Goal: Task Accomplishment & Management: Complete application form

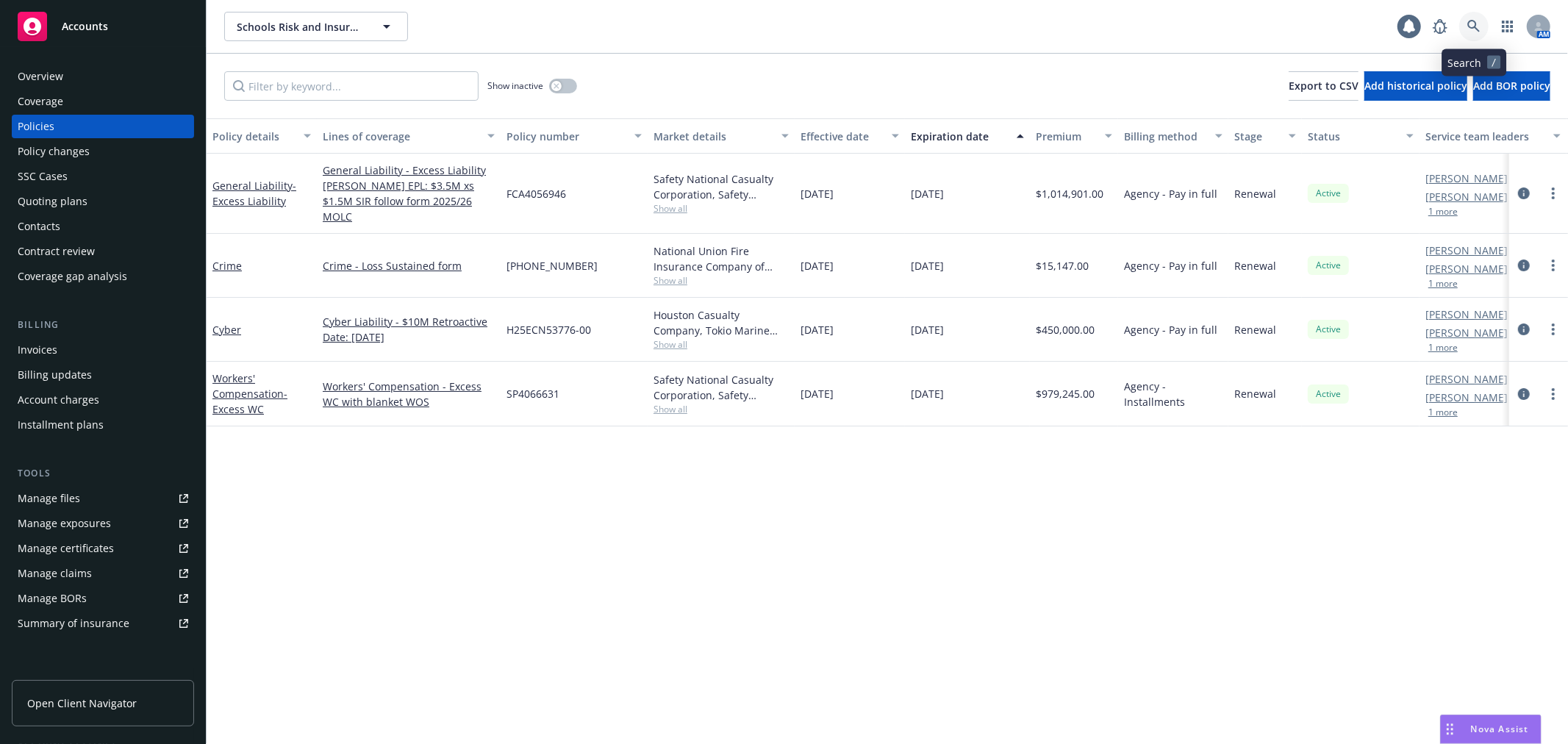
click at [1472, 32] on icon at bounding box center [1474, 27] width 13 height 13
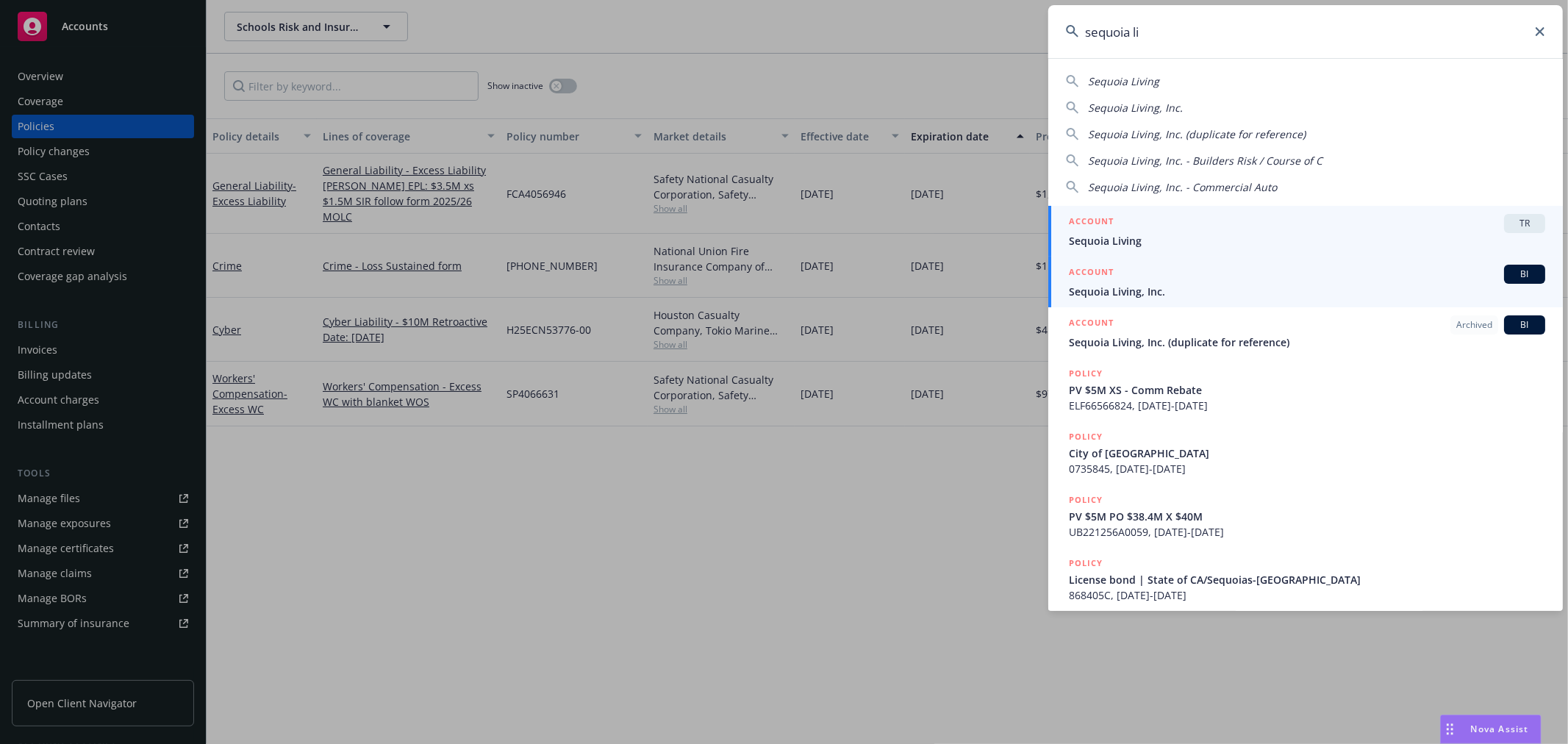
type input "sequoia li"
click at [1236, 276] on div "ACCOUNT BI" at bounding box center [1308, 275] width 477 height 19
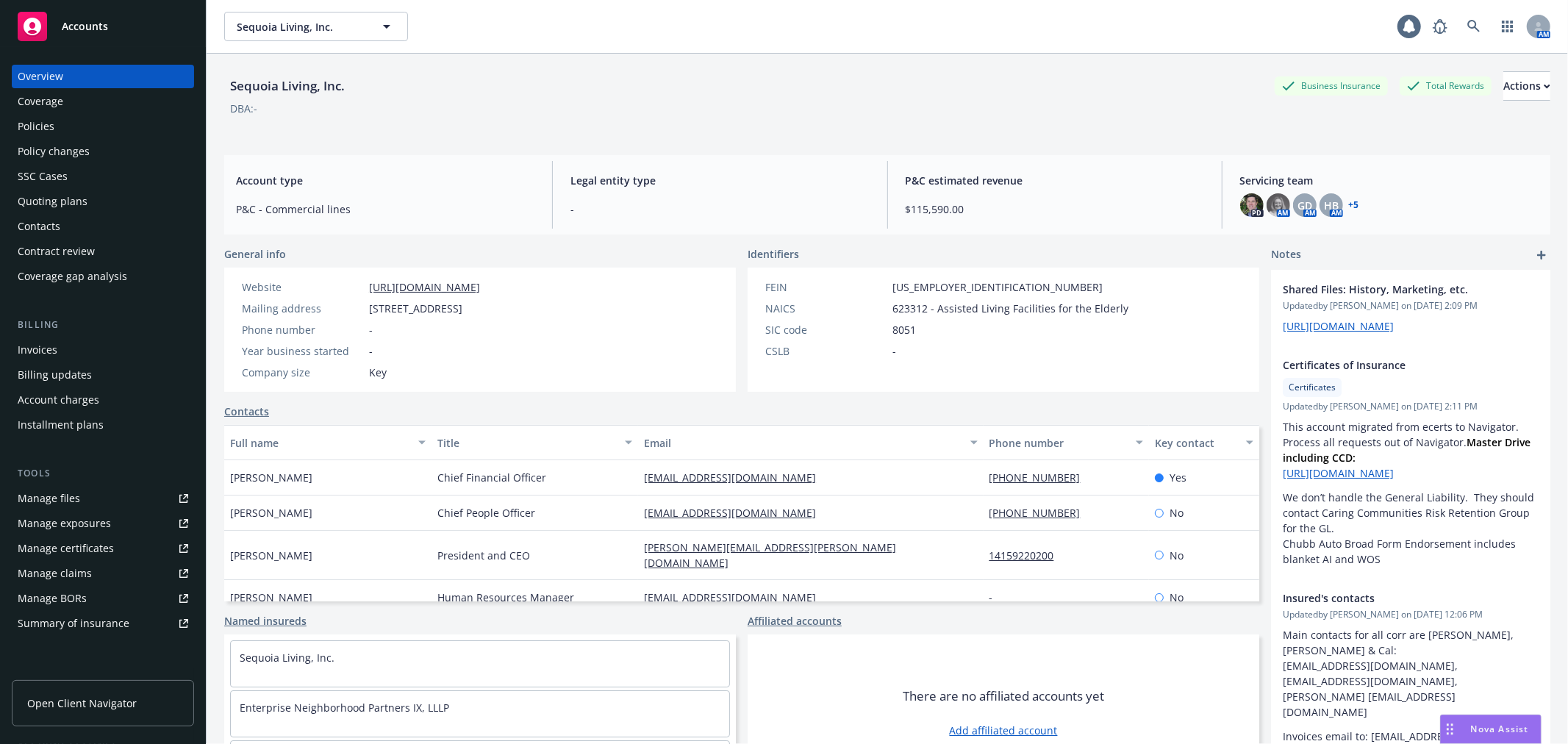
click at [144, 157] on div "Policy changes" at bounding box center [103, 152] width 170 height 24
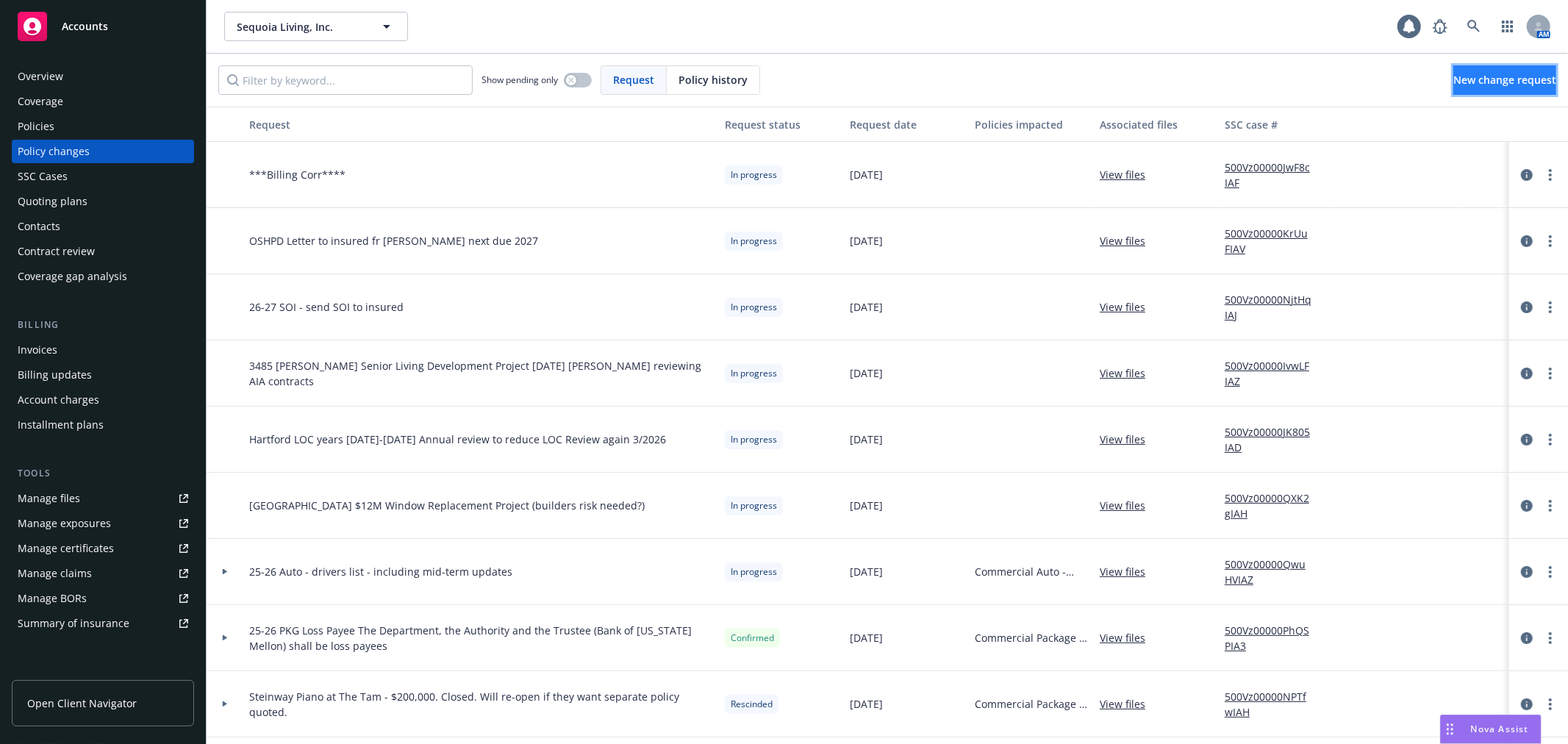
click at [1453, 87] on link "New change request" at bounding box center [1504, 80] width 103 height 30
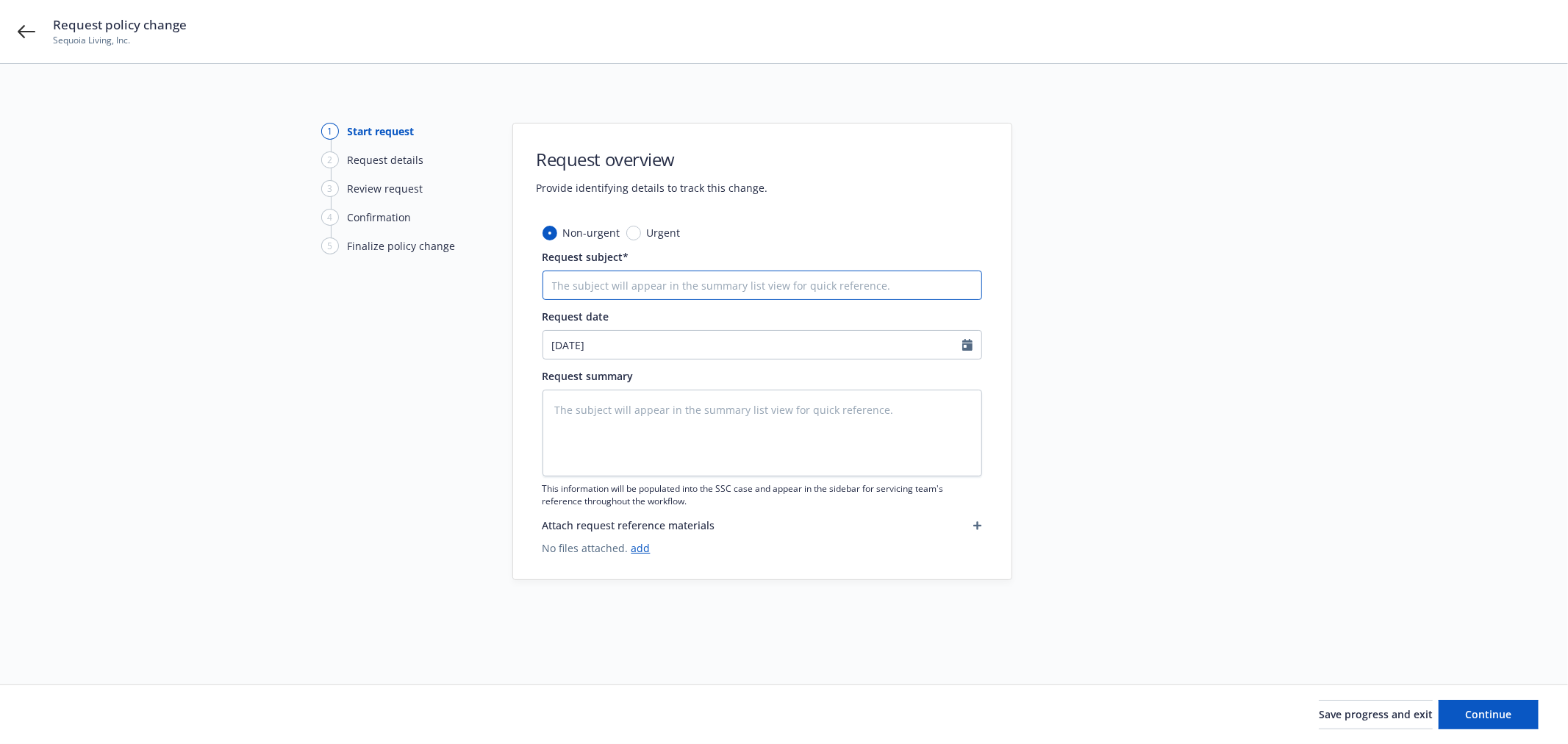
click at [676, 284] on input "Request subject*" at bounding box center [762, 286] width 440 height 30
type textarea "x"
type input "2"
type textarea "x"
type input "25"
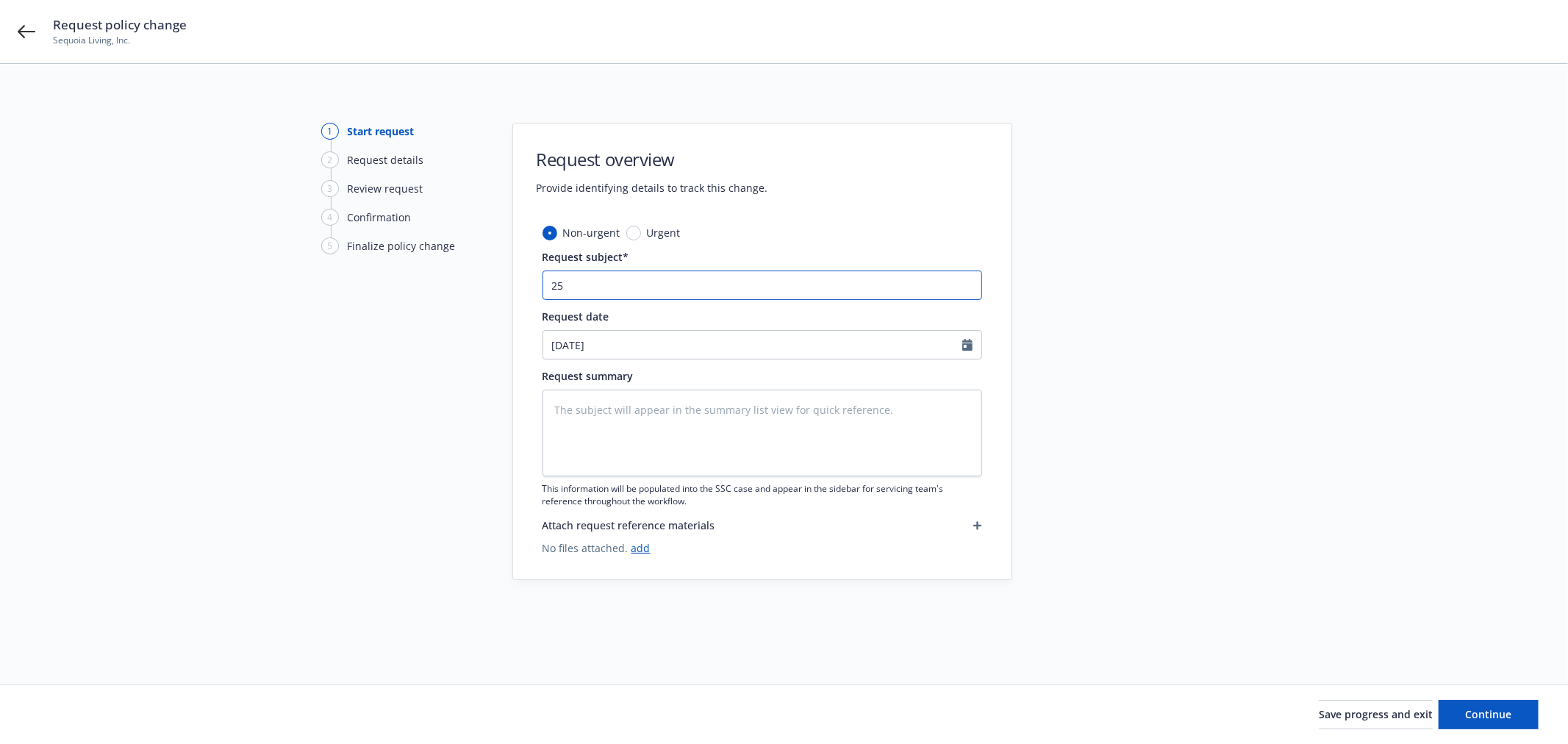
type textarea "x"
type input "25-"
type textarea "x"
type input "25-2"
type textarea "x"
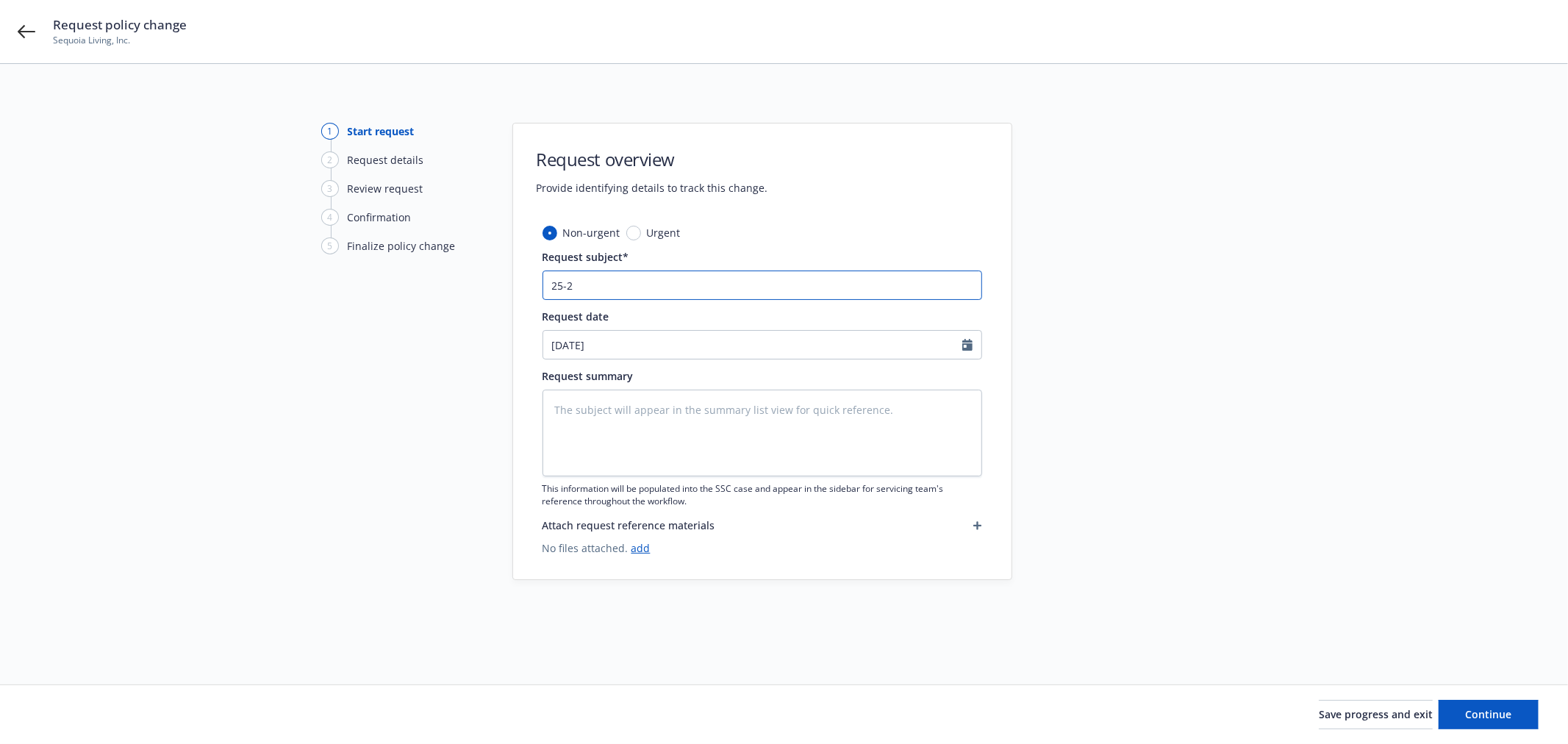
type input "25-26"
type textarea "x"
type input "25-26"
type textarea "x"
type input "25-26 A"
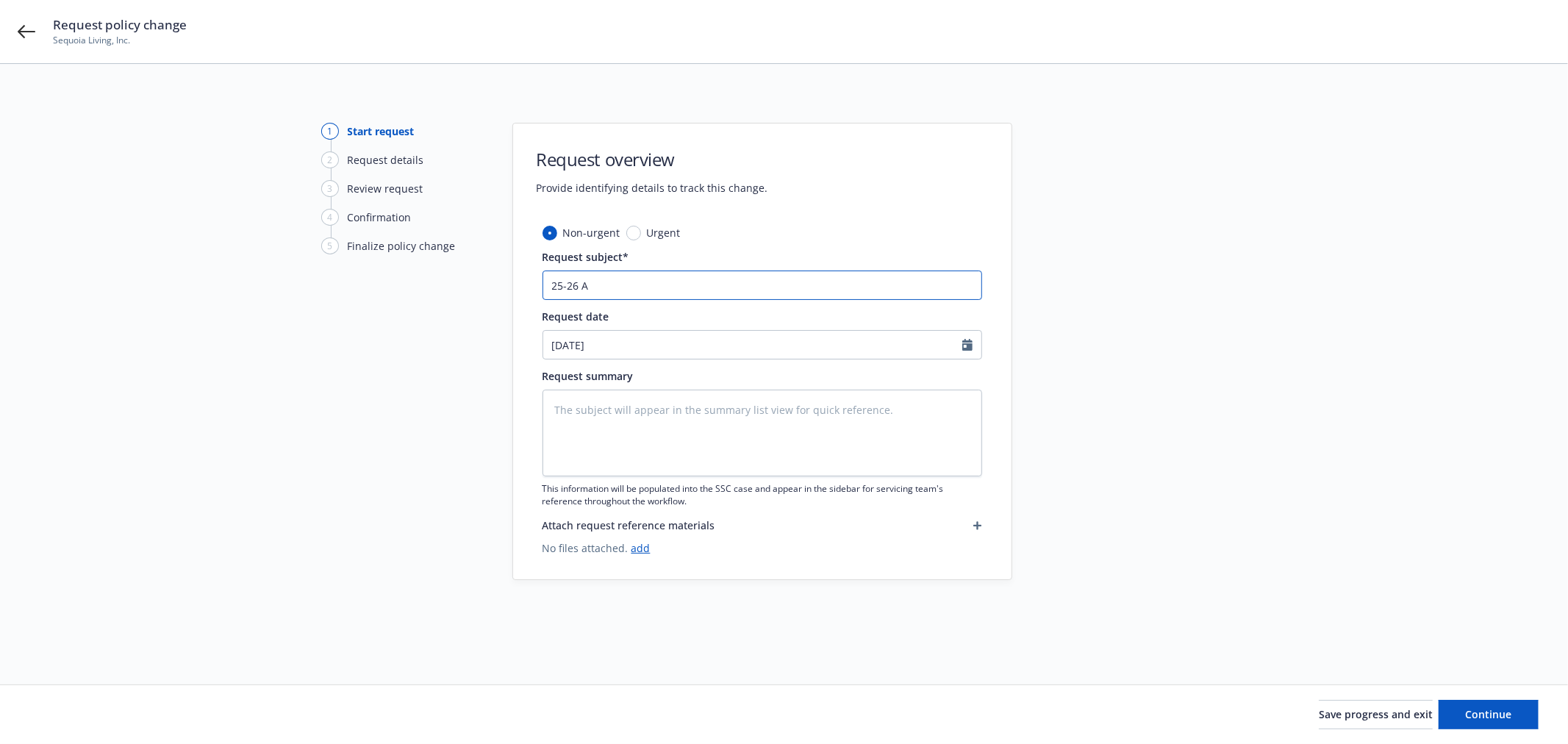
type textarea "x"
type input "25-26 Au"
type textarea "x"
type input "25-26 Aut"
type textarea "x"
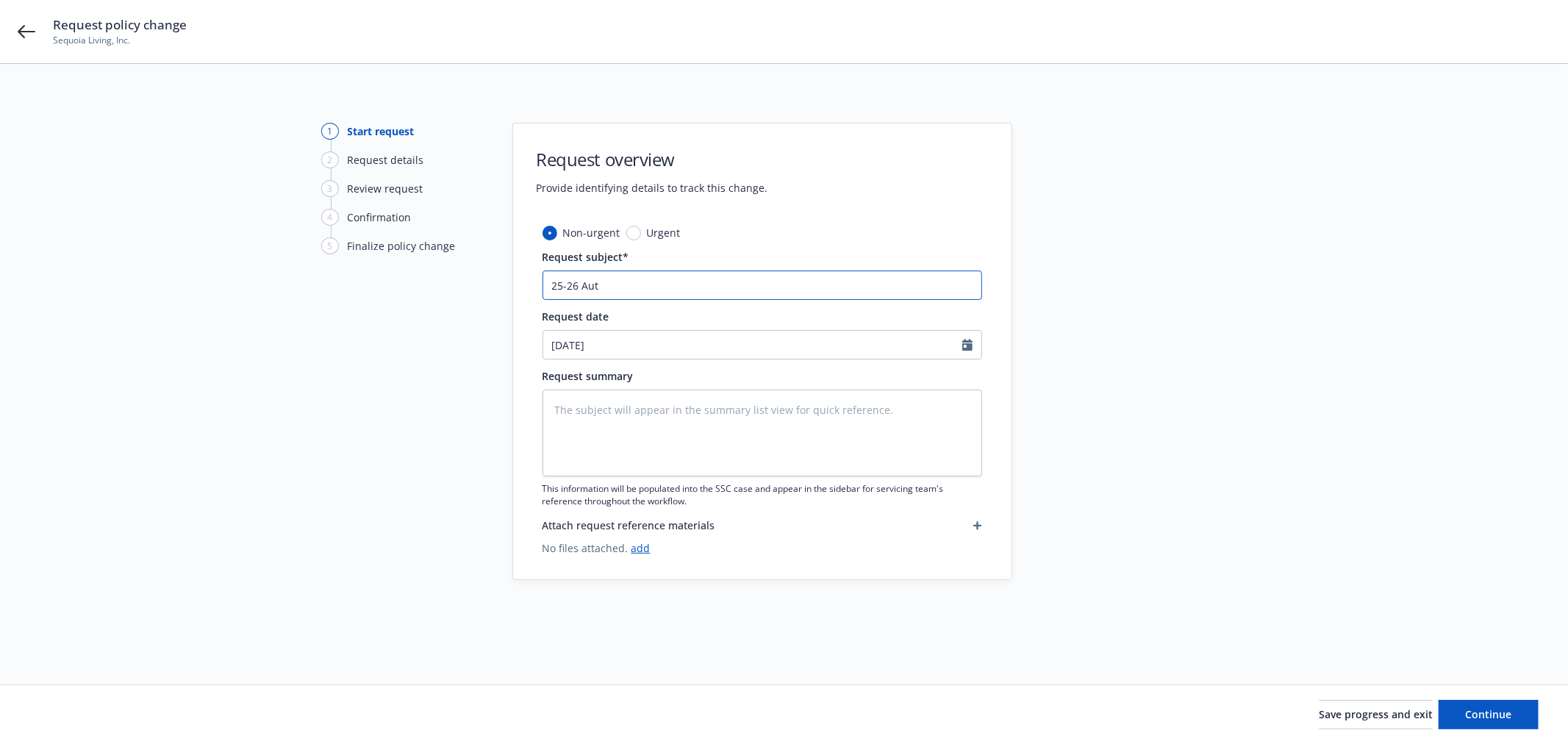
type input "25-26 Auto"
type textarea "x"
type input "25-26 Auto"
type textarea "x"
type input "25-26 Auto d"
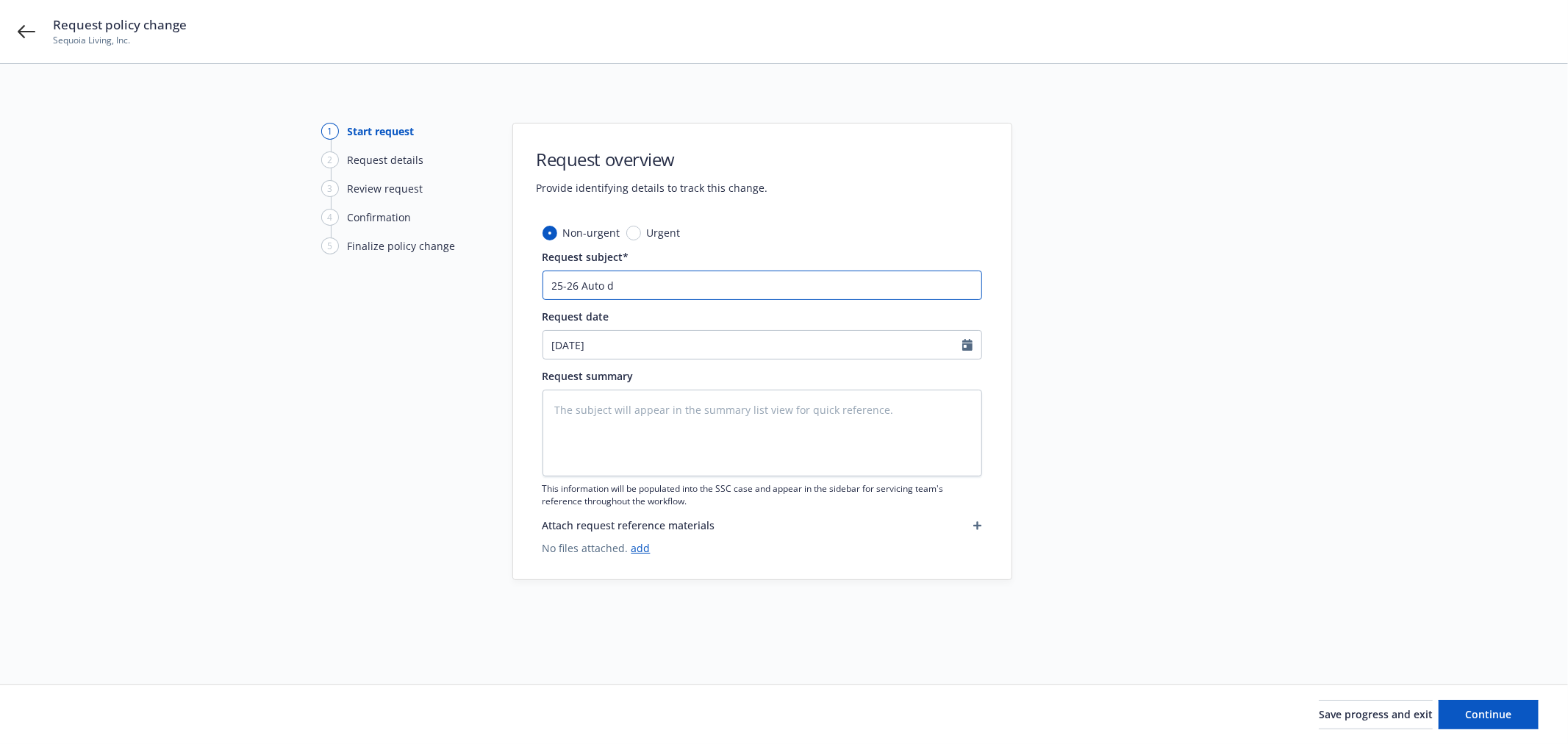
type textarea "x"
type input "25-26 Auto de"
type textarea "x"
type input "25-26 Auto del"
type textarea "x"
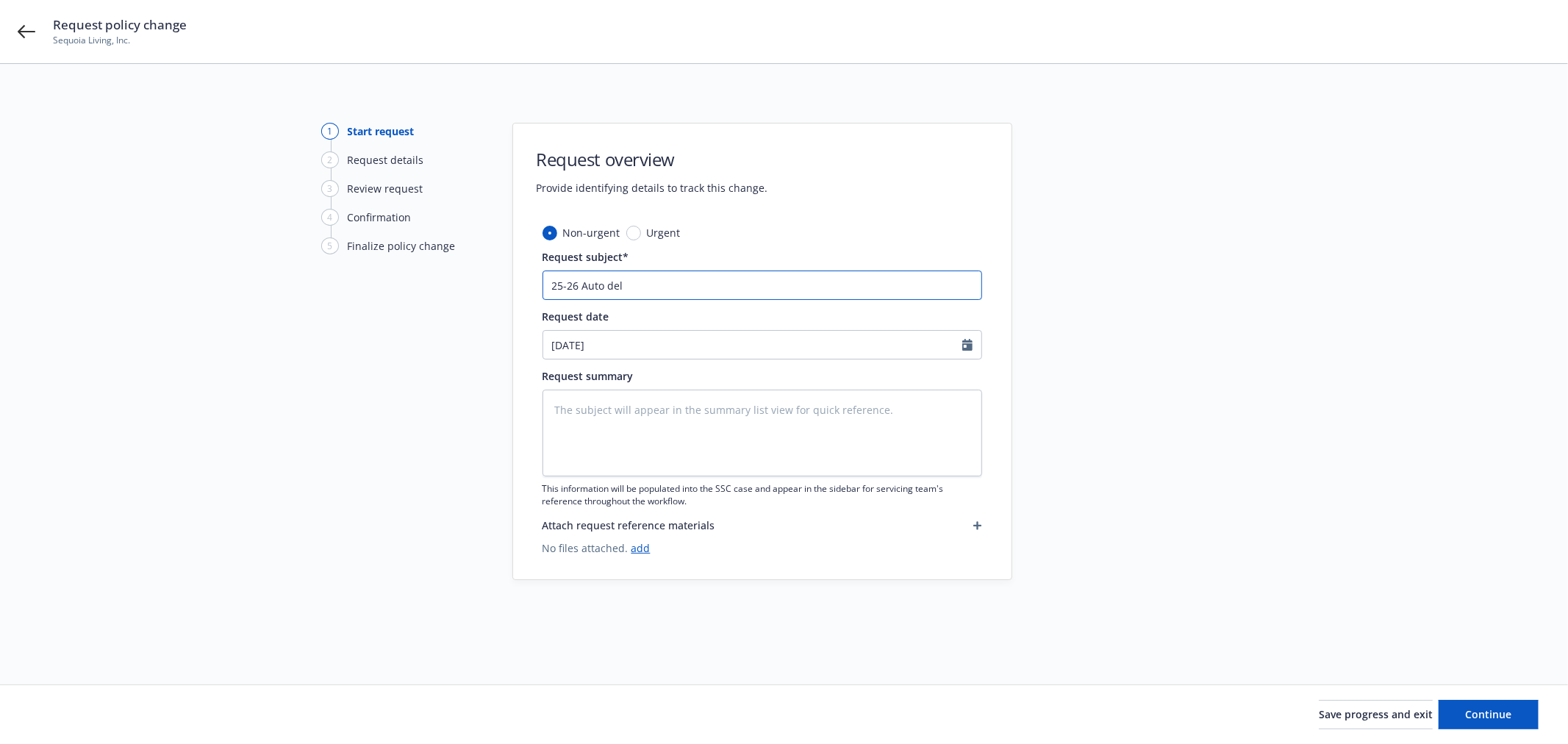
type input "25-26 Auto dele"
type textarea "x"
type input "25-26 Auto delet"
type textarea "x"
type input "25-26 Auto delete"
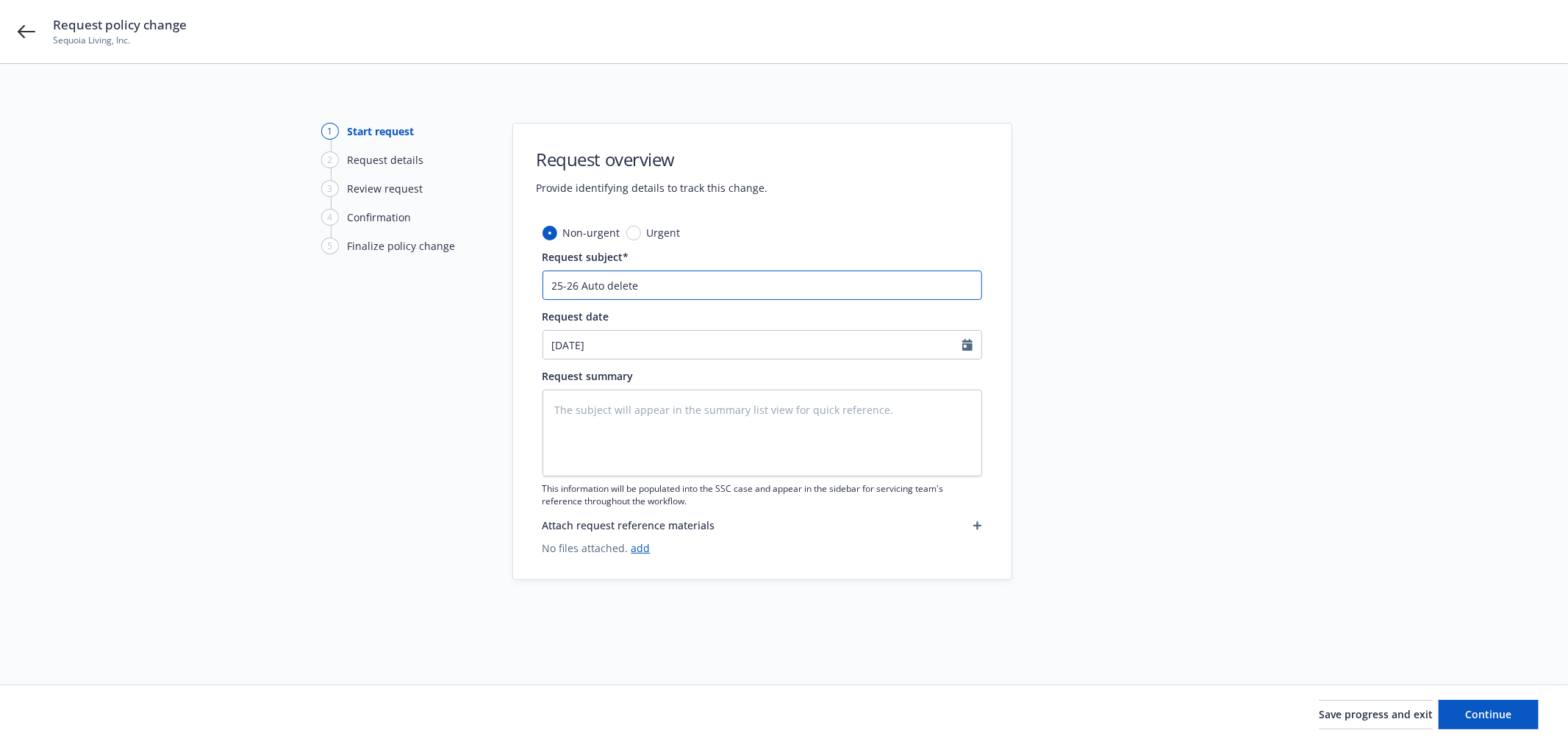
type textarea "x"
type input "25-26 Auto delete"
type textarea "x"
type input "25-26 Auto delete 3"
type textarea "x"
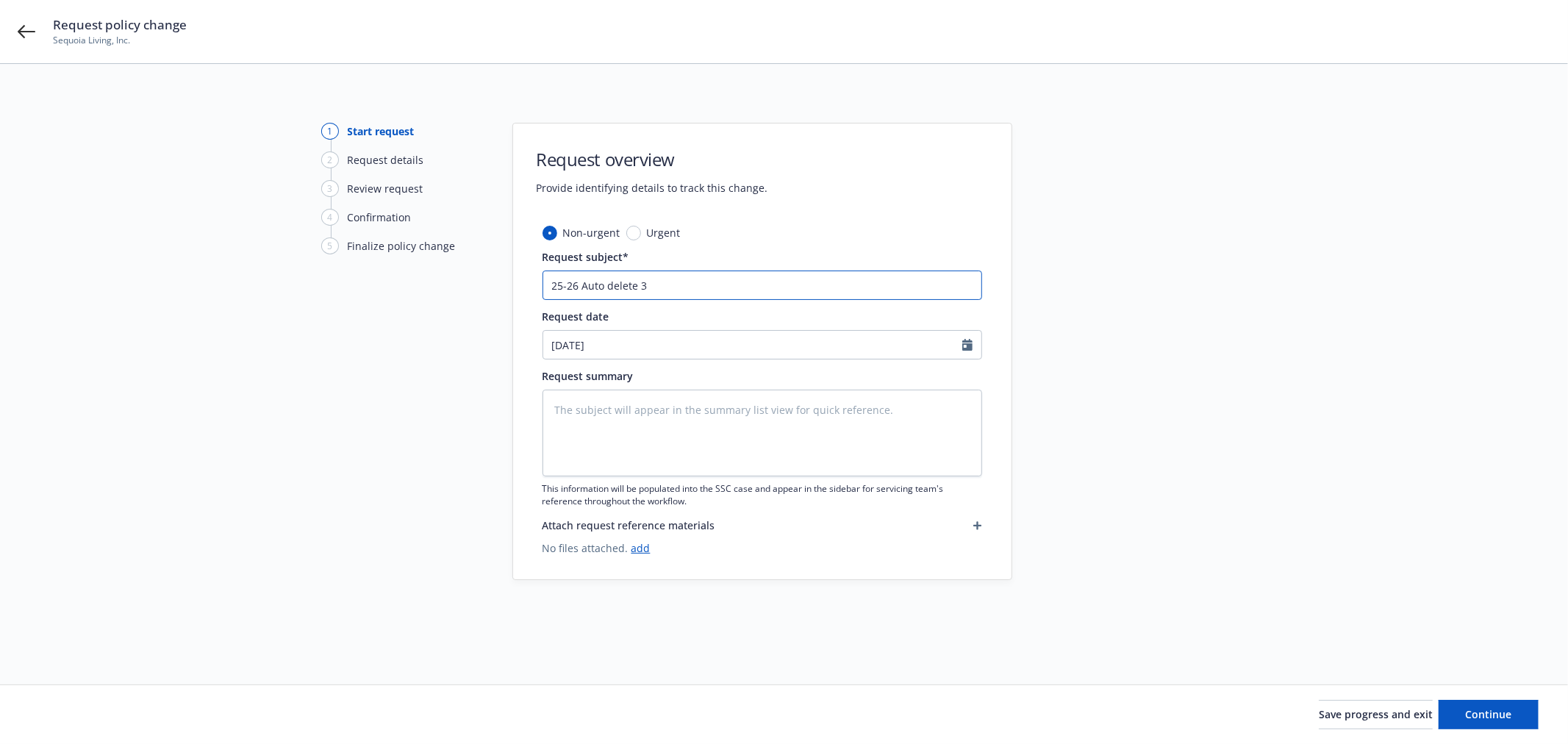
type input "25-26 Auto delete 3"
type textarea "x"
type input "25-26 Auto delete 3 v"
type textarea "x"
type input "25-26 Auto delete 3 ve"
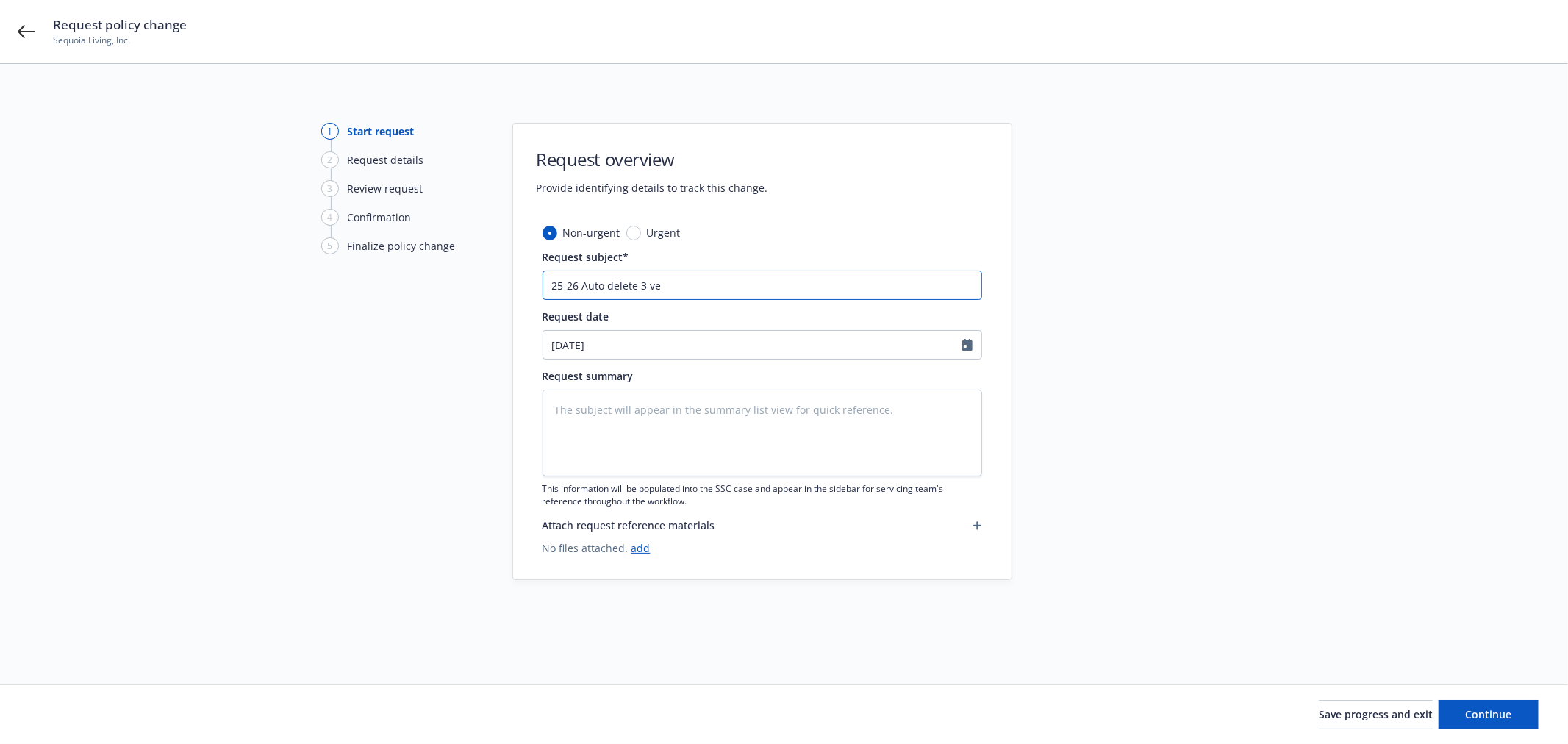
type textarea "x"
type input "25-26 Auto delete 3 veh"
type textarea "x"
type input "25-26 Auto delete 3 vehic"
type textarea "x"
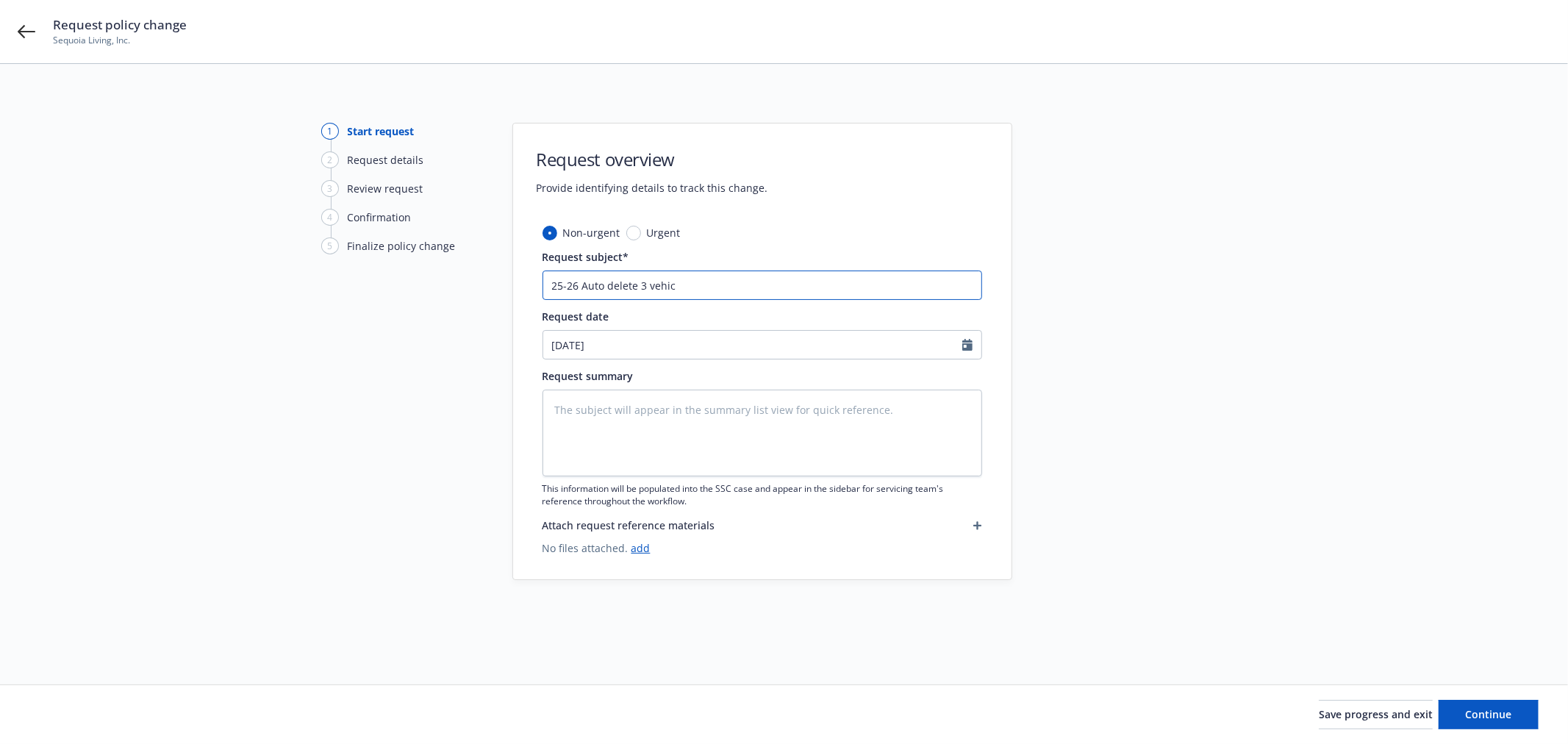
type input "25-26 Auto delete 3 vehicl"
type textarea "x"
type input "25-26 Auto delete 3 vehicle"
type textarea "x"
type input "25-26 Auto delete 3 vehicles"
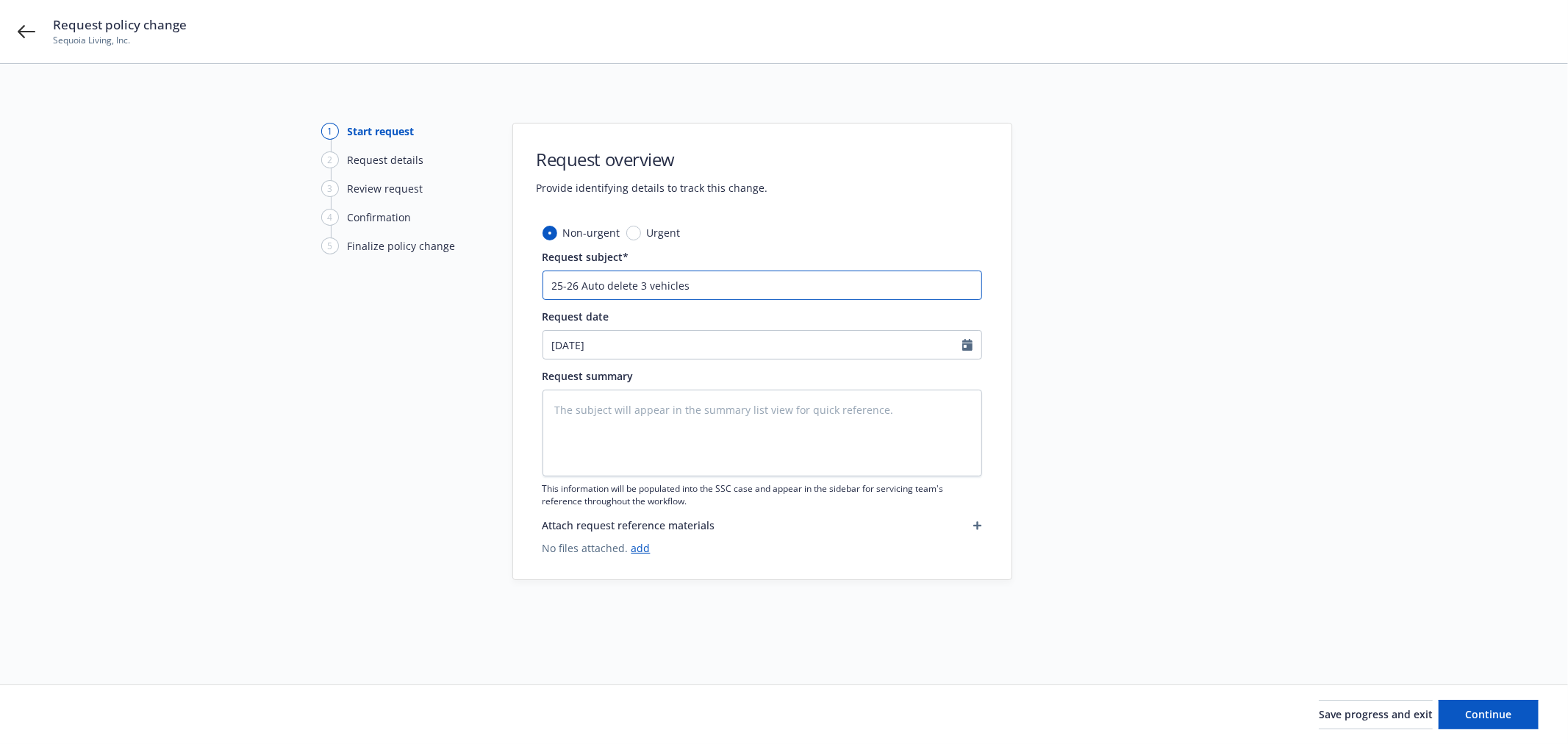
type textarea "x"
type input "25-26 Auto delete 3 vehicles,"
type textarea "x"
type input "25-26 Auto delete 3 vehicles,"
type textarea "x"
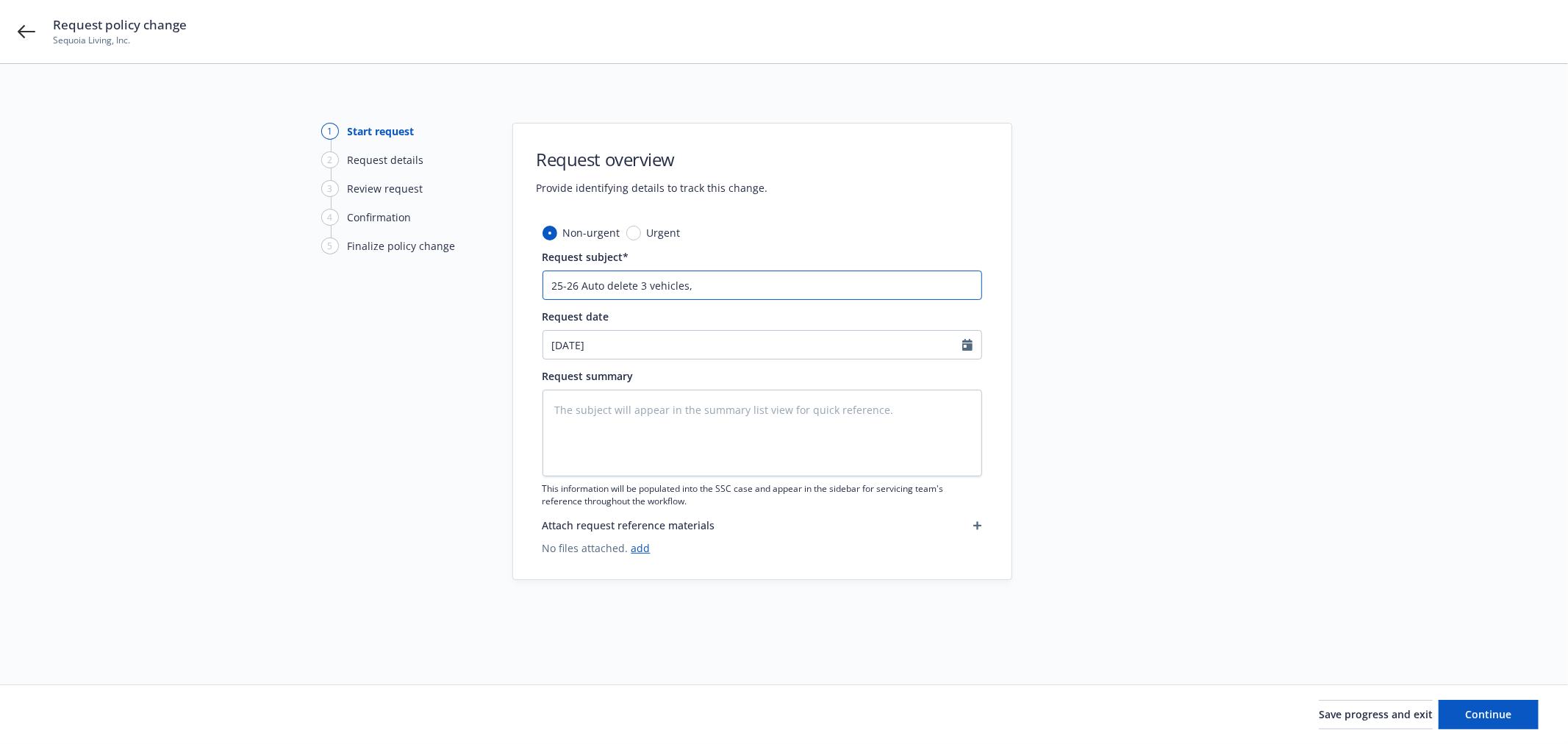
type input "25-26 Auto delete 3 vehicles, a"
type textarea "x"
type input "25-26 Auto delete 3 vehicles, ad"
type textarea "x"
type input "25-26 Auto delete 3 vehicles, add"
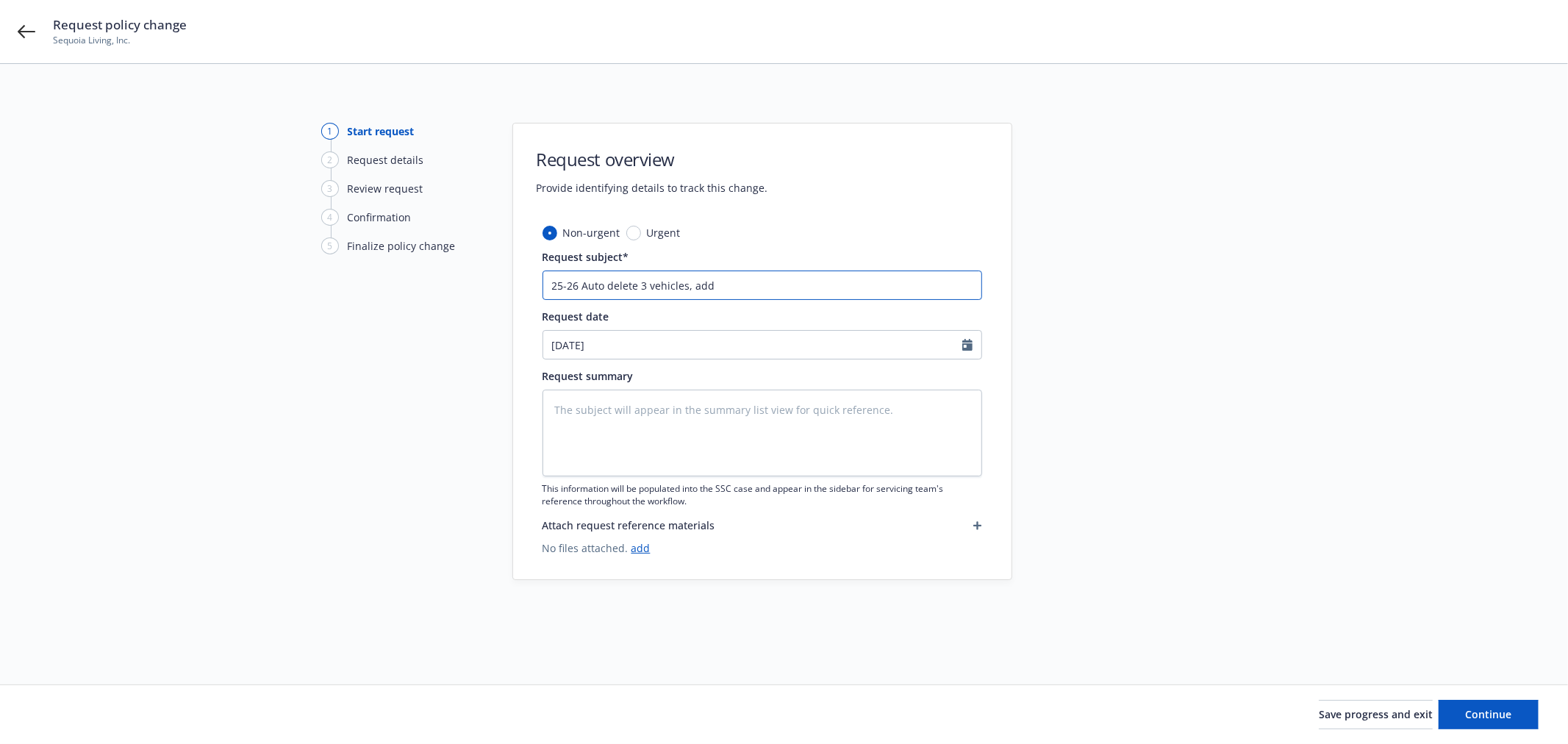
type textarea "x"
type input "25-26 Auto delete 3 vehicles, add"
type textarea "x"
type input "25-26 Auto delete 3 vehicles, add 2"
type textarea "x"
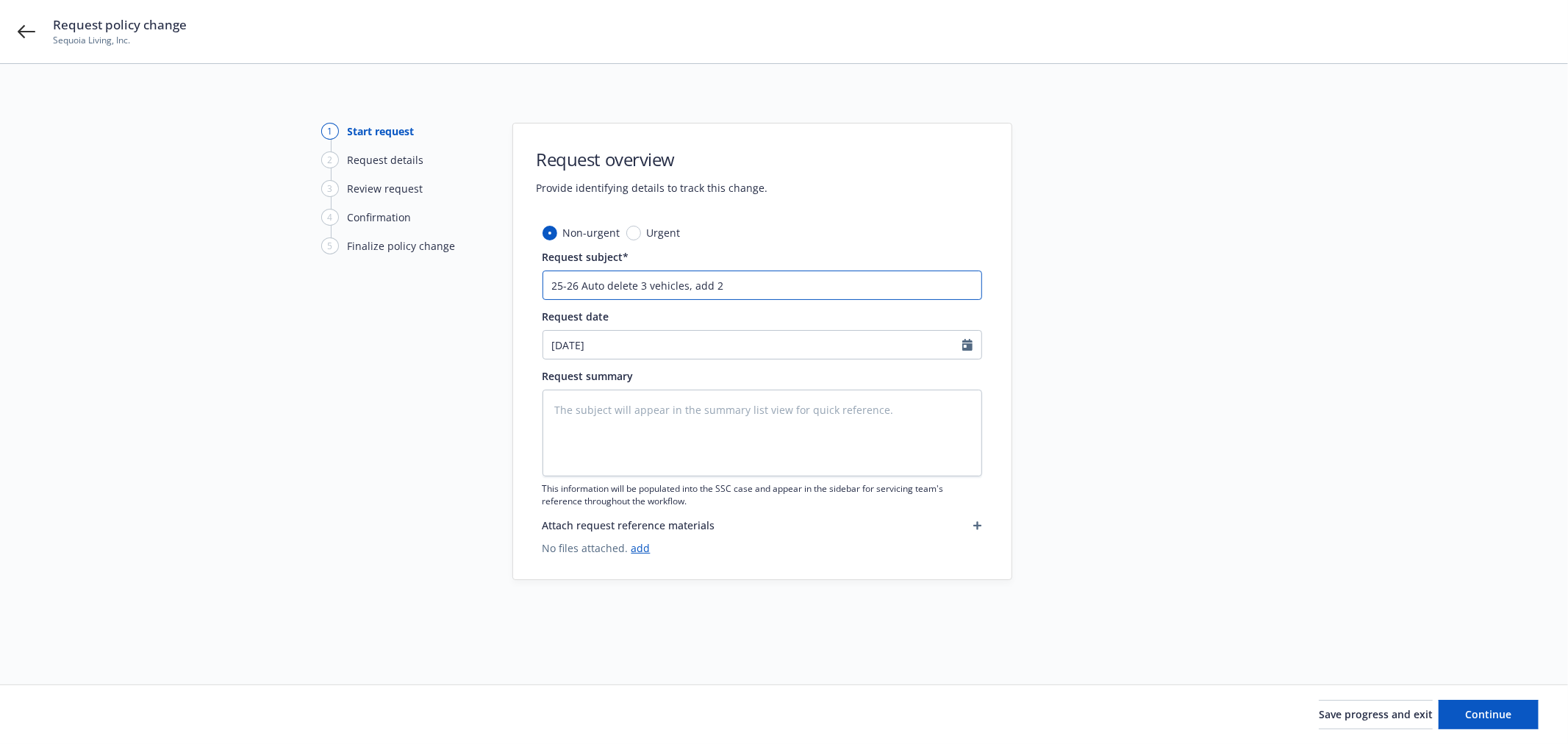
type input "25-26 Auto delete 3 vehicles, add 2"
type textarea "x"
type input "25-26 Auto delete 3 vehicles, add 2 v"
type textarea "x"
type input "25-26 Auto delete 3 vehicles, add 2 ve"
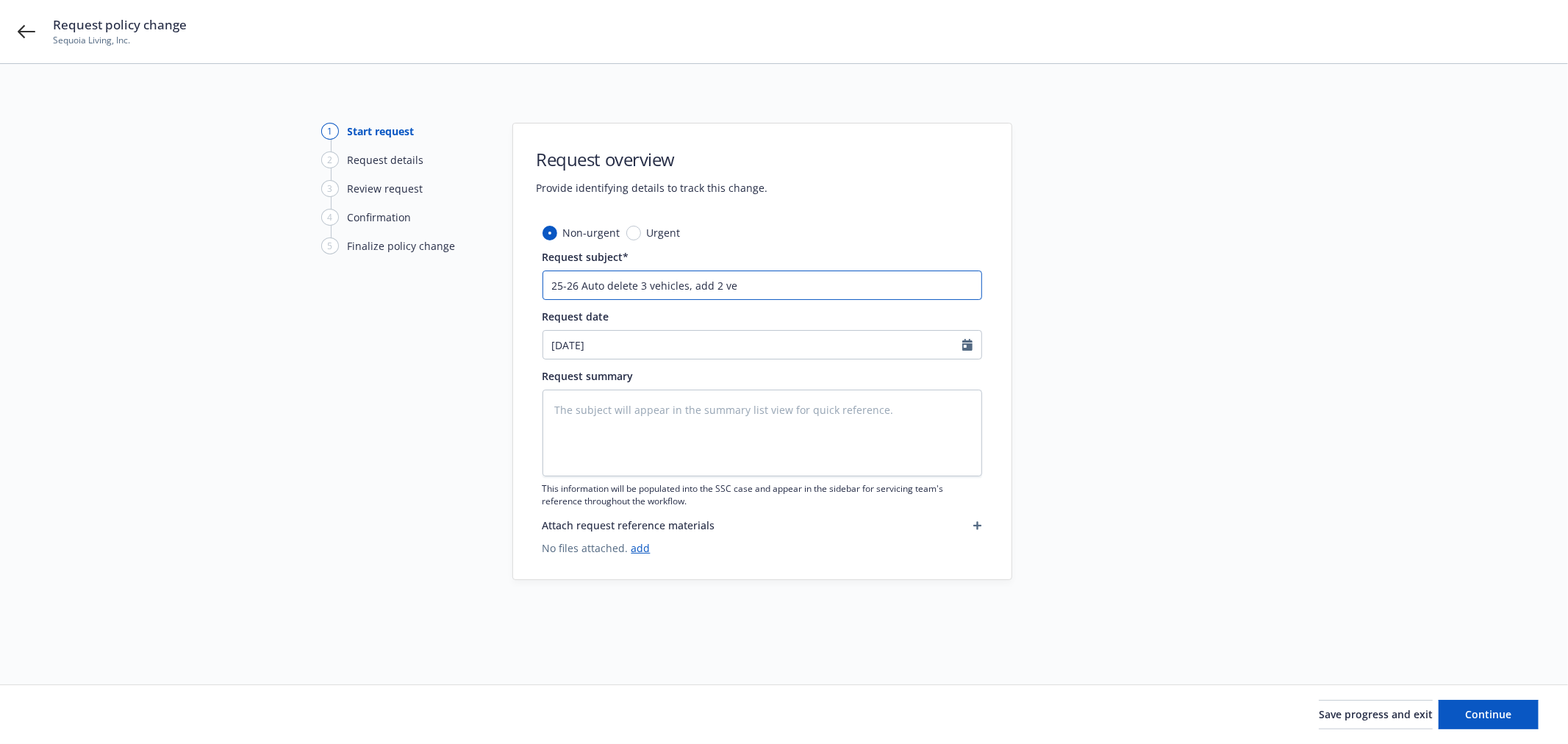
type textarea "x"
type input "25-26 Auto delete 3 vehicles, add 2 veh"
type textarea "x"
type input "25-26 Auto delete 3 vehicles, add 2 vehi"
type textarea "x"
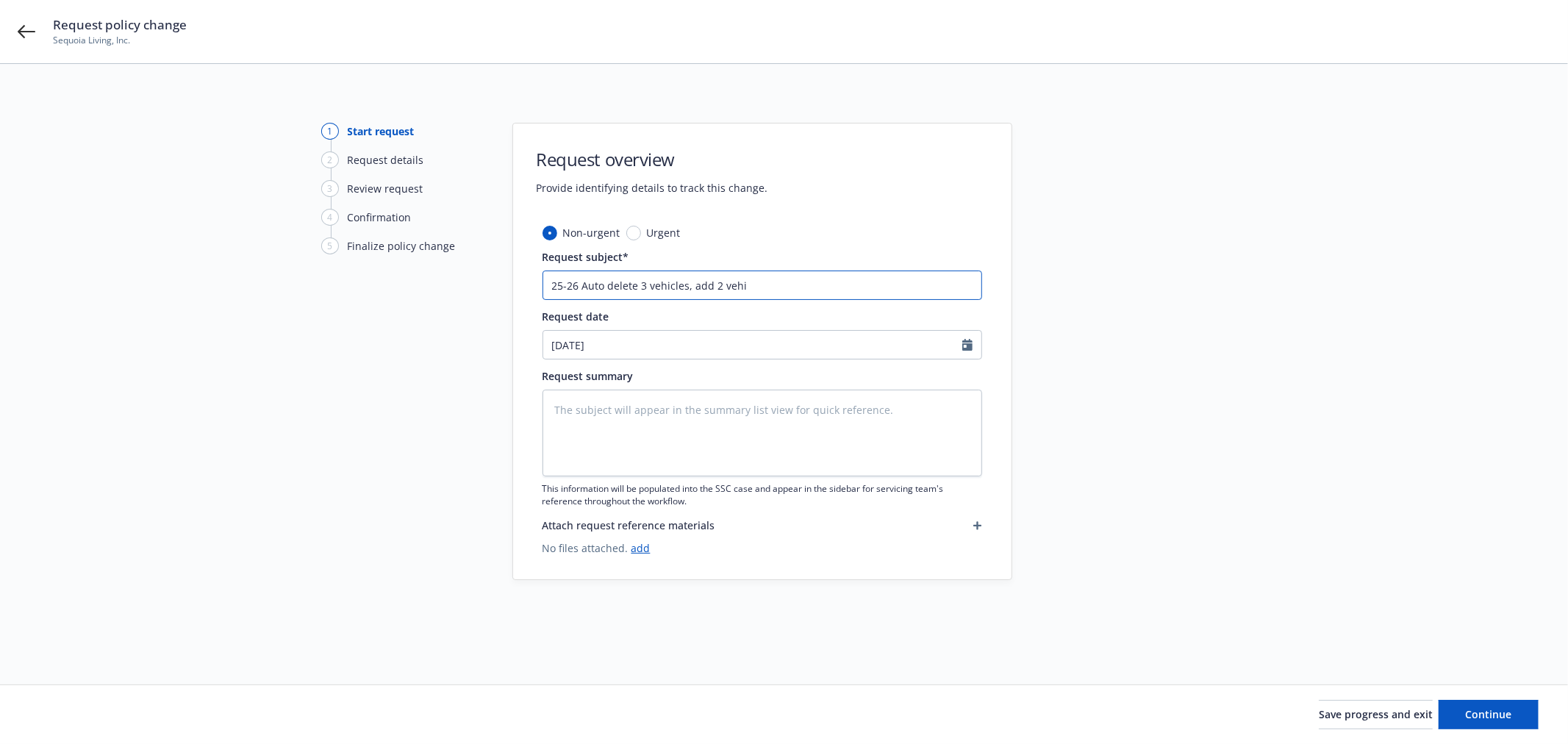
type input "25-26 Auto delete 3 vehicles, add 2 vehic"
type textarea "x"
type input "25-26 Auto delete 3 vehicles, add 2 vehicle"
type textarea "x"
type input "25-26 Auto delete 3 vehicles, add 2 vehicles"
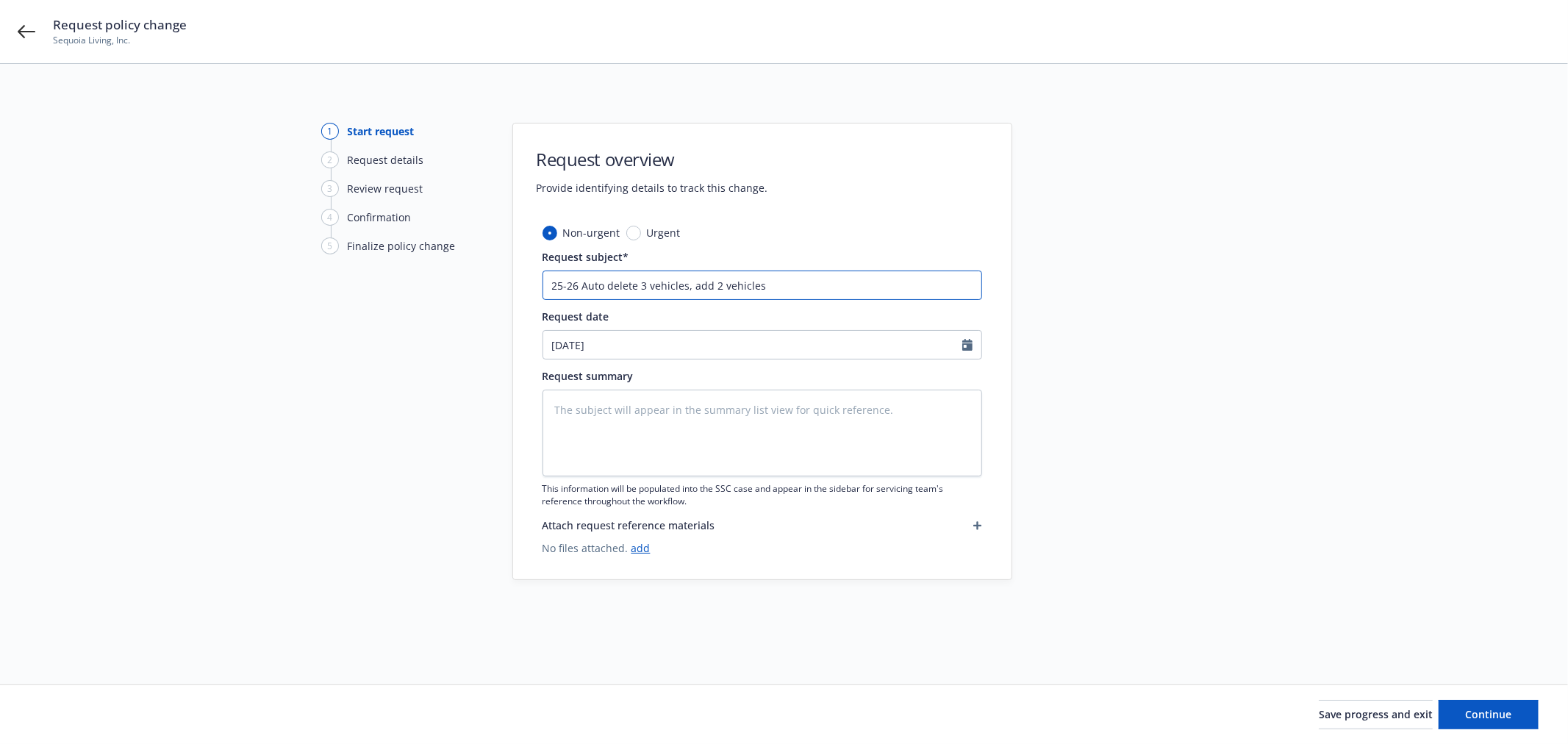
type textarea "x"
type input "25-26 Auto delete 3 vehicles, add 2 vehicles,"
type textarea "x"
type input "25-26 Auto delete 3 vehicles, add 2 vehicles,"
type textarea "x"
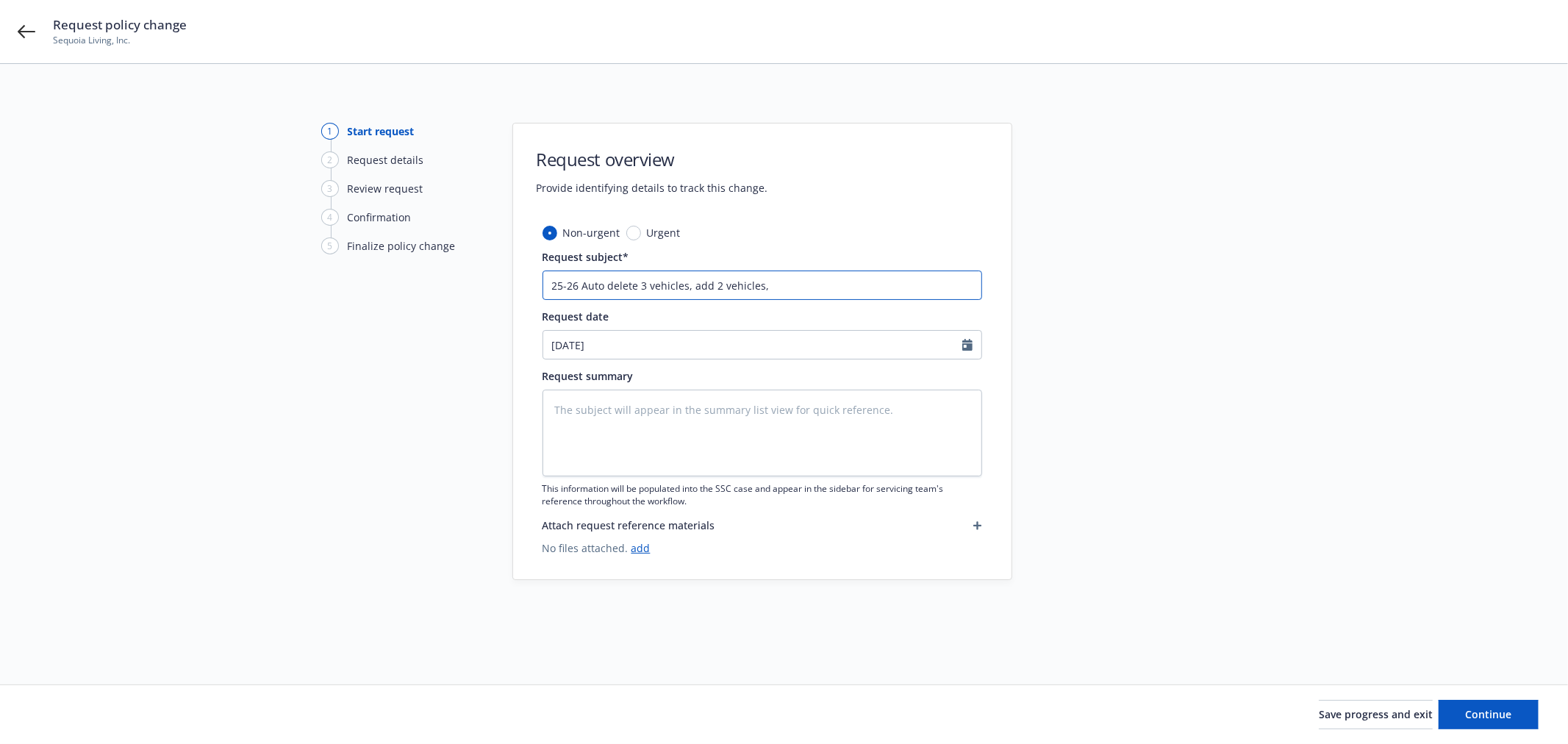
type input "25-26 Auto delete 3 vehicles, add 2 vehicles, u"
type textarea "x"
type input "25-26 Auto delete 3 vehicles, add 2 vehicles, up"
type textarea "x"
type input "25-26 Auto delete 3 vehicles, add 2 vehicles, upd"
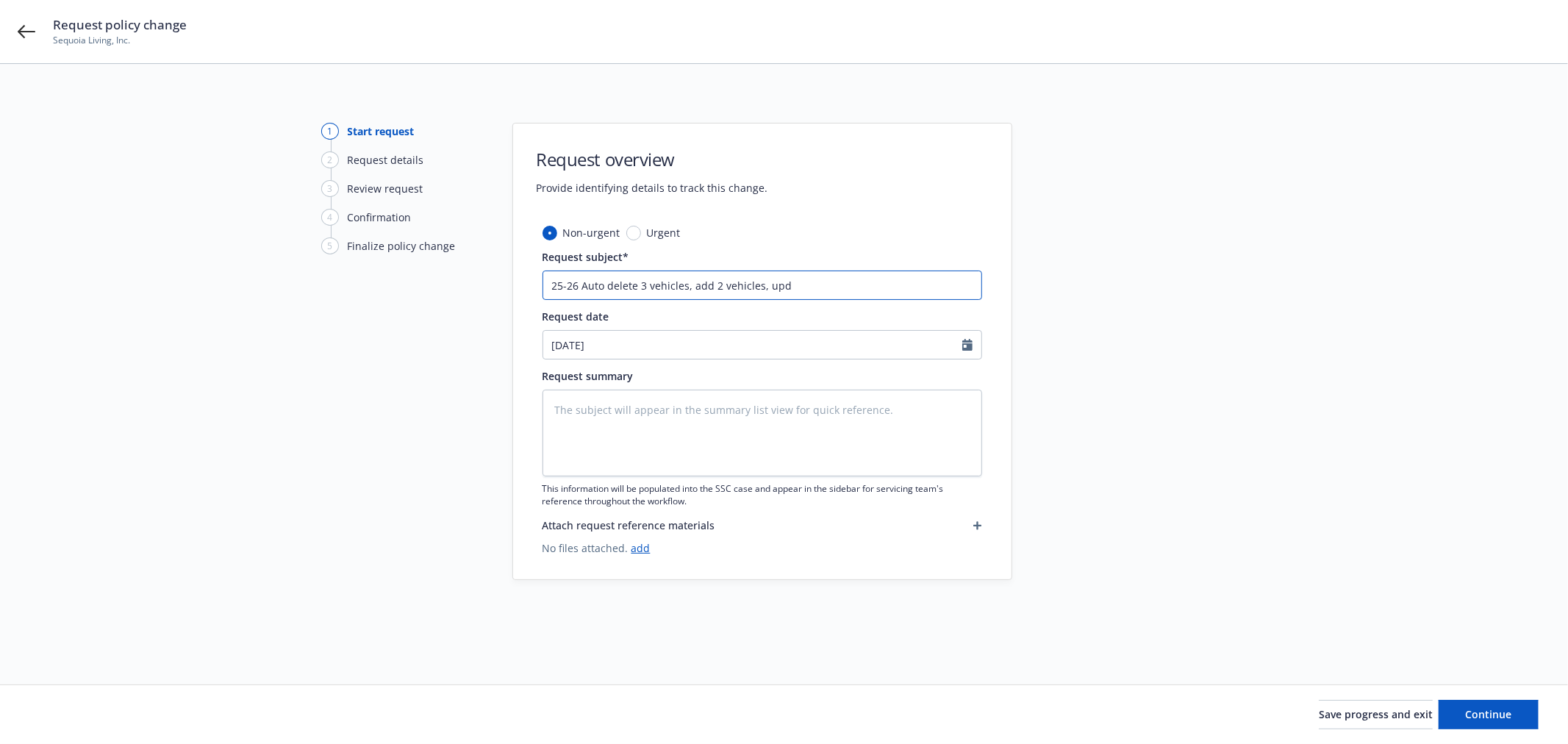
type textarea "x"
type input "25-26 Auto delete 3 vehicles, add 2 vehicles, upda"
type textarea "x"
type input "25-26 Auto delete 3 vehicles, add 2 vehicles, updat"
type textarea "x"
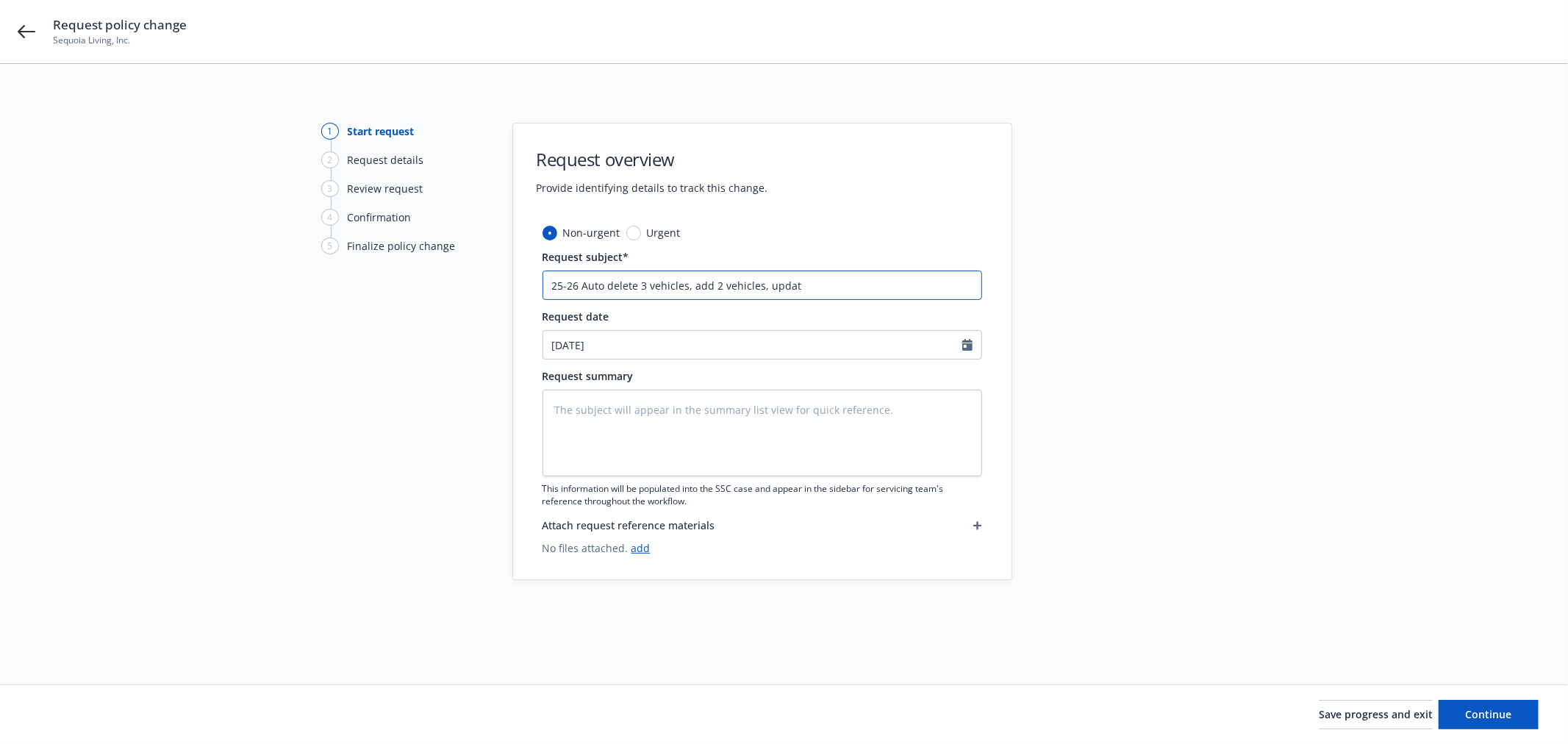
type input "25-26 Auto delete 3 vehicles, add 2 vehicles, updaty"
type textarea "x"
type input "25-26 Auto delete 3 vehicles, add 2 vehicles, updatye"
type textarea "x"
type input "25-26 Auto delete 3 vehicles, add 2 vehicles, updatye"
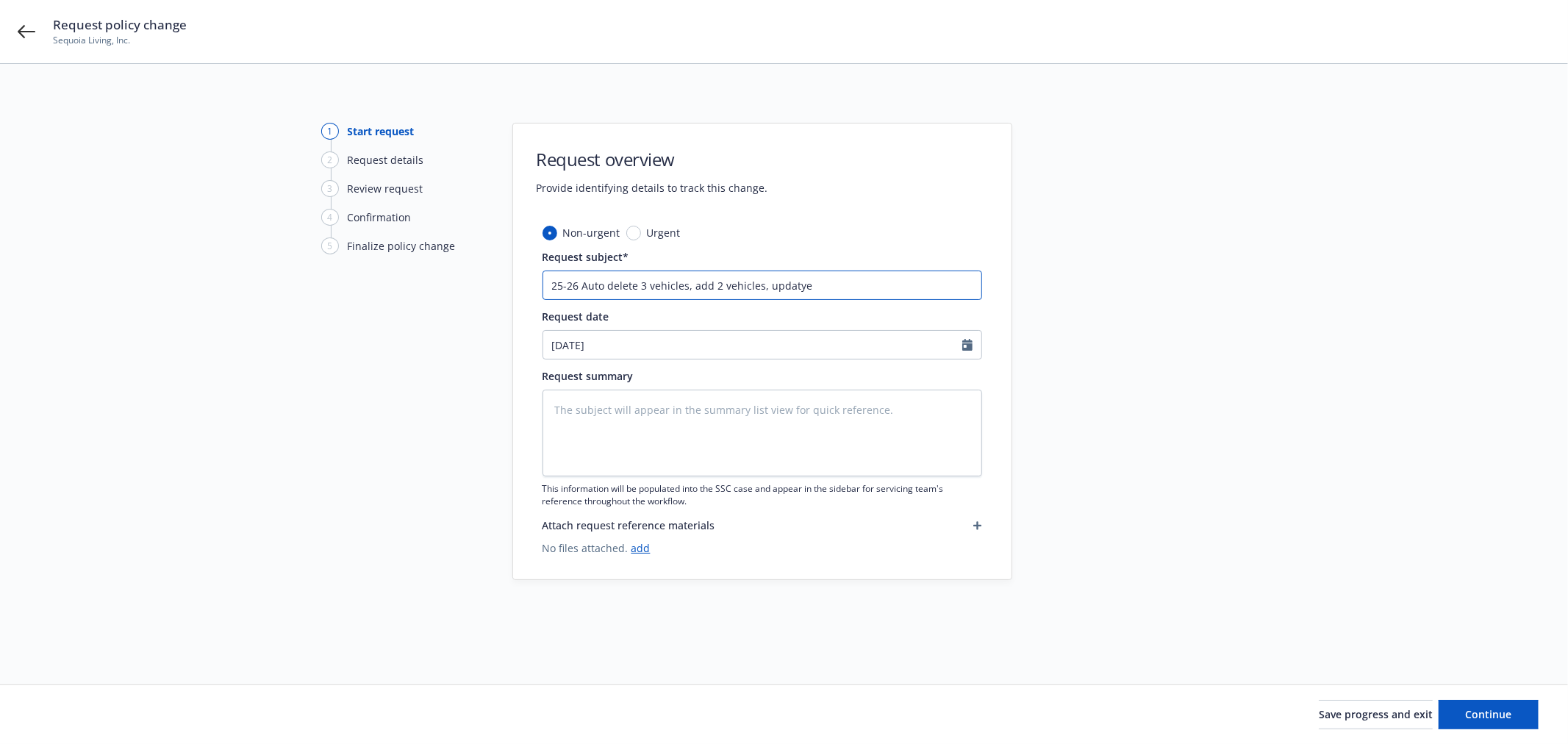
type textarea "x"
type input "25-26 Auto delete 3 vehicles, add 2 vehicles, updatye"
type textarea "x"
type input "25-26 Auto delete 3 vehicles, add 2 vehicles, updaty"
type textarea "x"
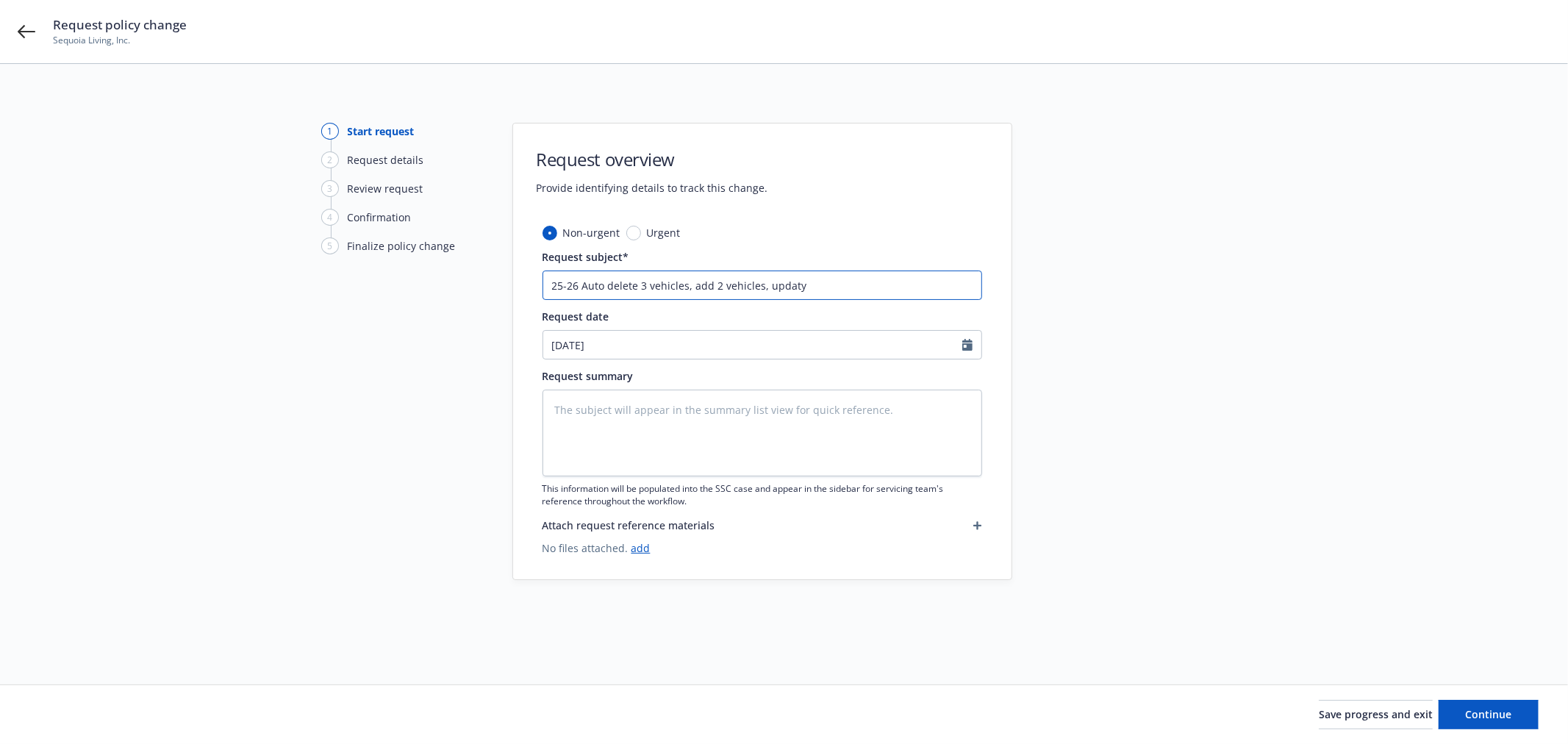
type input "25-26 Auto delete 3 vehicles, add 2 vehicles, updat"
type textarea "x"
type input "25-26 Auto delete 3 vehicles, add 2 vehicles, updat1"
type textarea "x"
type input "25-26 Auto delete 3 vehicles, add 2 vehicles, updat"
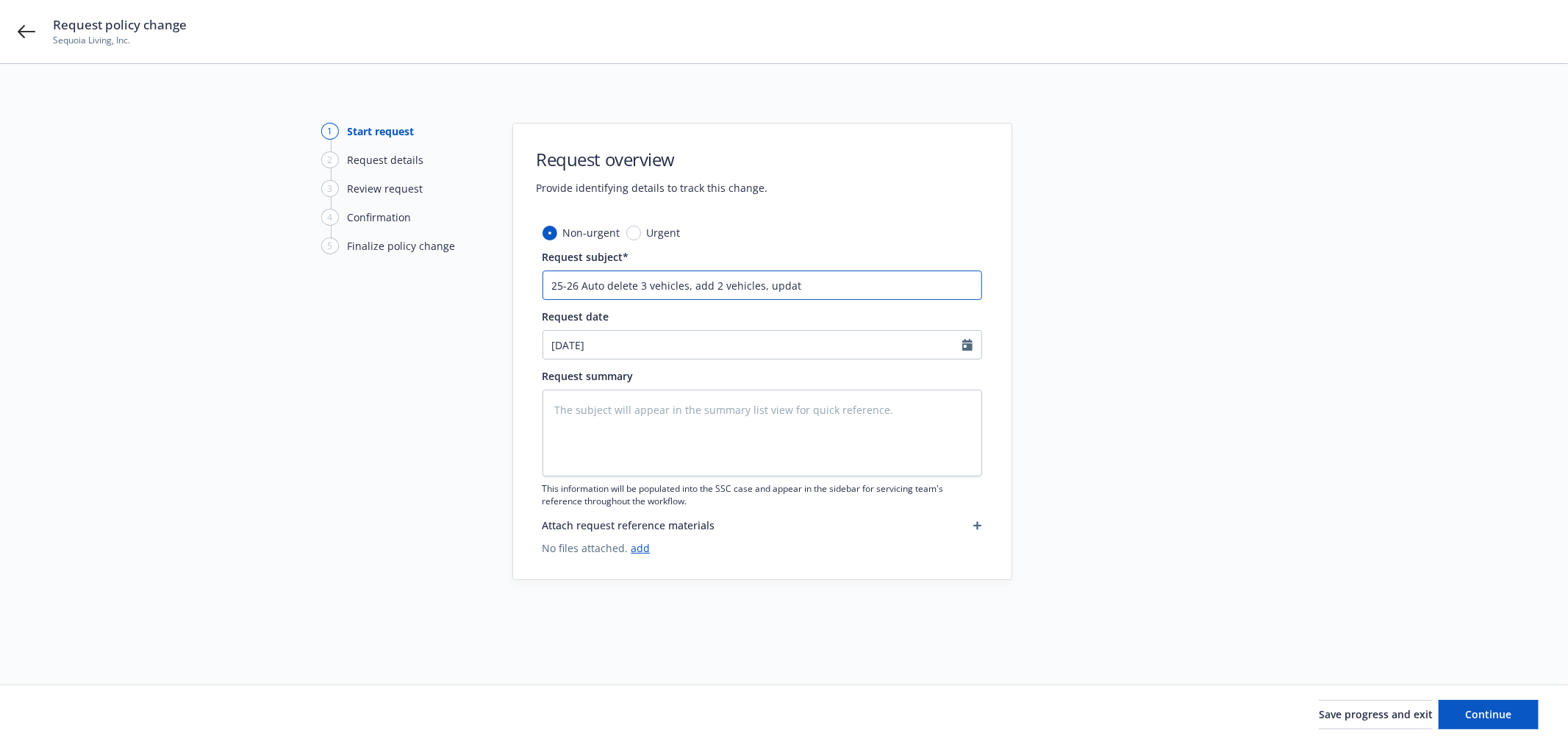
type textarea "x"
type input "25-26 Auto delete 3 vehicles, add 2 vehicles, update"
type textarea "x"
type input "25-26 Auto delete 3 vehicles, add 2 vehicles, update"
type textarea "x"
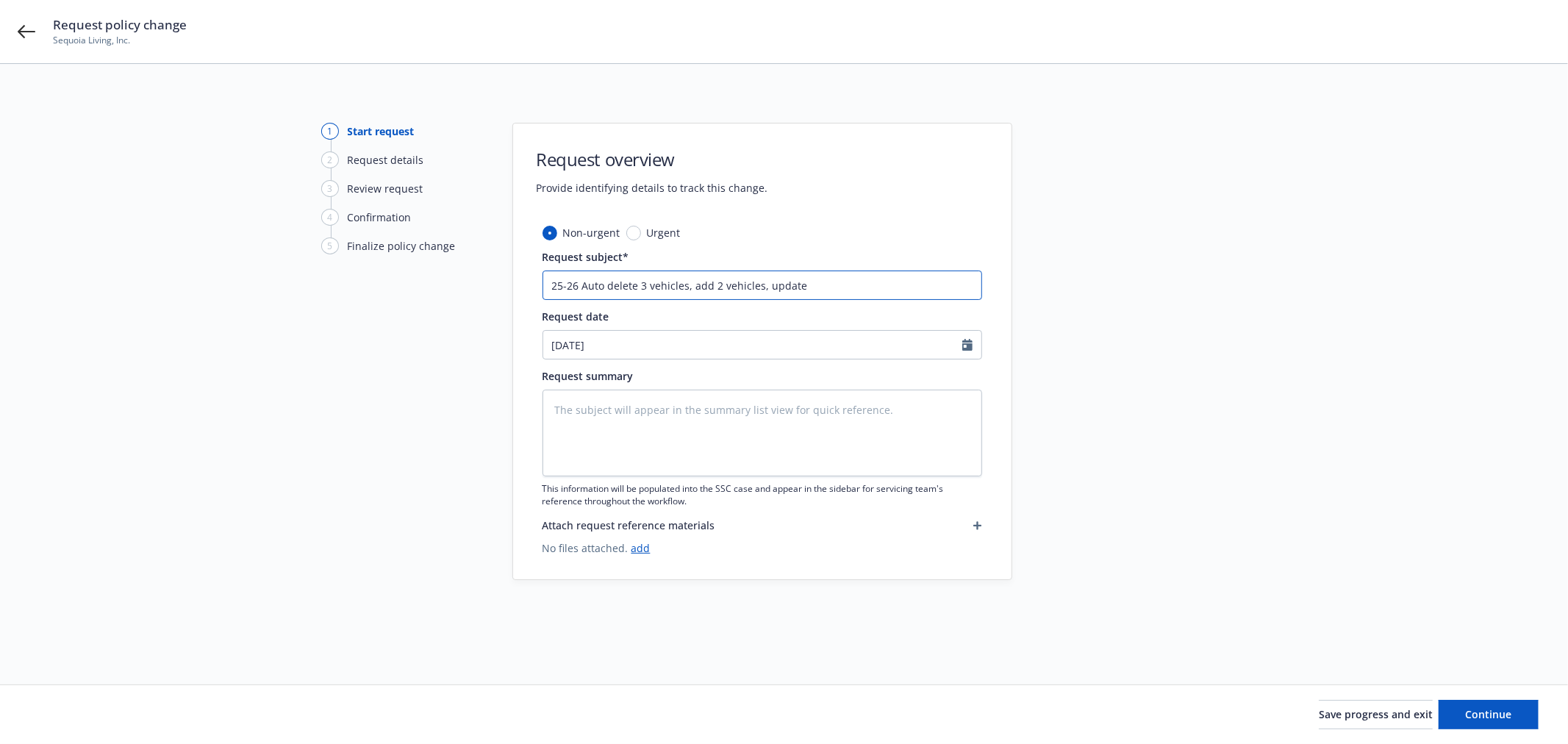
type input "25-26 Auto delete 3 vehicles, add 2 vehicles, update 1"
type textarea "x"
type input "25-26 Auto delete 3 vehicles, add 2 vehicles, update 1"
type textarea "x"
type input "25-26 Auto delete 3 vehicles, add 2 vehicles, update 1 v"
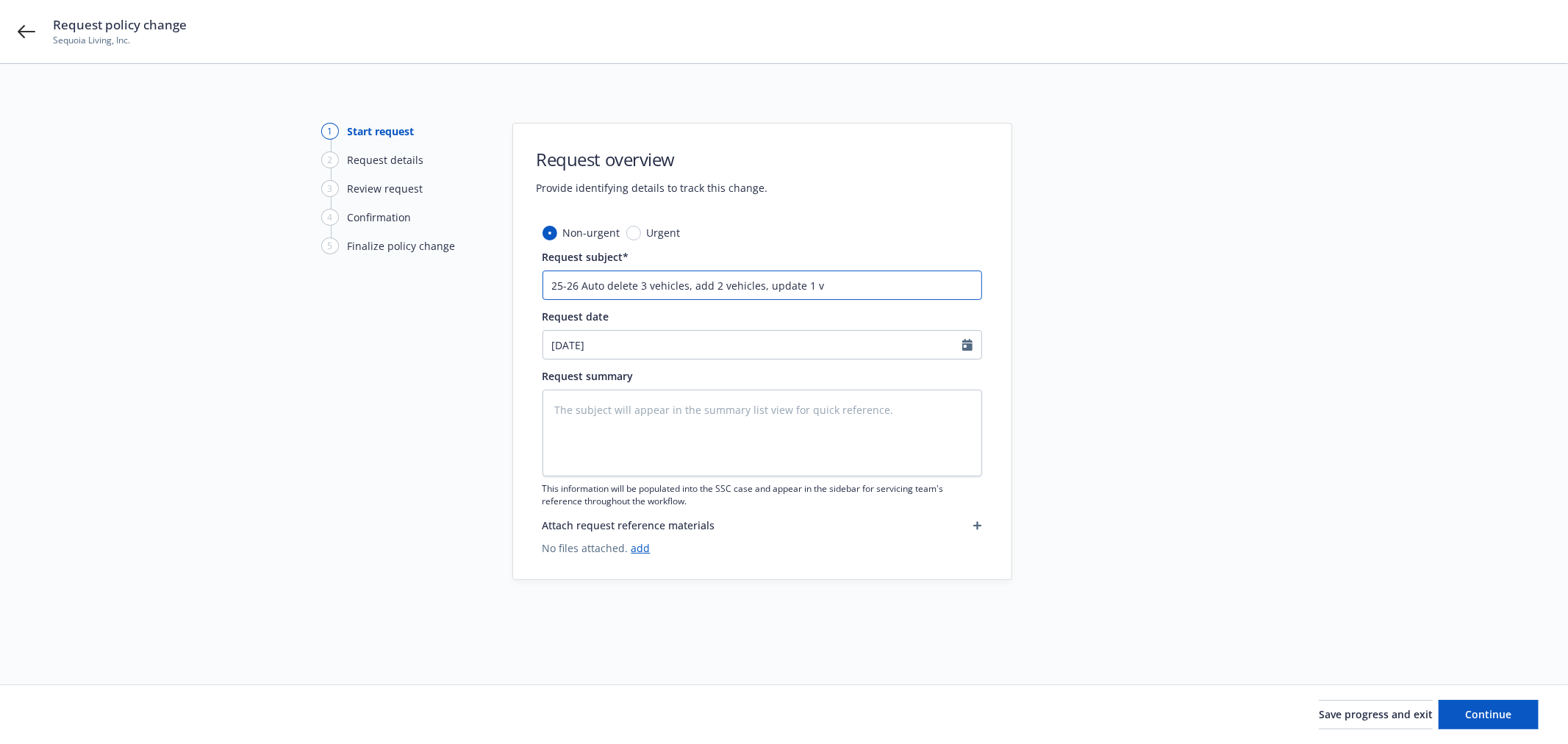
type textarea "x"
type input "25-26 Auto delete 3 vehicles, add 2 vehicles, update 1 ve"
type textarea "x"
type input "25-26 Auto delete 3 vehicles, add 2 vehicles, update 1 veh"
type textarea "x"
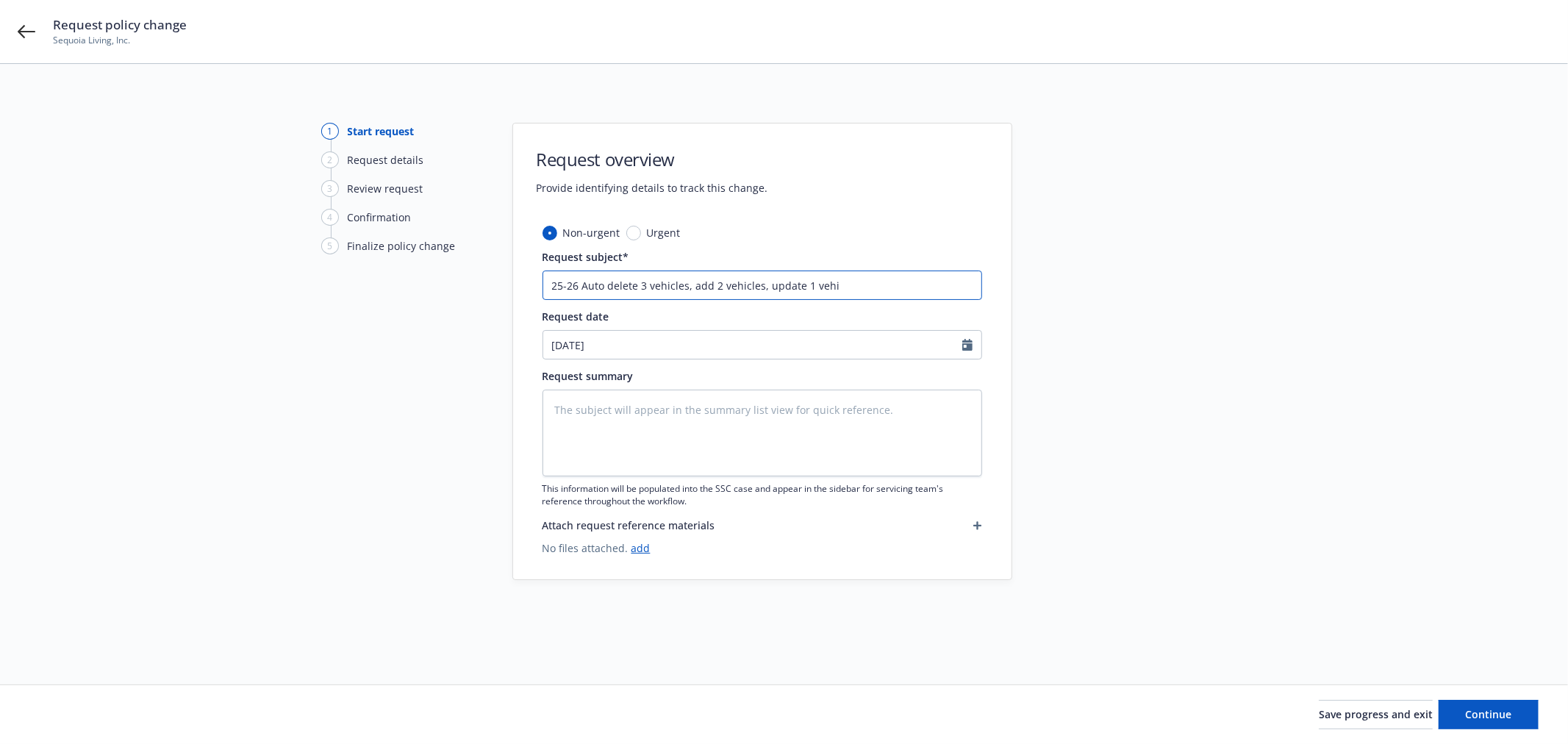
type input "25-26 Auto delete 3 vehicles, add 2 vehicles, update 1 vehic"
type textarea "x"
type input "25-26 Auto delete 3 vehicles, add 2 vehicles, update 1 vehicl"
type textarea "x"
type input "25-26 Auto delete 3 vehicles, add 2 vehicles, update 1 vehicle"
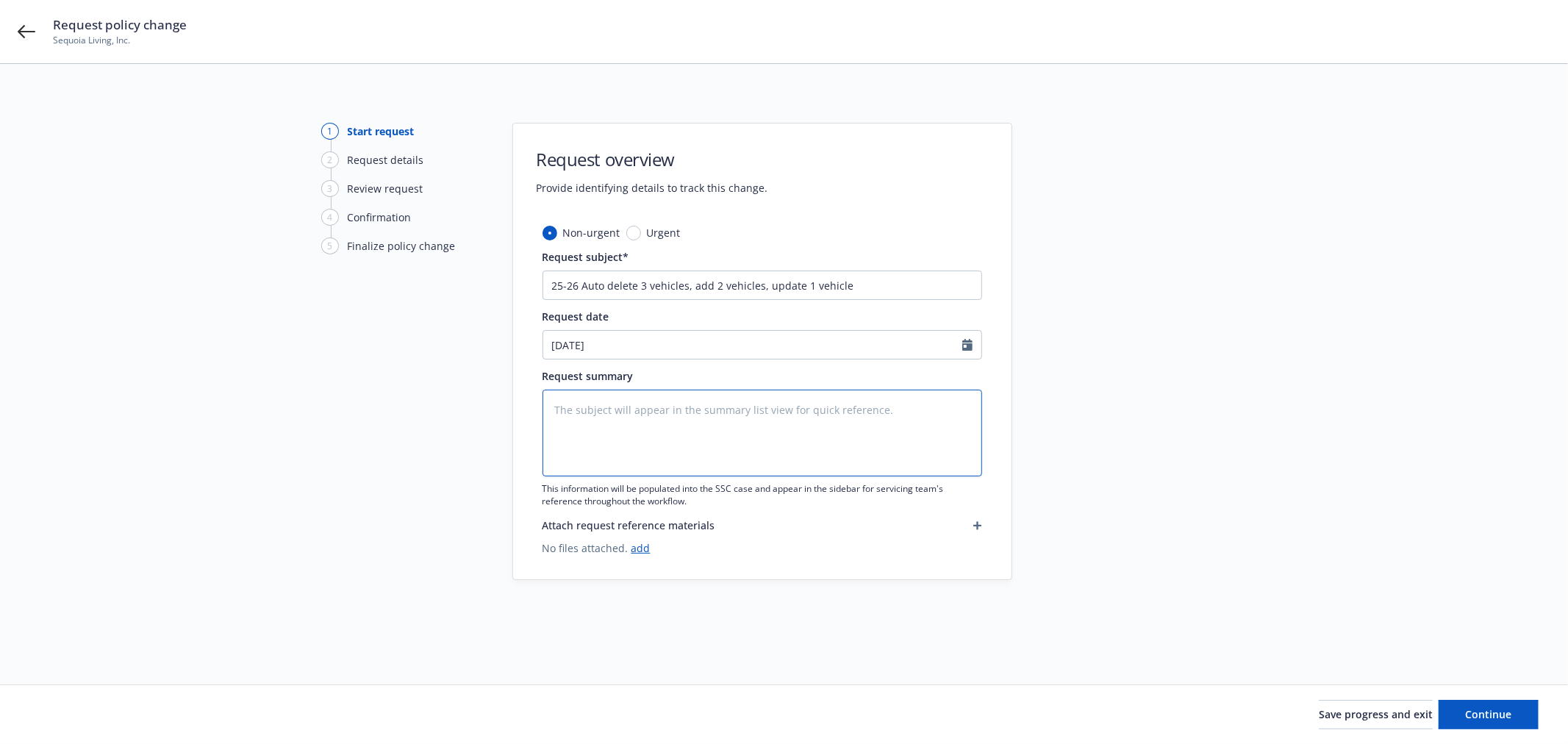
click at [687, 424] on textarea at bounding box center [762, 433] width 440 height 87
paste textarea "Lorem ips, Dolo. Si amet consect Adipi el seddoei tem incididun utlabor etd mag…"
type textarea "x"
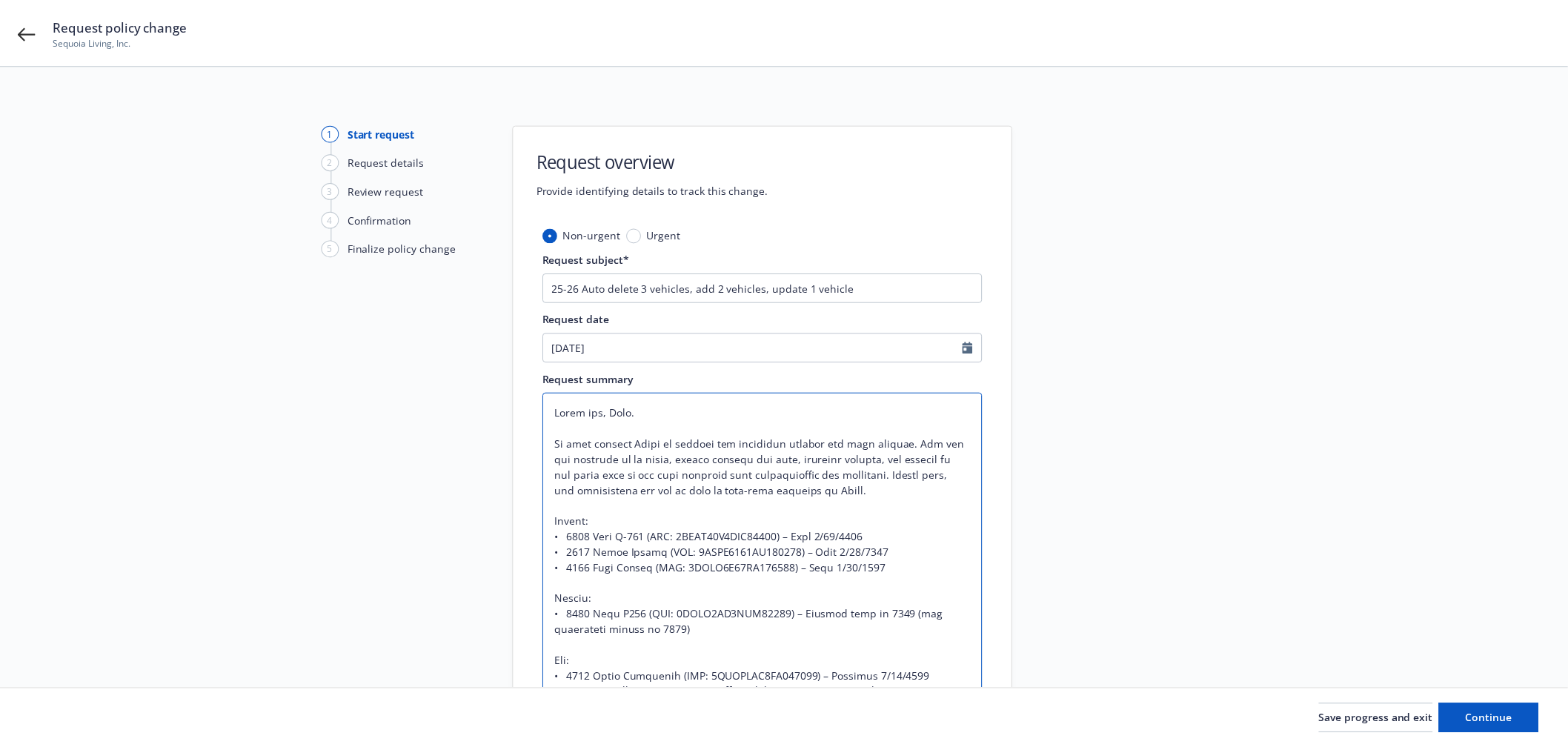
scroll to position [74, 0]
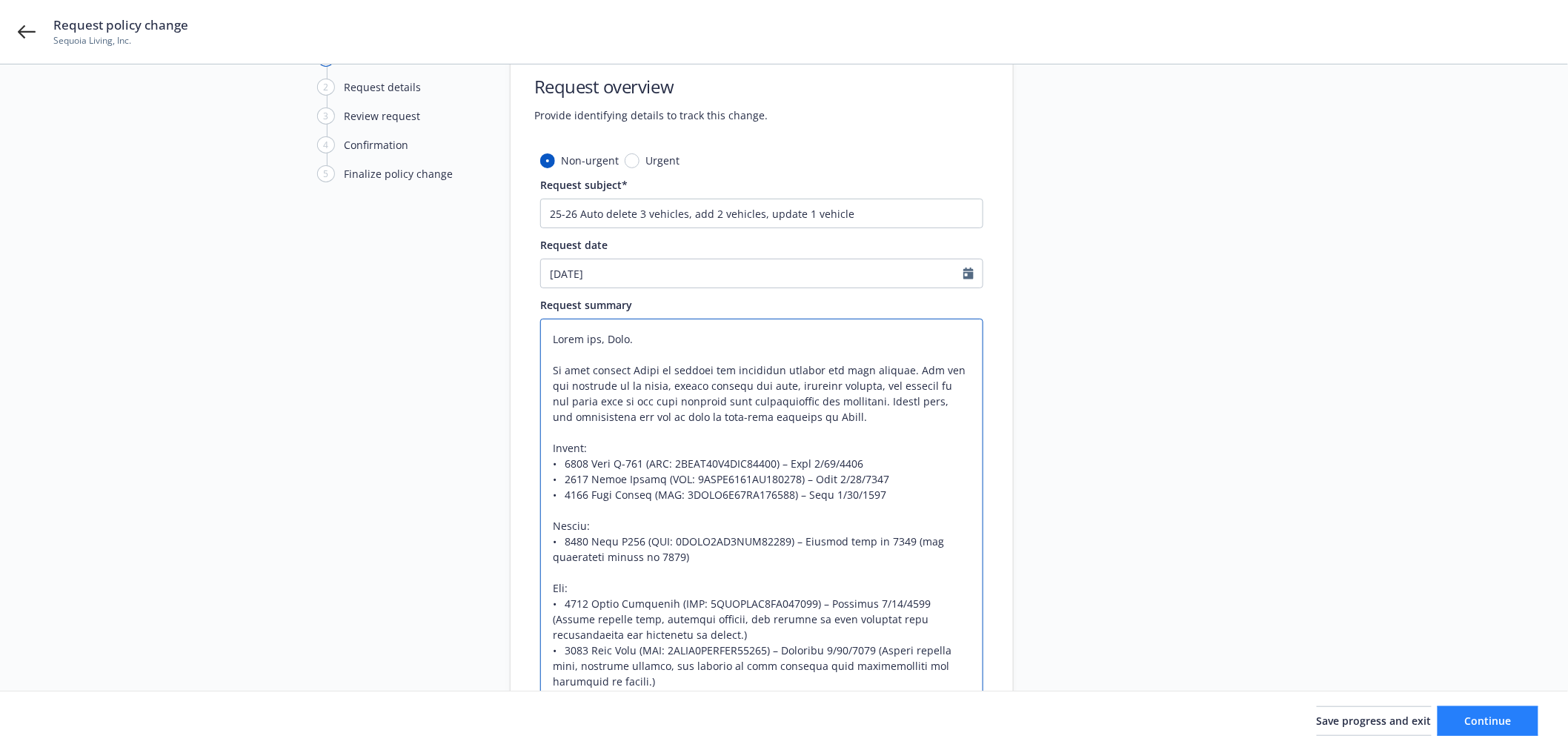
type textarea "Lorem ips, Dolo. Si amet consect Adipi el seddoei tem incididun utlabor etd mag…"
click at [1480, 714] on span "Continue" at bounding box center [1488, 720] width 47 height 14
type textarea "x"
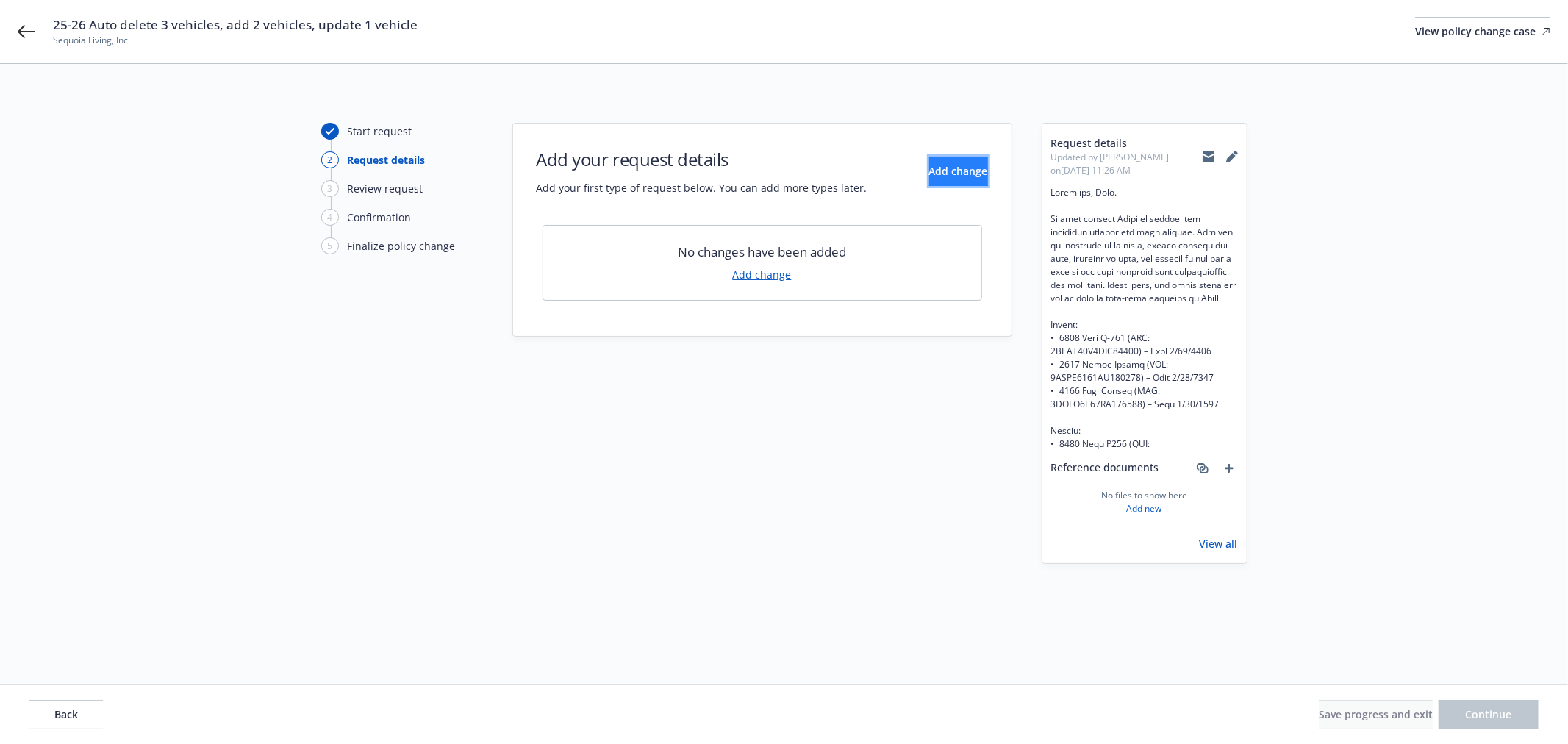
click at [963, 171] on button "Add change" at bounding box center [958, 172] width 58 height 30
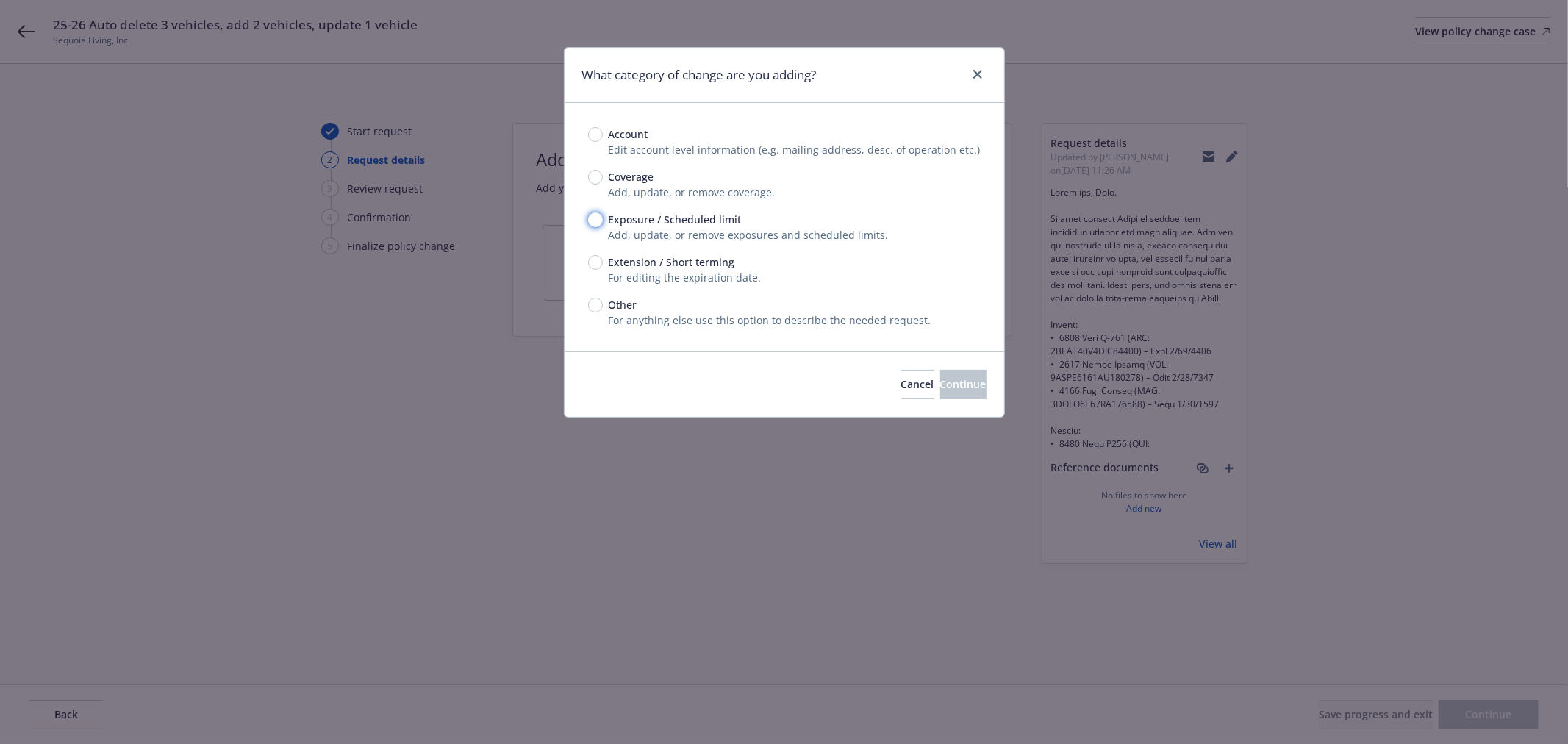
drag, startPoint x: 598, startPoint y: 217, endPoint x: 797, endPoint y: 305, distance: 217.6
click at [598, 218] on input "Exposure / Scheduled limit" at bounding box center [596, 220] width 15 height 15
radio input "true"
click at [947, 393] on button "Continue" at bounding box center [963, 385] width 47 height 30
type textarea "x"
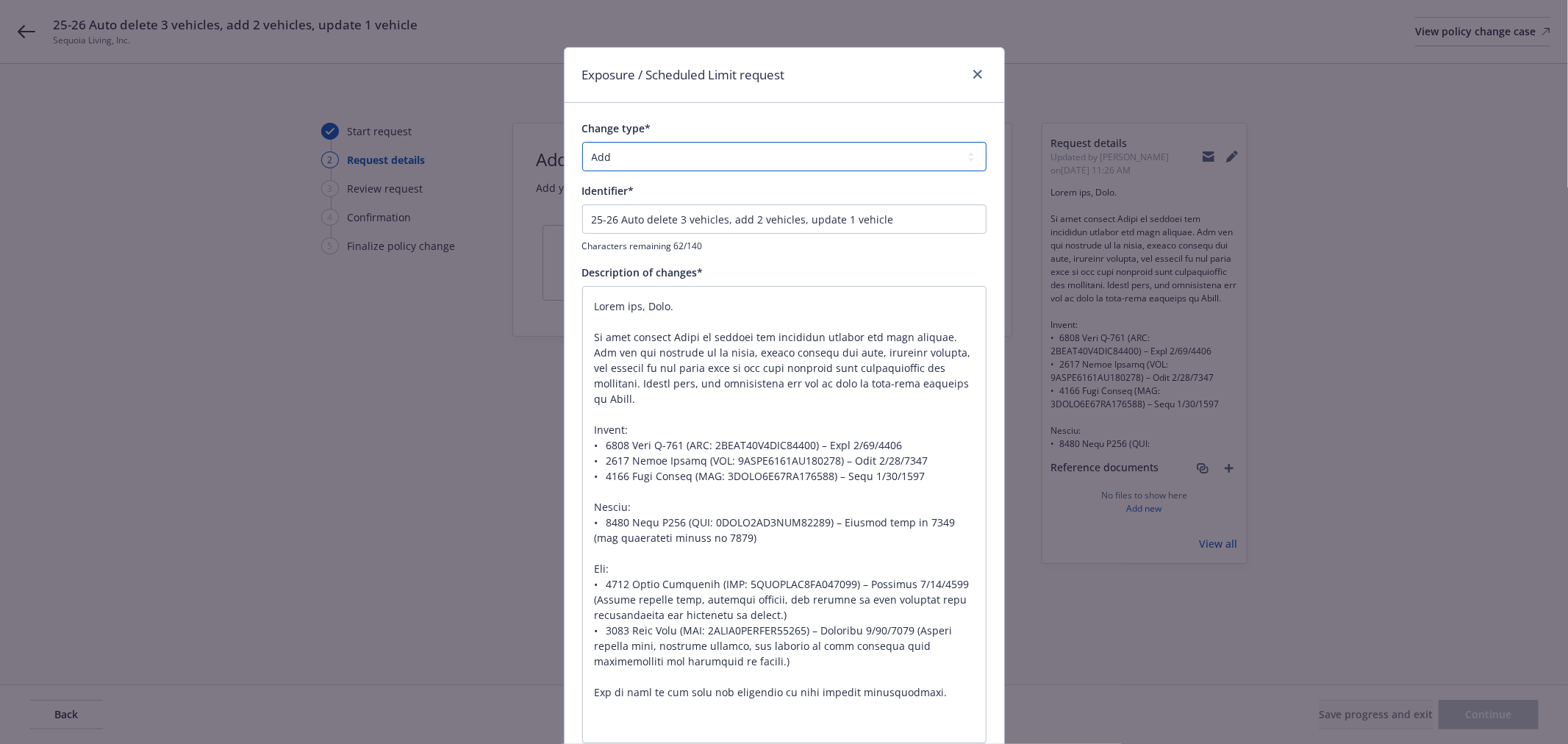
click at [651, 163] on select "Add Audit Change Remove" at bounding box center [784, 157] width 404 height 30
select select "CHANGE"
click at [582, 142] on select "Add Audit Change Remove" at bounding box center [784, 157] width 404 height 30
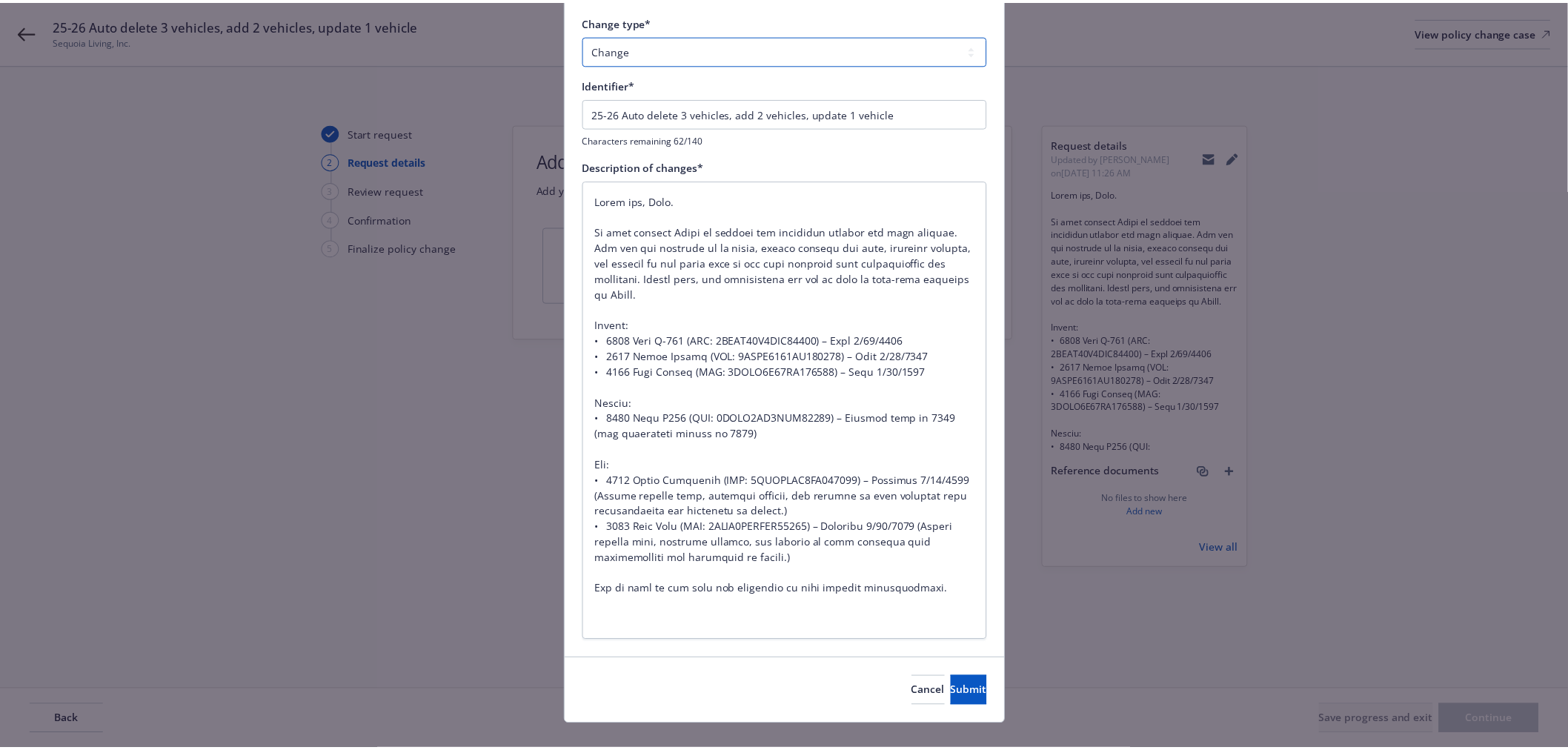
scroll to position [131, 0]
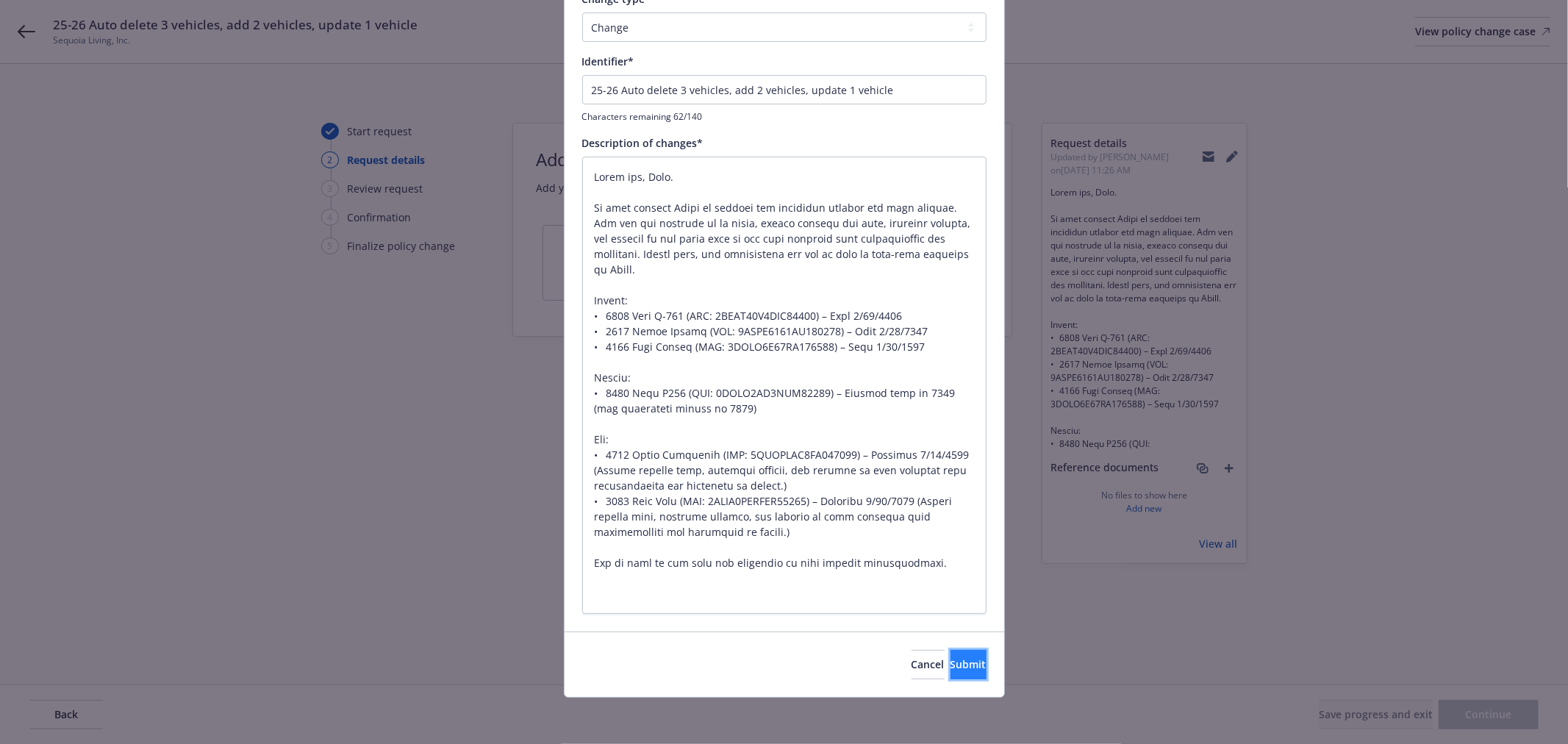
click at [951, 660] on span "Submit" at bounding box center [969, 664] width 36 height 14
type textarea "x"
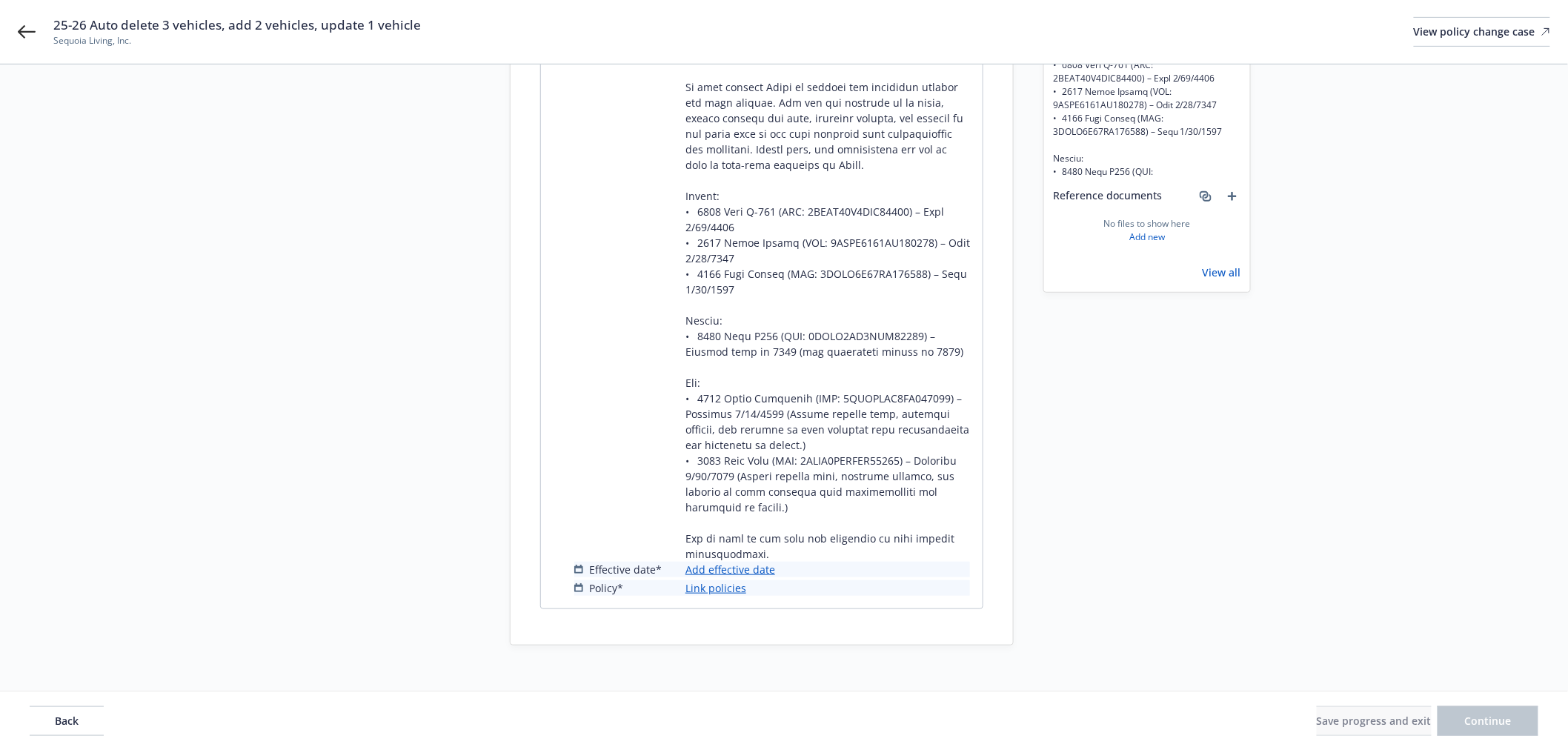
scroll to position [329, 0]
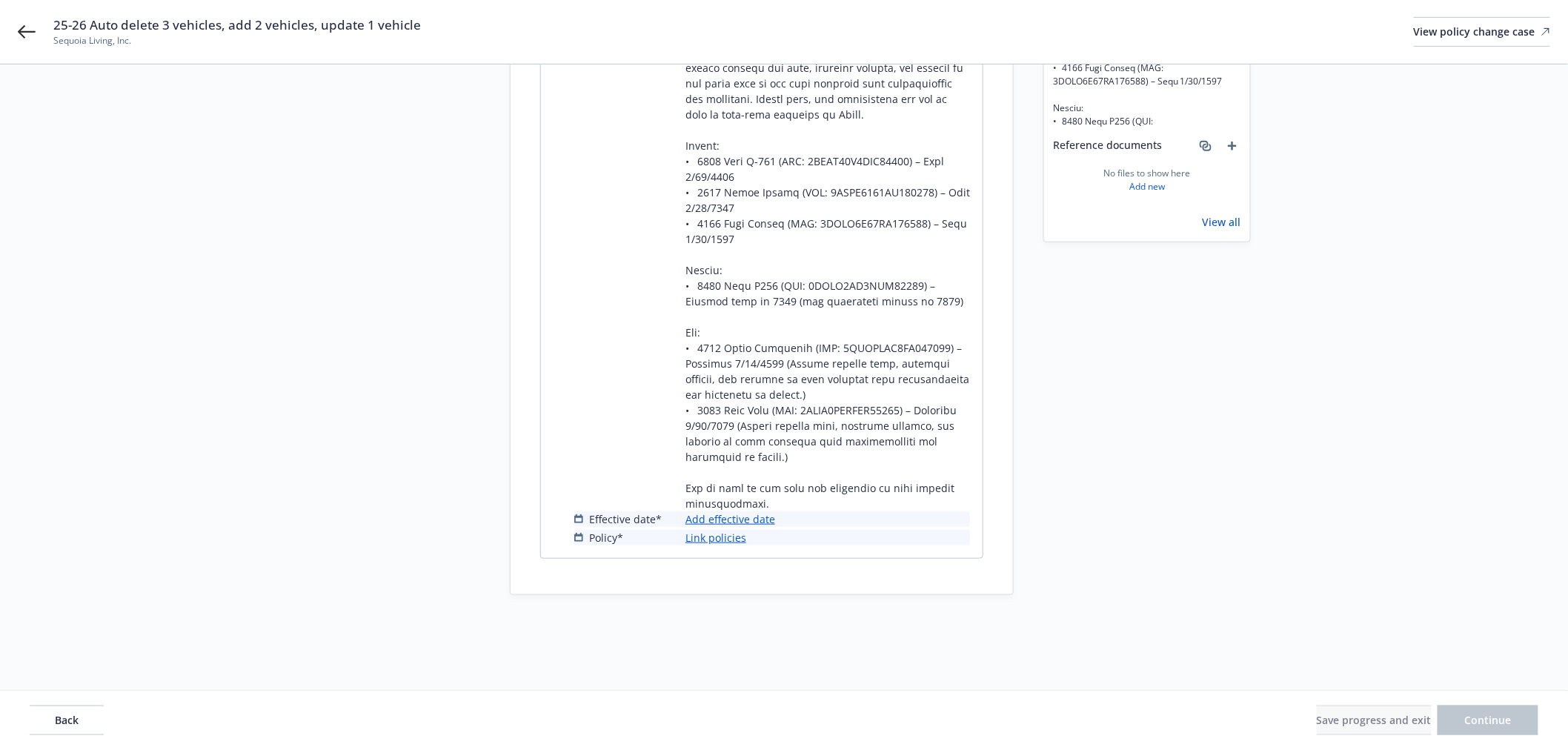
click at [766, 527] on link "Add effective date" at bounding box center [730, 519] width 90 height 16
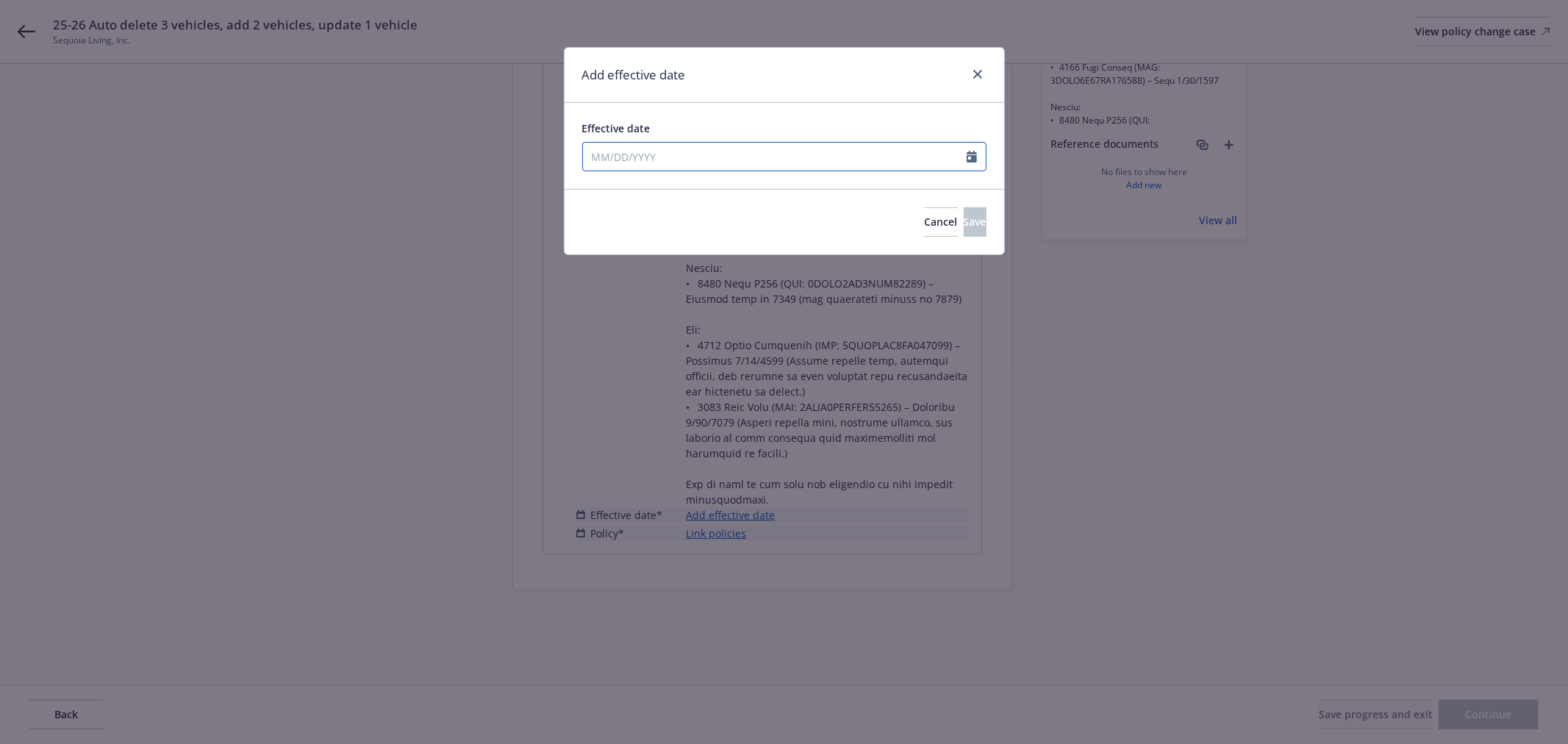
click at [722, 158] on input "Effective date" at bounding box center [775, 157] width 384 height 28
select select "8"
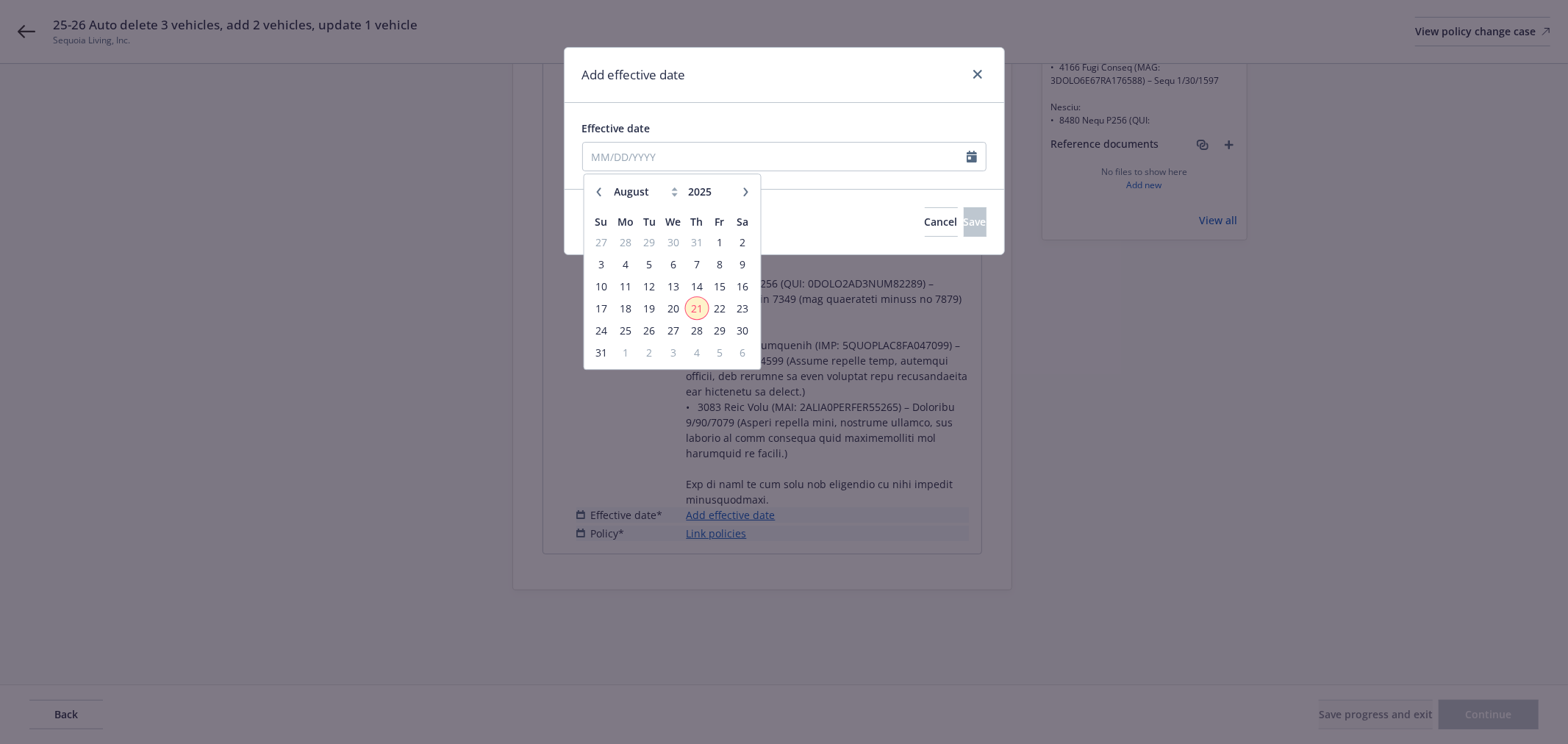
click at [696, 310] on span "21" at bounding box center [696, 308] width 20 height 19
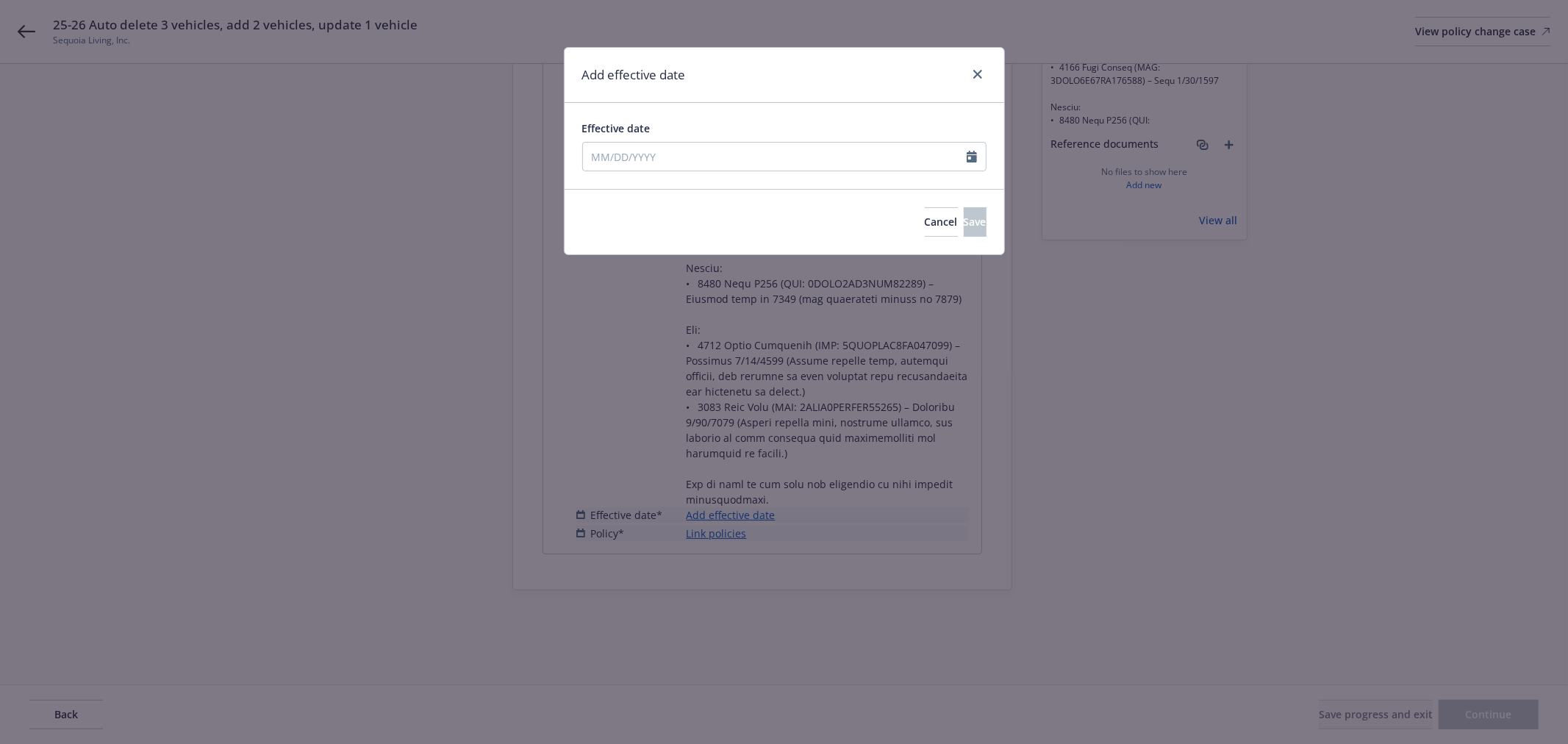
type input "[DATE]"
click at [963, 229] on button "Save" at bounding box center [975, 222] width 23 height 30
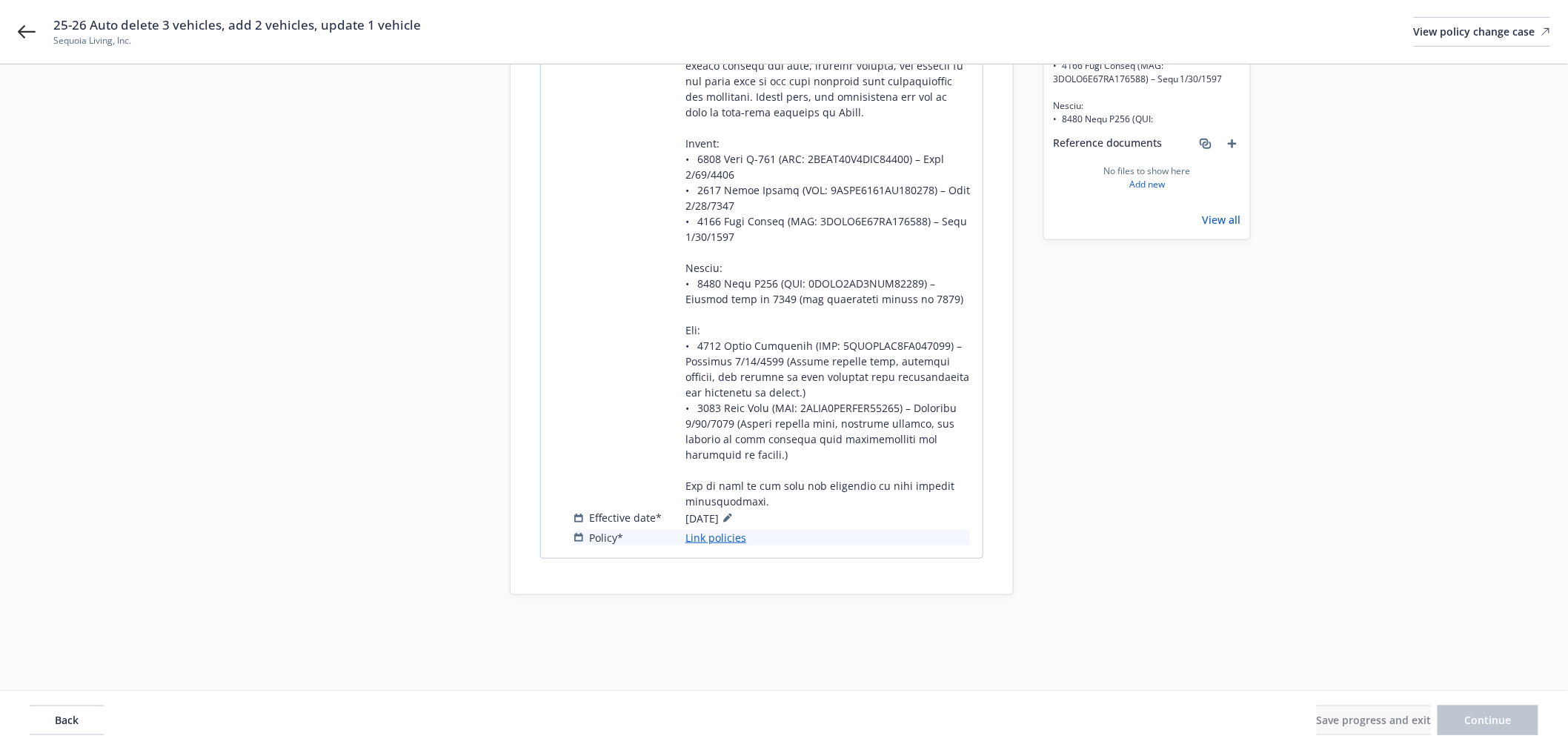
click at [709, 546] on link "Link policies" at bounding box center [715, 537] width 60 height 16
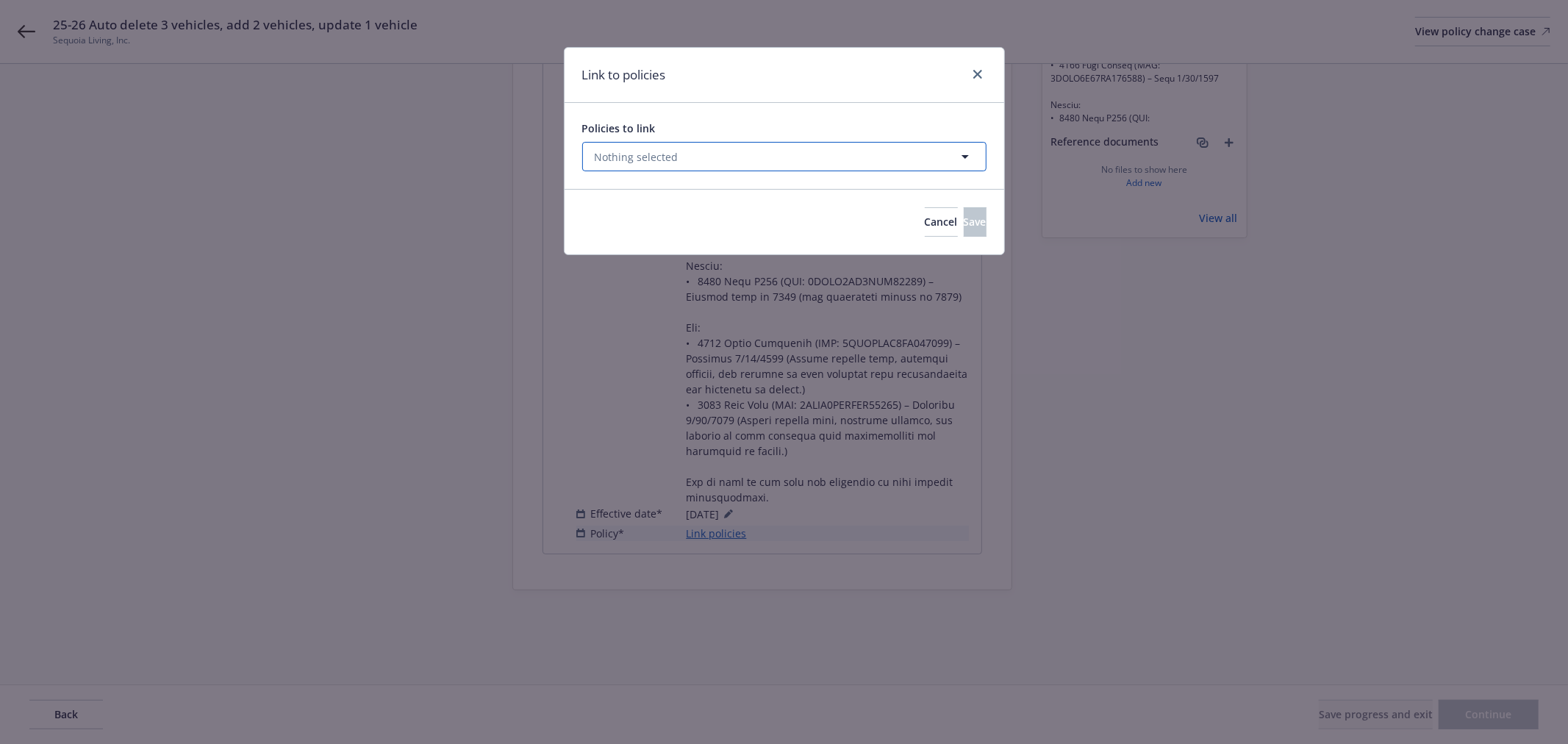
click at [716, 156] on button "Nothing selected" at bounding box center [784, 157] width 404 height 30
select select "ACTIVE"
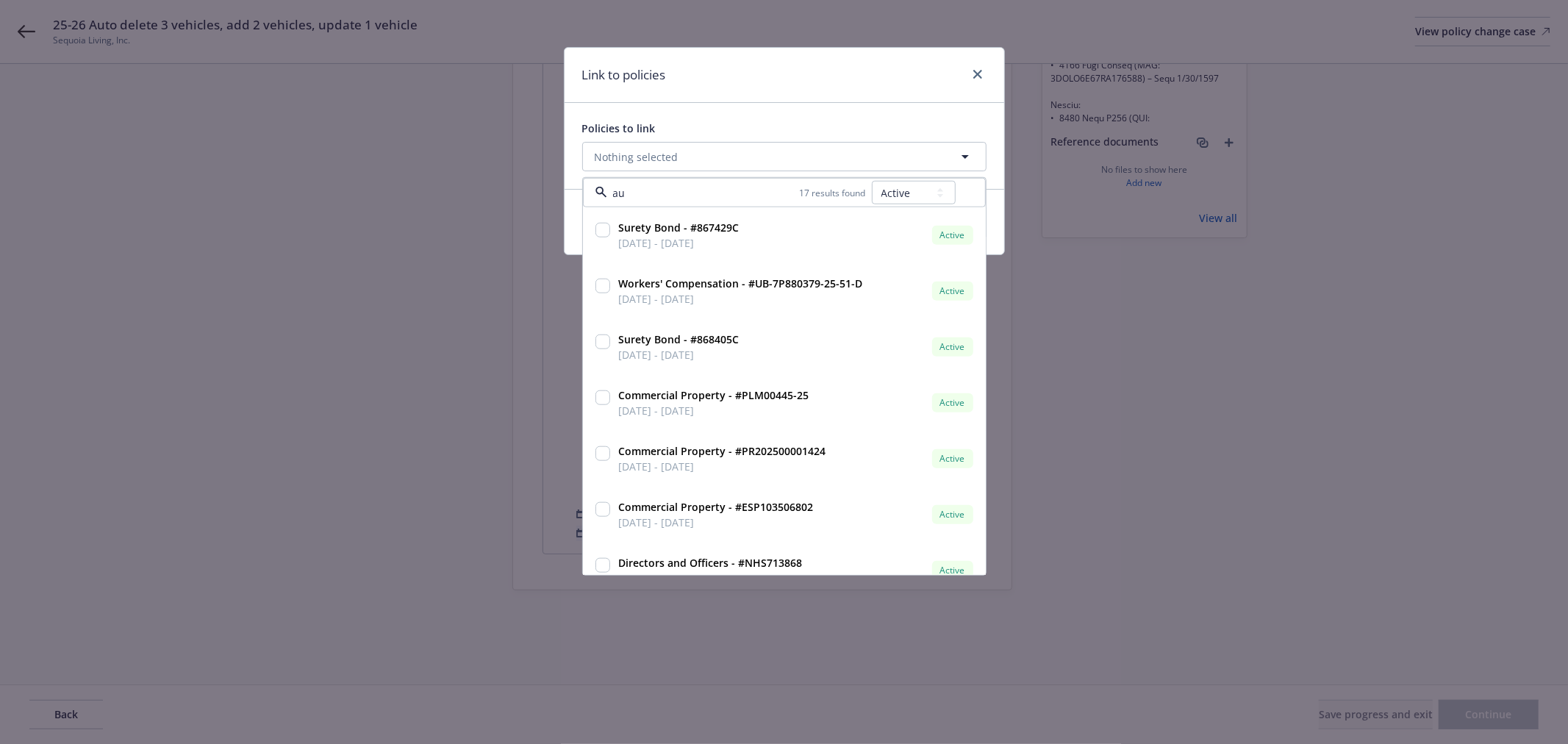
type input "aut"
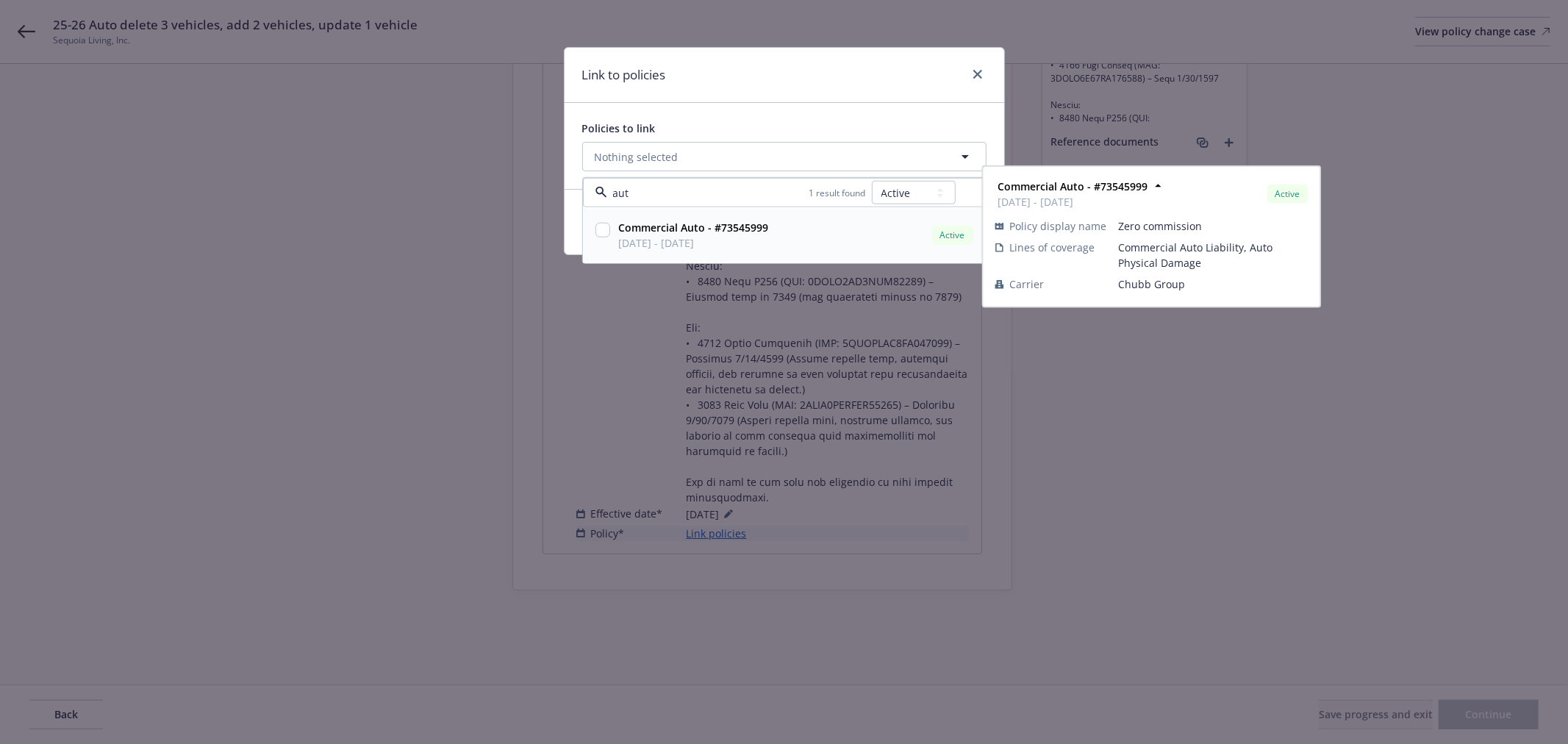
click at [605, 232] on input "checkbox" at bounding box center [603, 230] width 15 height 15
checkbox input "true"
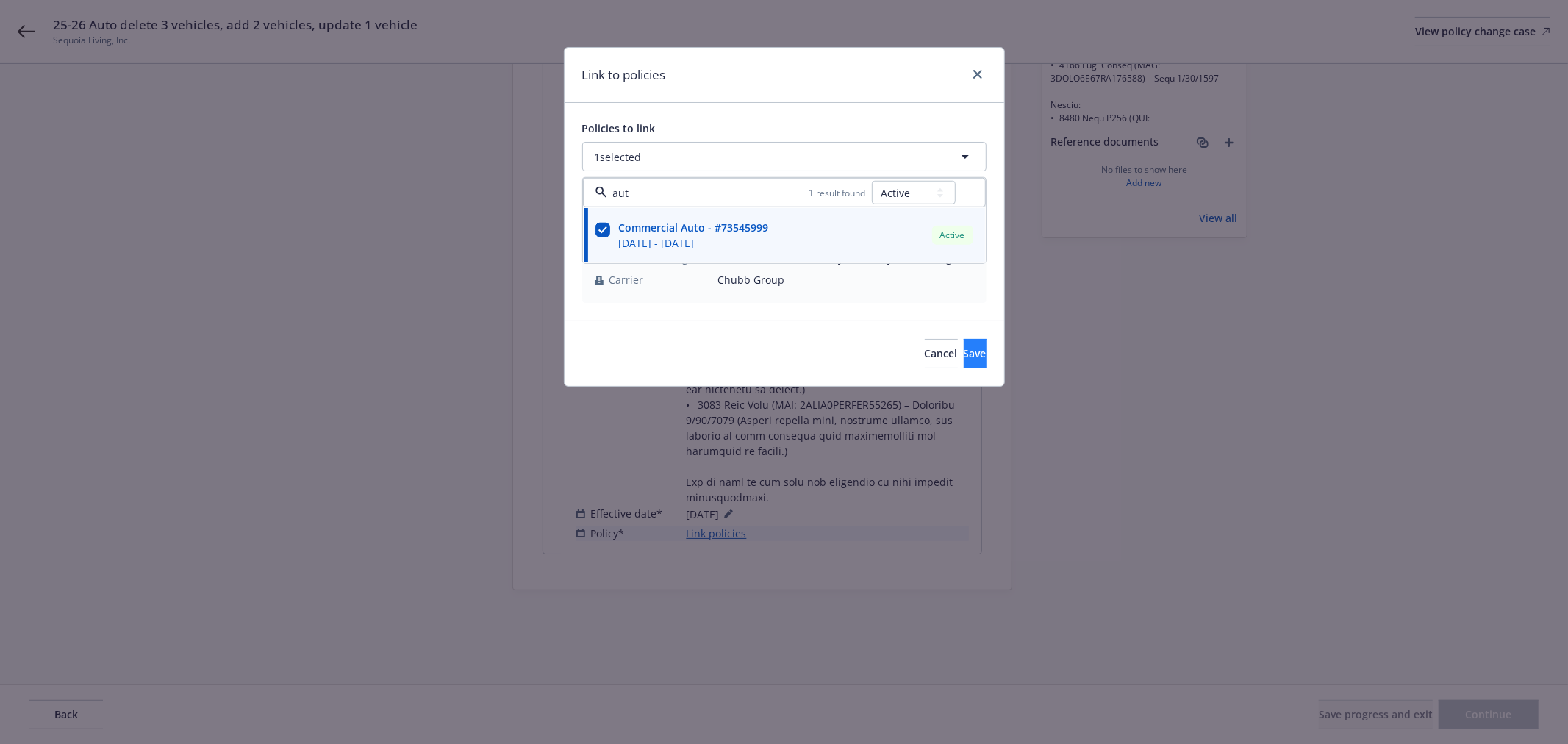
type input "aut"
click at [963, 365] on button "Save" at bounding box center [975, 354] width 23 height 30
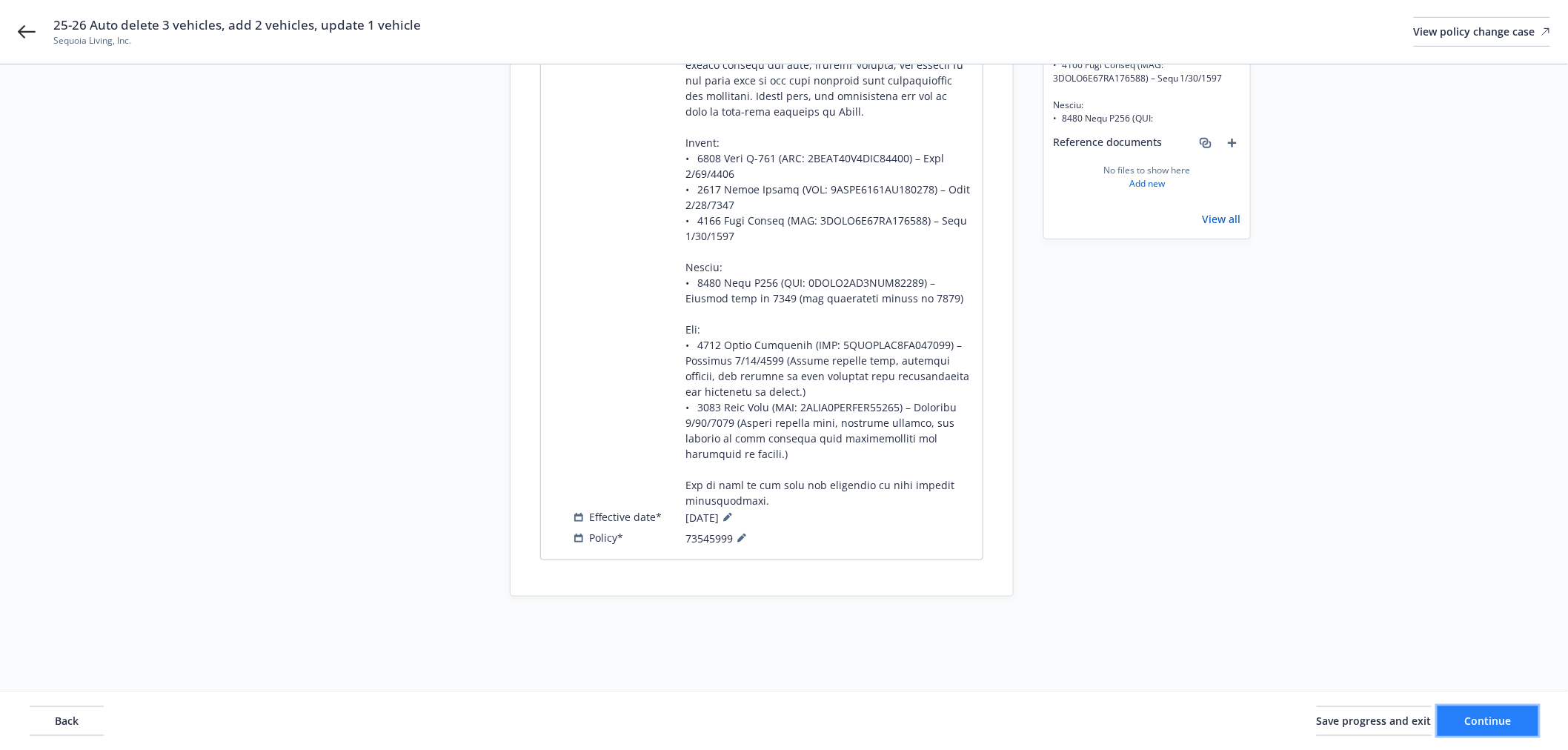
click at [1513, 712] on button "Continue" at bounding box center [1487, 721] width 101 height 30
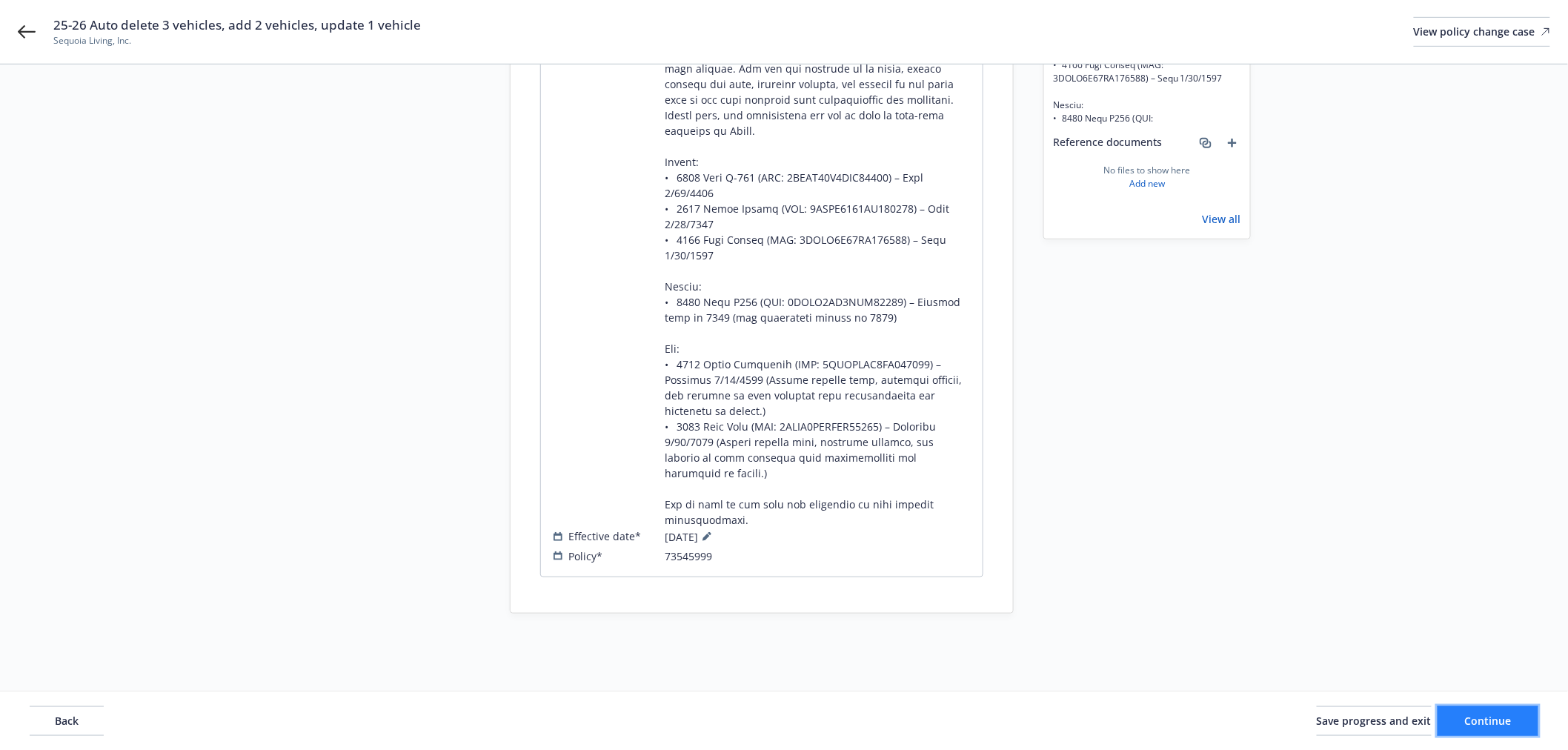
click at [1513, 712] on button "Continue" at bounding box center [1487, 721] width 101 height 30
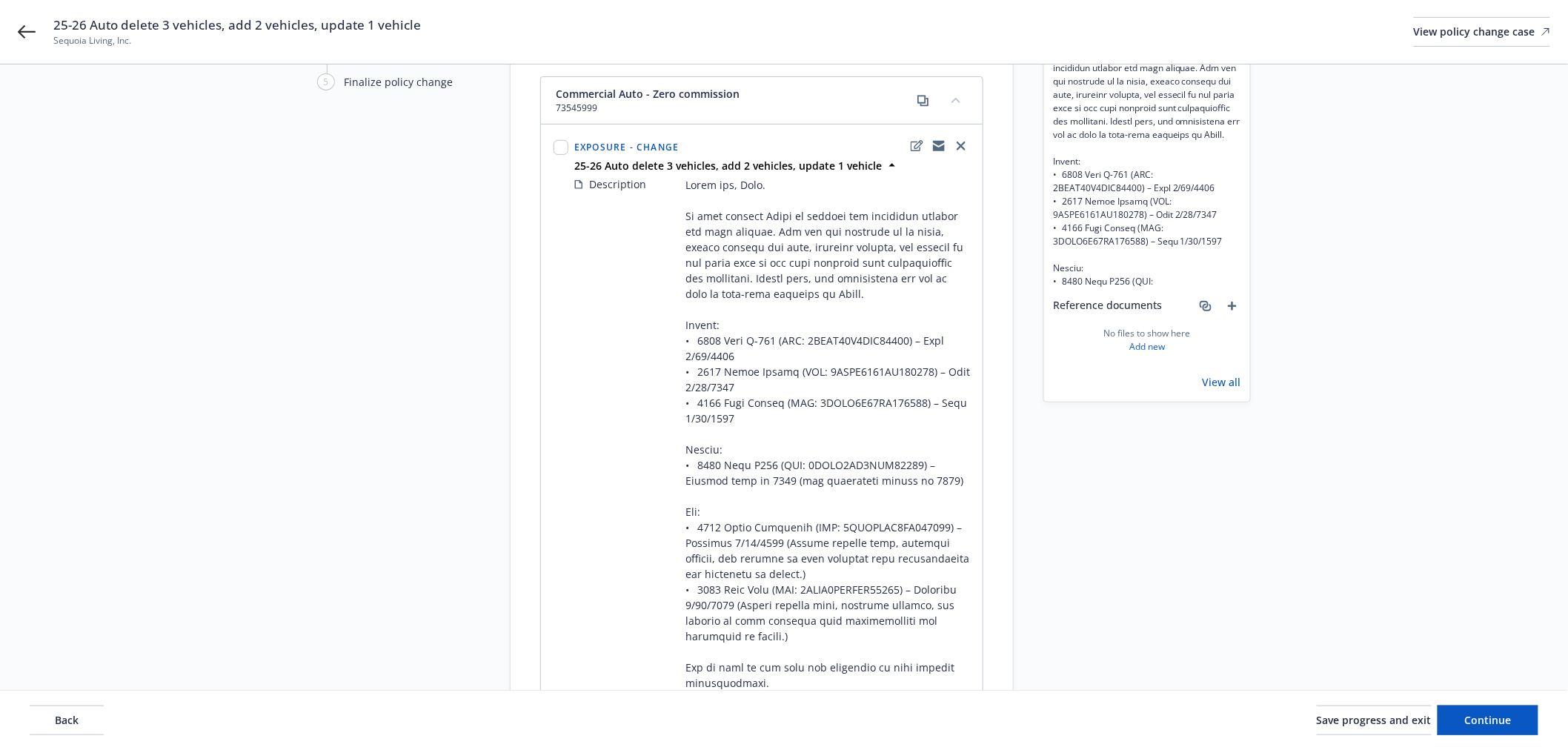
scroll to position [165, 0]
click at [936, 142] on icon "copyLogging" at bounding box center [939, 148] width 12 height 12
click at [1233, 308] on icon "add" at bounding box center [1232, 307] width 9 height 9
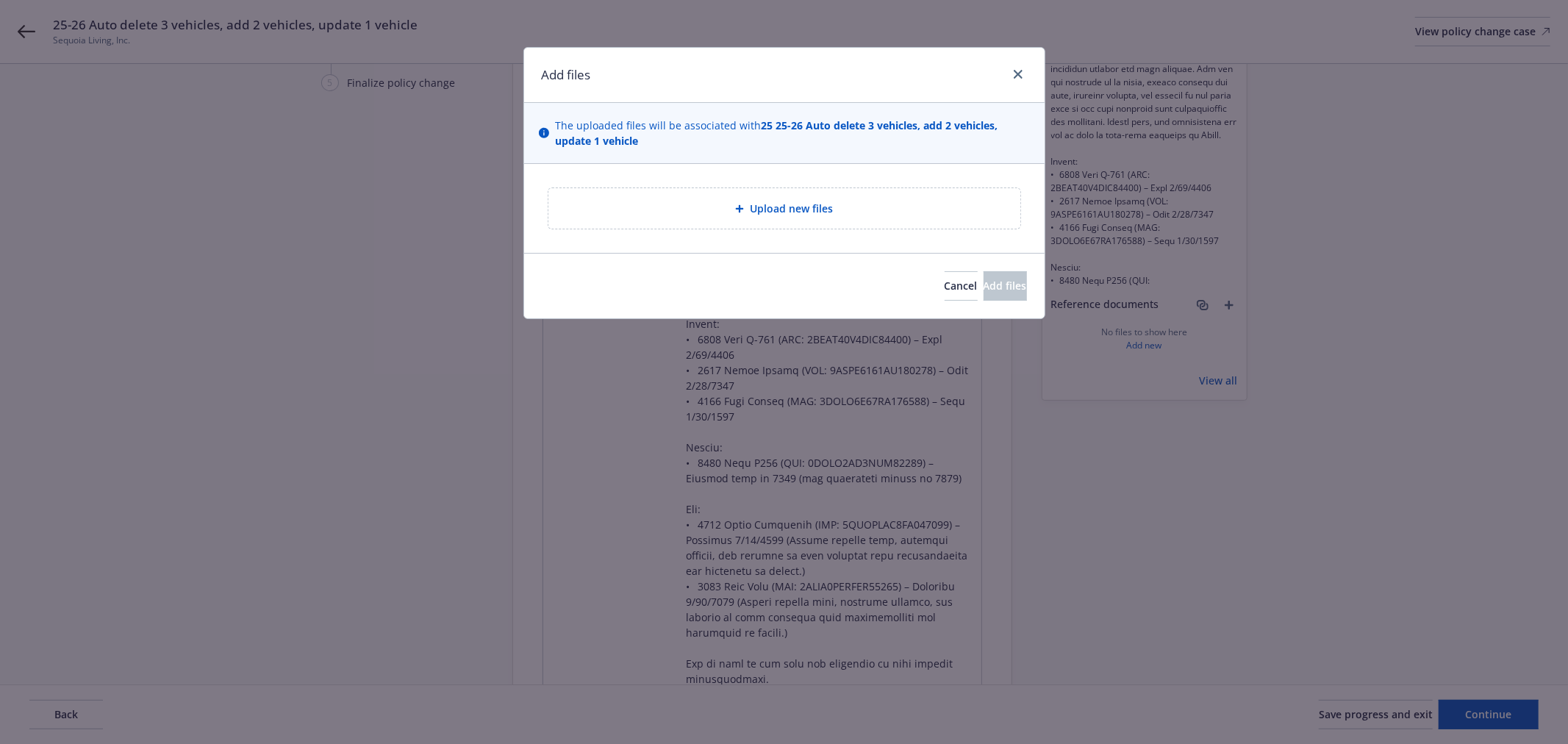
click at [810, 210] on span "Upload new files" at bounding box center [791, 208] width 83 height 16
type textarea "x"
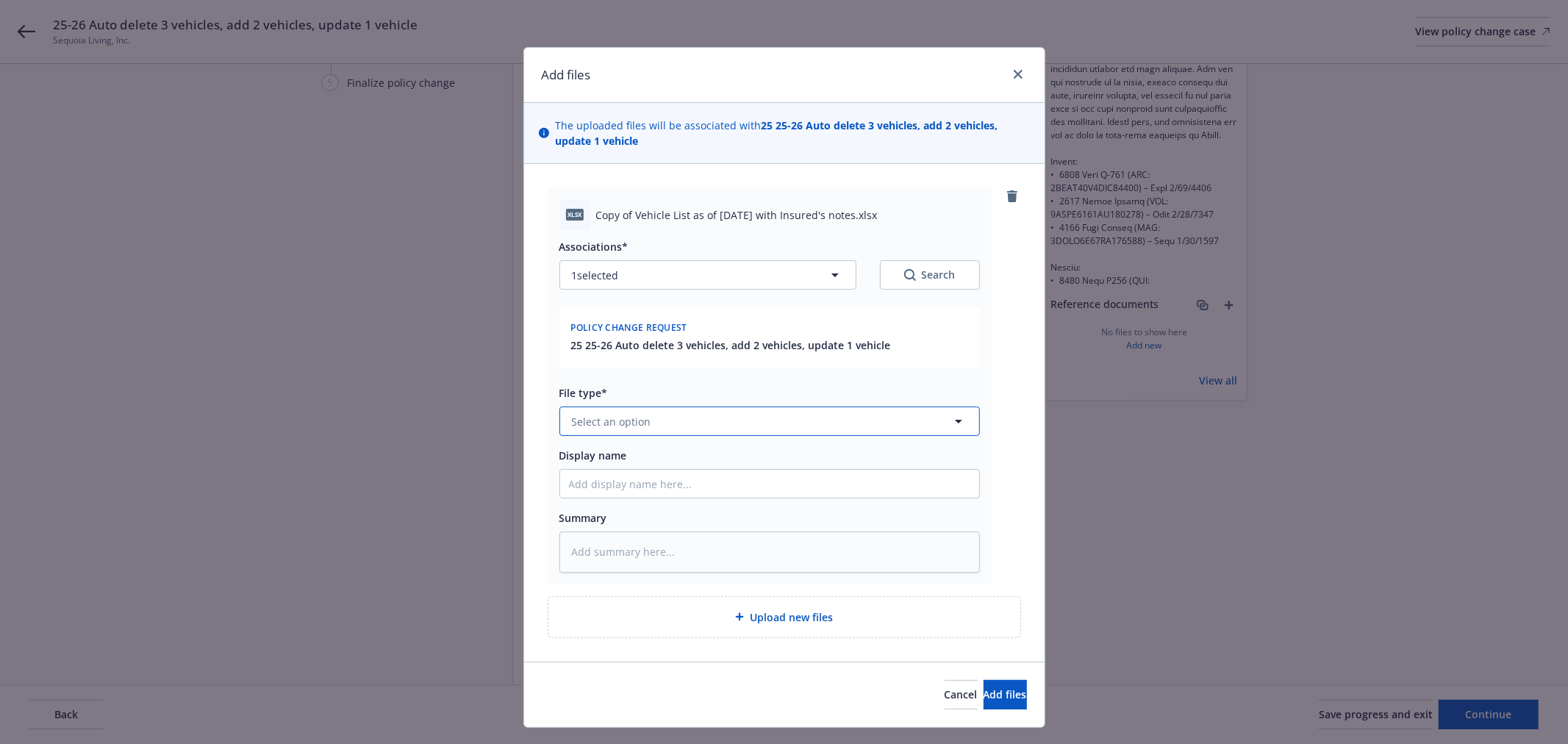
click at [597, 427] on span "Select an option" at bounding box center [611, 421] width 79 height 16
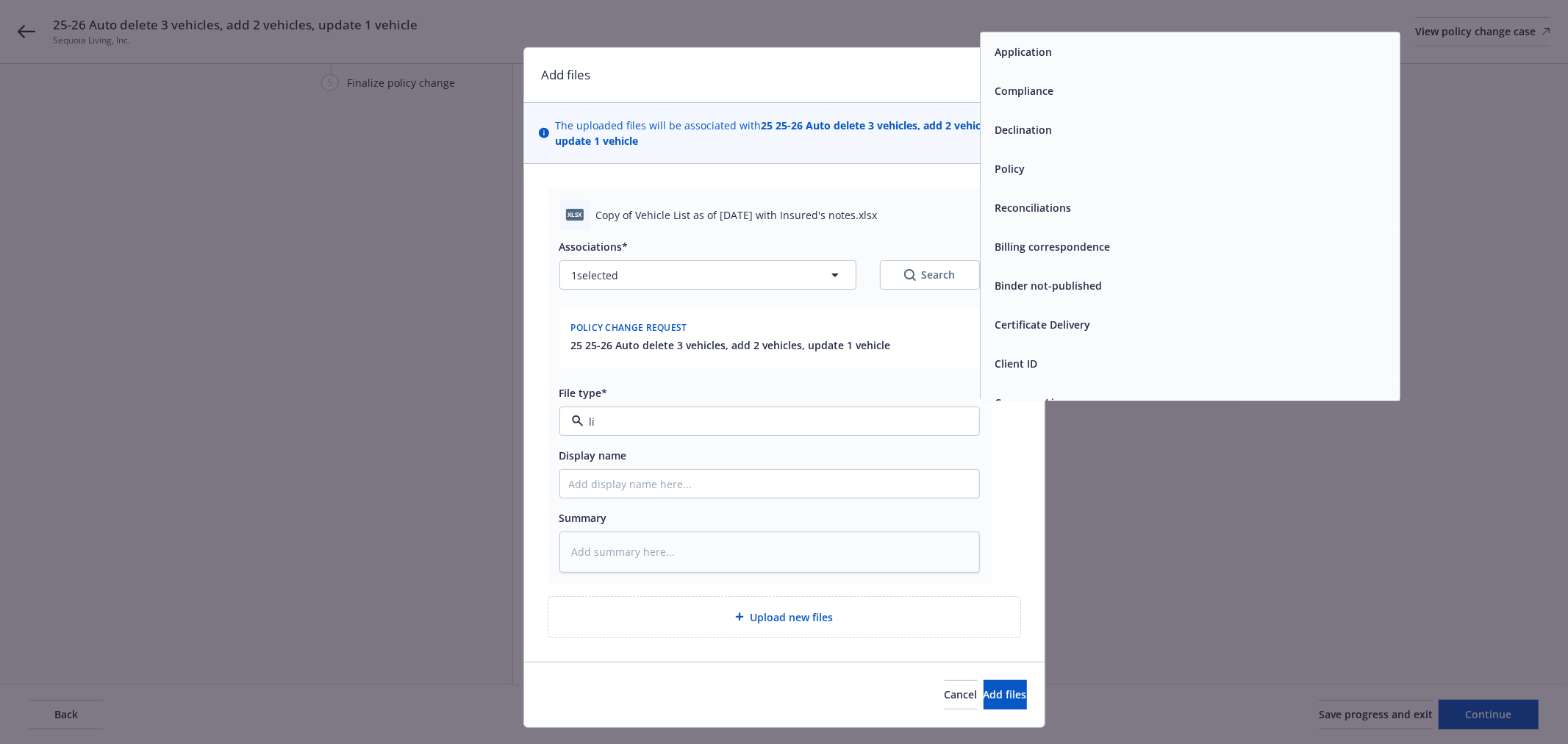
type input "l"
type input "oth"
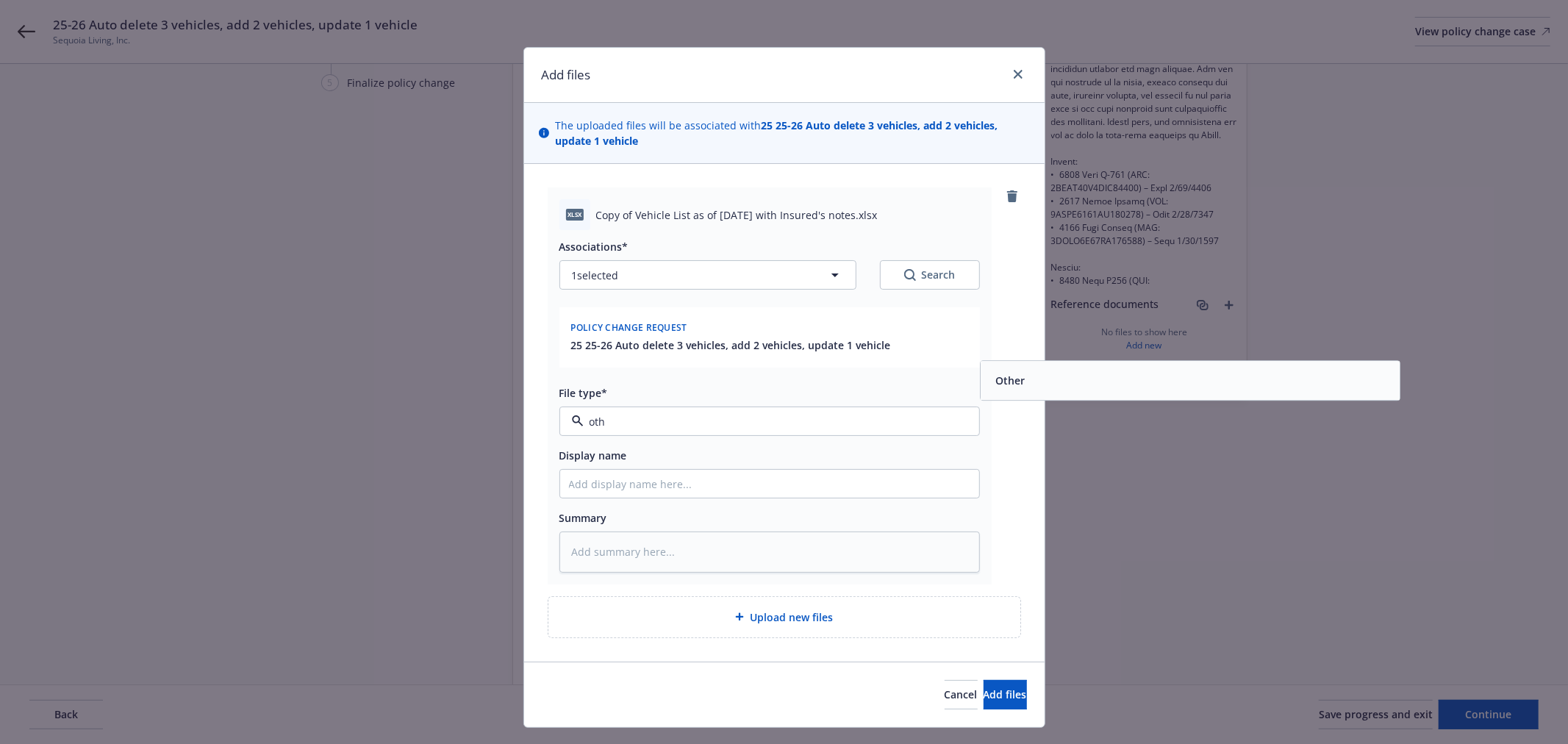
click at [997, 374] on span "Other" at bounding box center [1010, 381] width 30 height 16
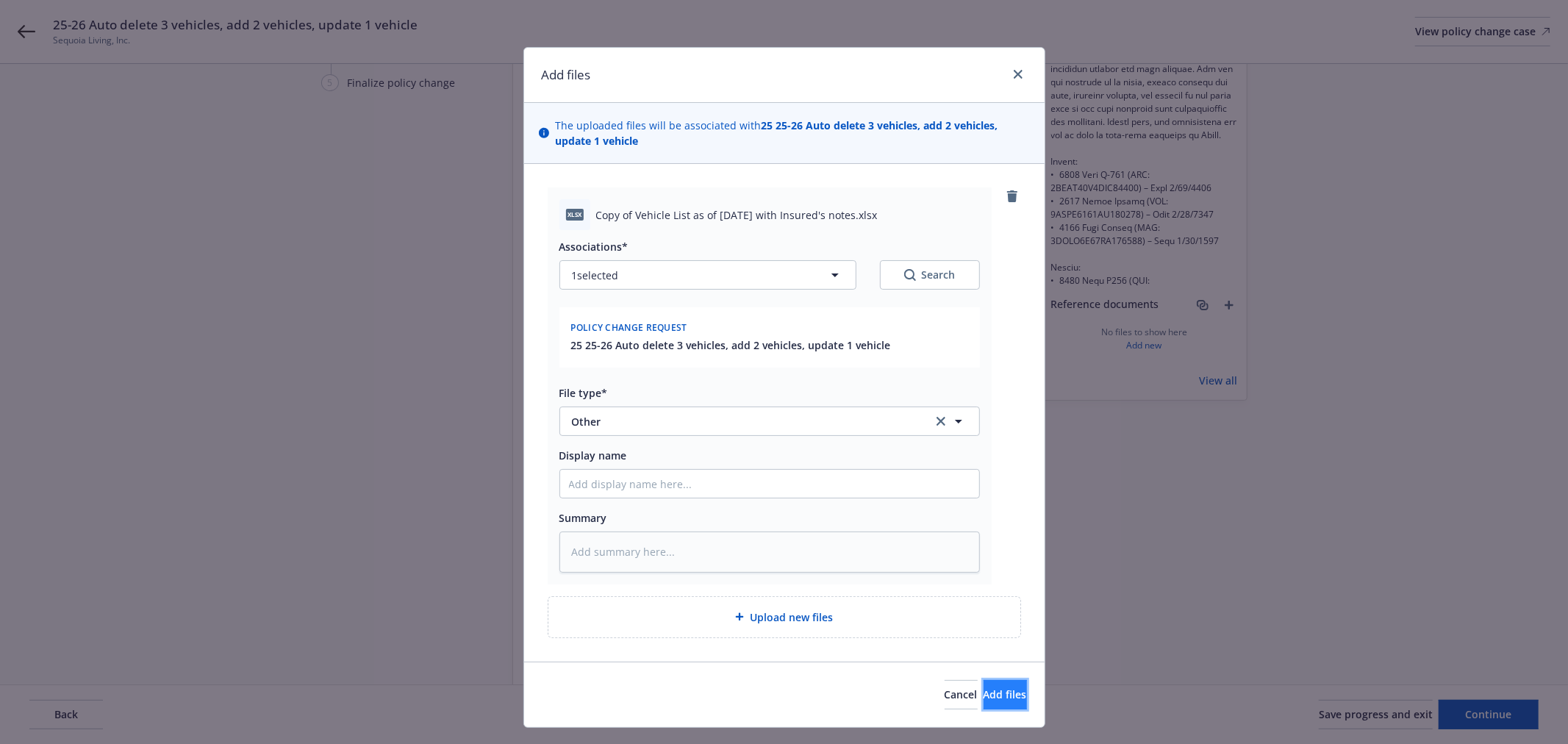
click at [983, 704] on button "Add files" at bounding box center [1005, 695] width 44 height 30
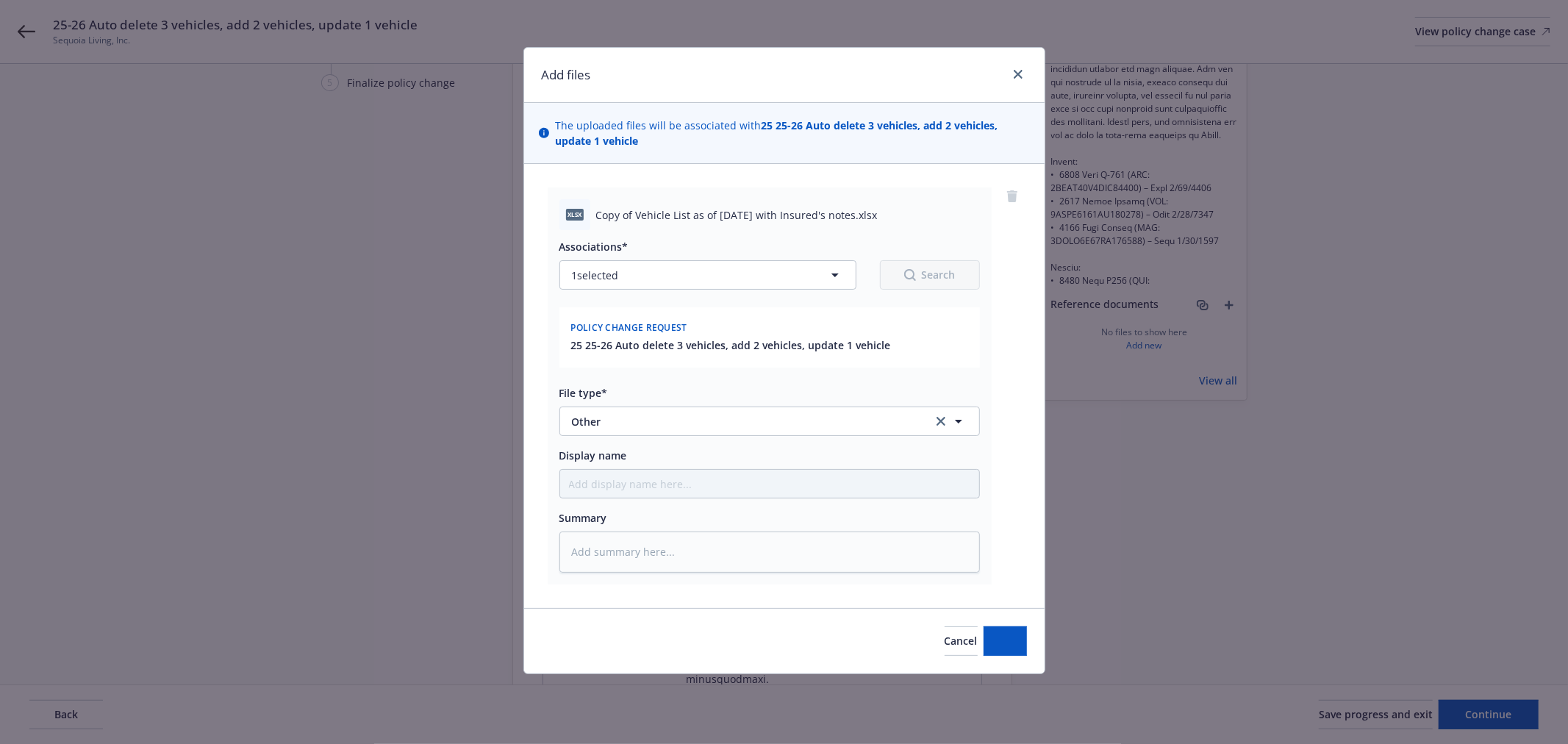
type textarea "x"
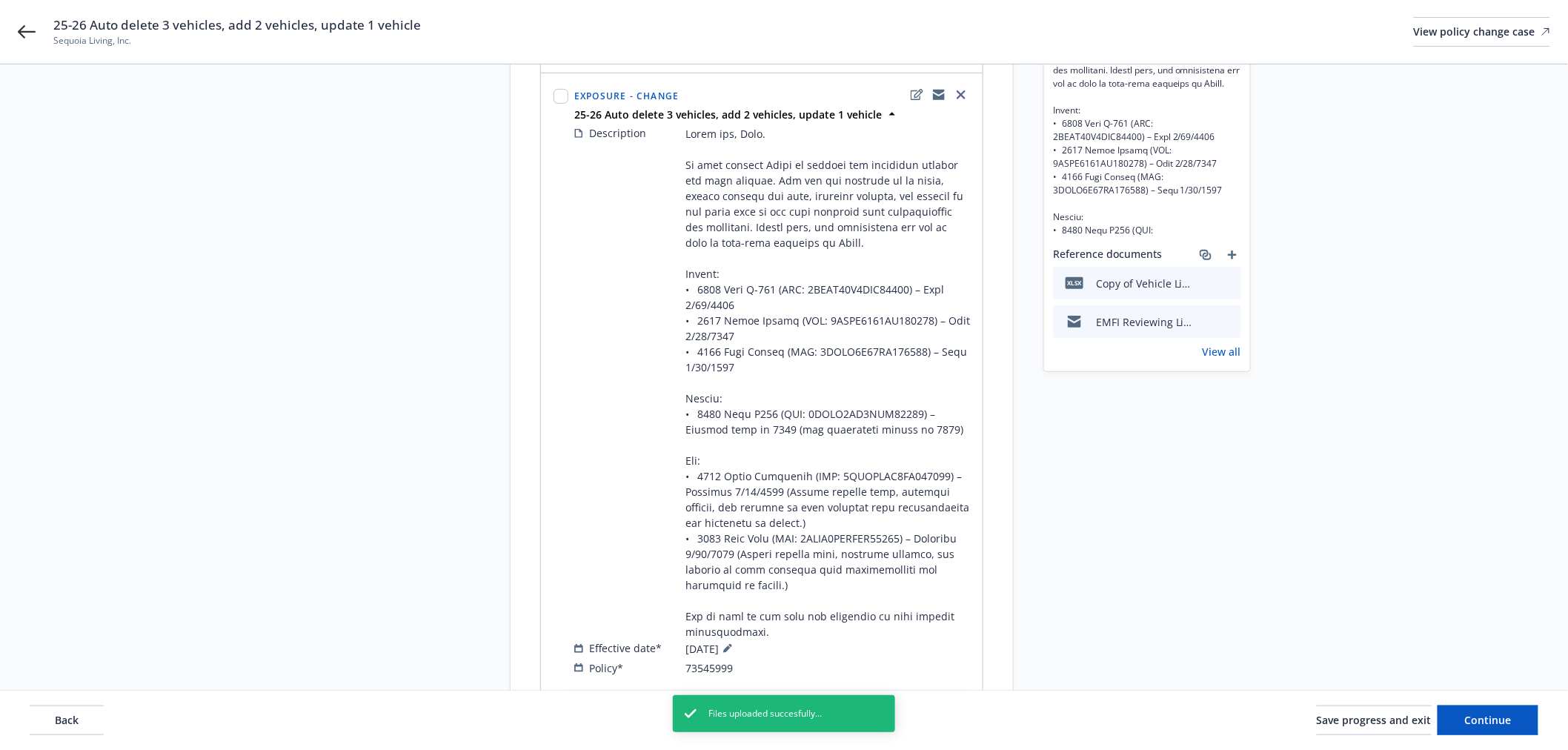
scroll to position [247, 0]
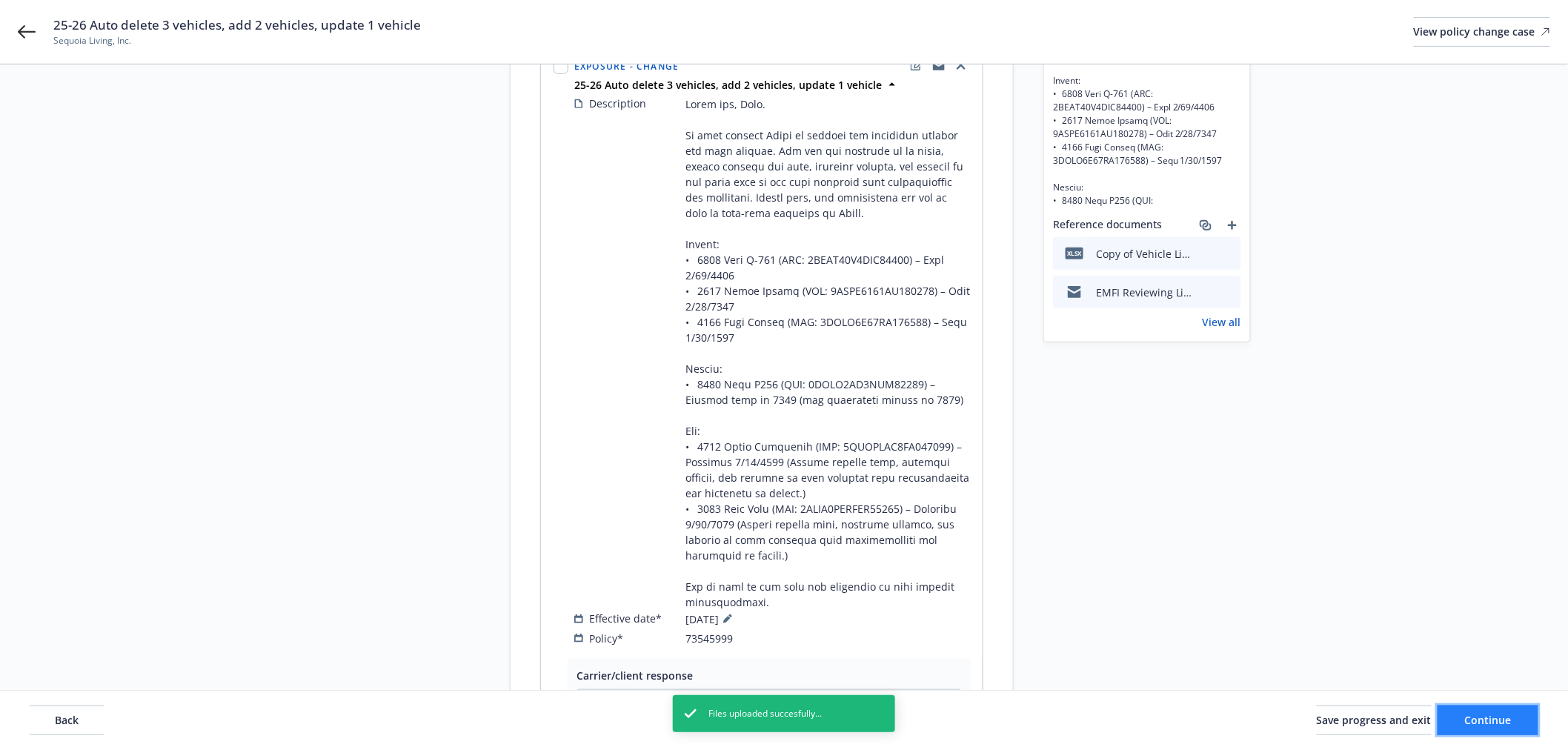
click at [1508, 714] on span "Continue" at bounding box center [1488, 720] width 47 height 14
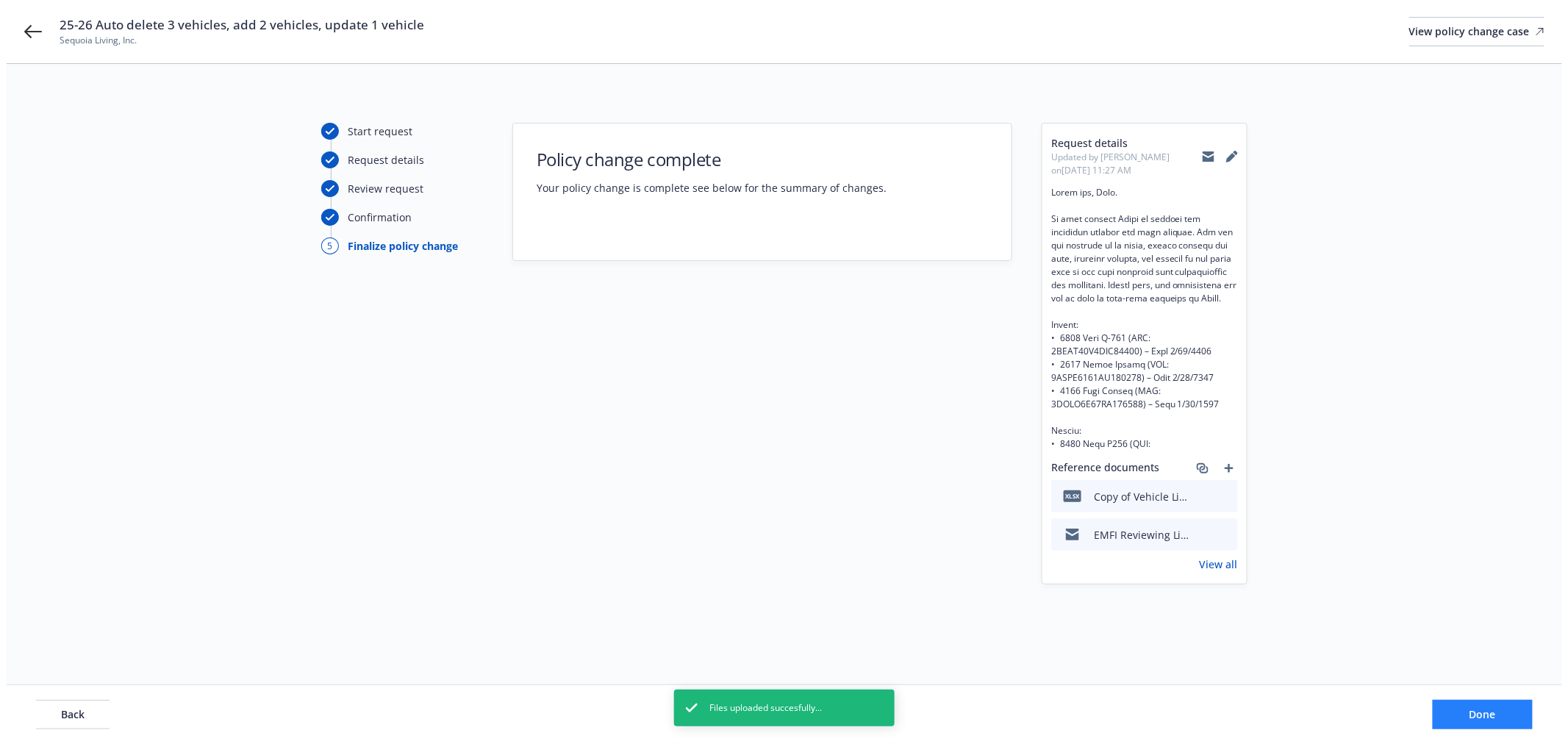
scroll to position [0, 0]
click at [55, 714] on span "Back" at bounding box center [67, 714] width 24 height 14
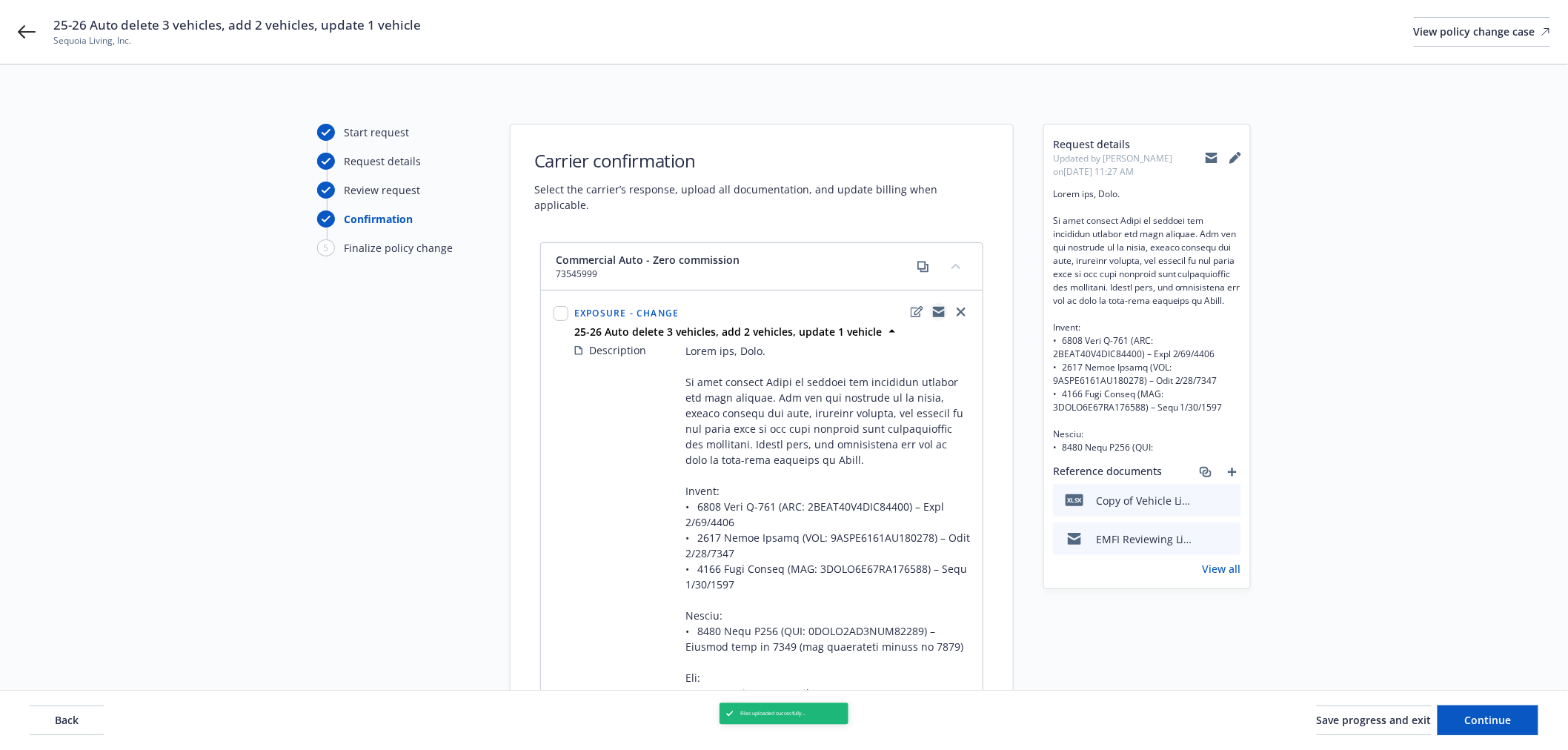
click at [935, 310] on icon "copyLogging" at bounding box center [939, 313] width 12 height 7
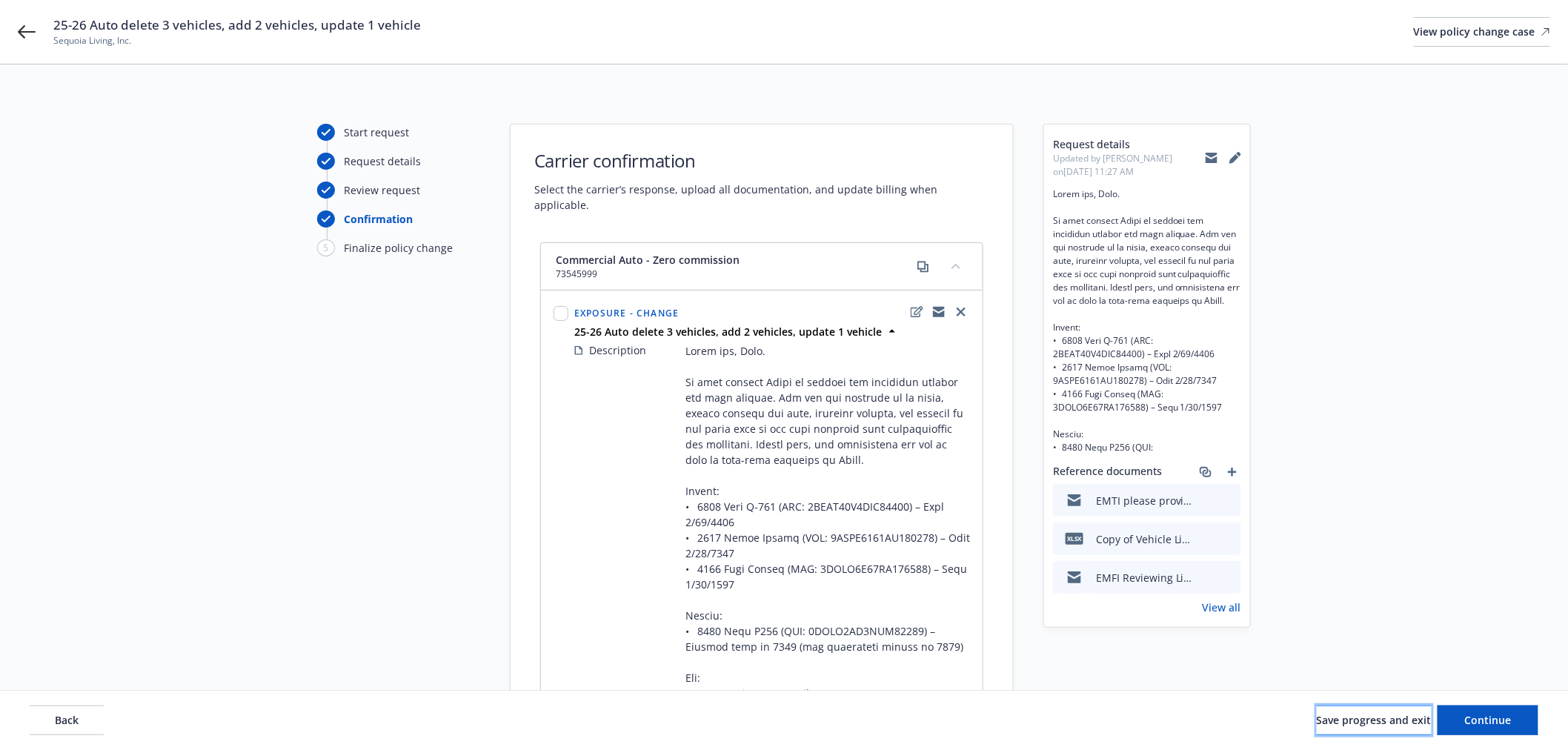
click at [1337, 721] on span "Save progress and exit" at bounding box center [1374, 720] width 115 height 14
